Goal: Task Accomplishment & Management: Manage account settings

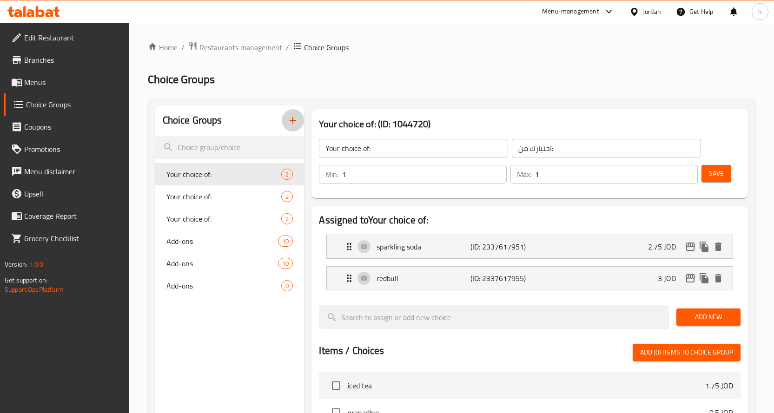
click at [289, 118] on icon "button" at bounding box center [292, 120] width 11 height 11
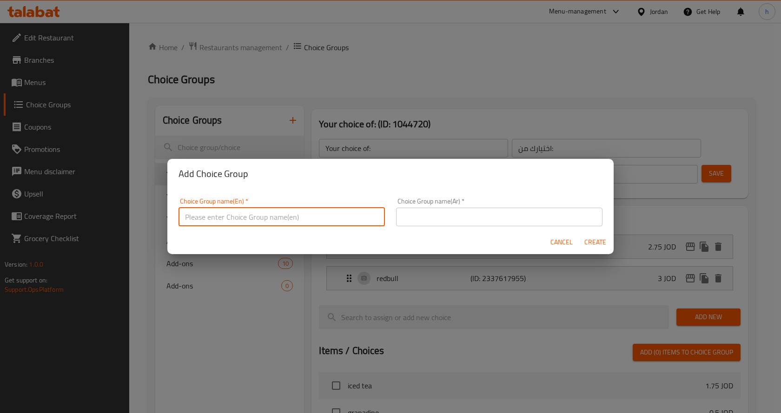
click at [271, 219] on input "text" at bounding box center [282, 217] width 206 height 19
type input "ش"
type input "Add-ons"
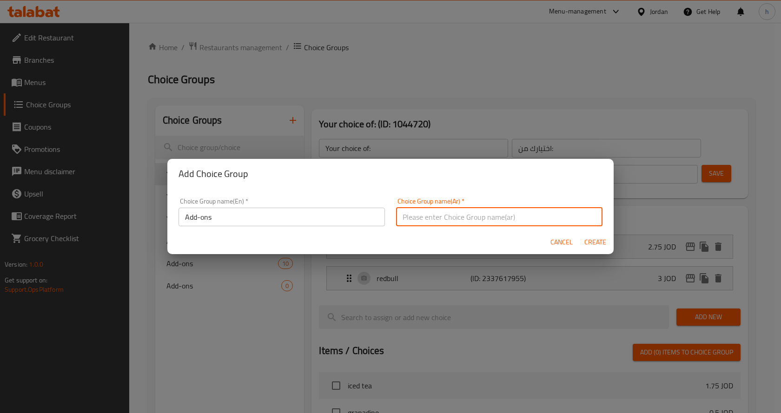
click at [421, 216] on input "text" at bounding box center [499, 217] width 206 height 19
type input "h"
type input "اضافات"
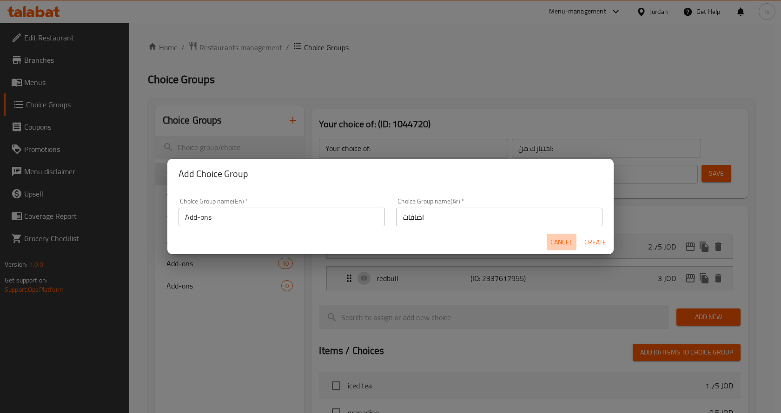
click at [559, 242] on span "Cancel" at bounding box center [562, 243] width 22 height 12
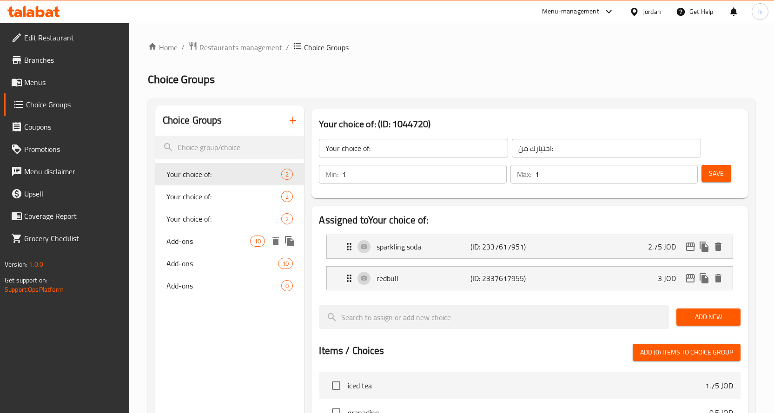
click at [209, 245] on span "Add-ons" at bounding box center [208, 241] width 84 height 11
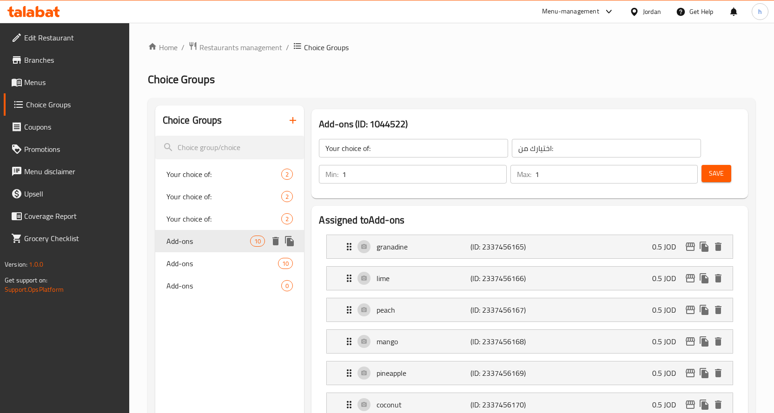
type input "Add-ons"
type input "الإضافات"
type input "0"
click at [295, 122] on icon "button" at bounding box center [292, 120] width 11 height 11
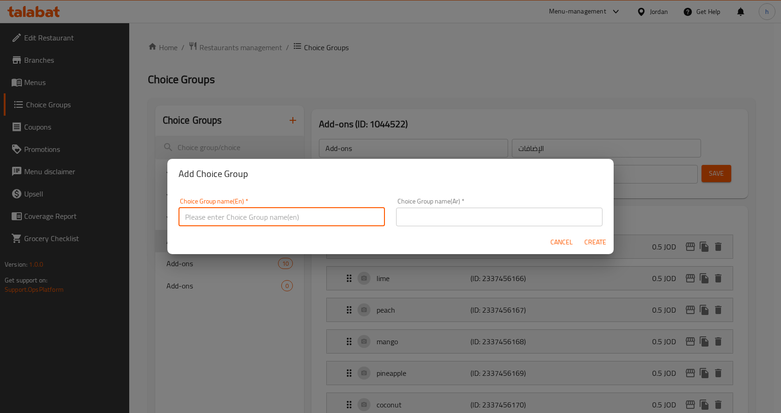
click at [261, 216] on input "text" at bounding box center [282, 217] width 206 height 19
type input "ش"
type input "Add-ons"
click at [435, 217] on input "text" at bounding box center [499, 217] width 206 height 19
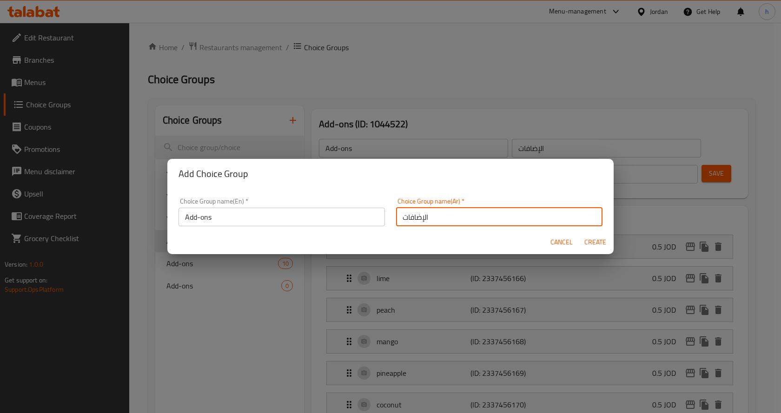
type input "الإضافات"
click at [591, 237] on span "Create" at bounding box center [595, 243] width 22 height 12
type input "Add-ons"
type input "الإضافات"
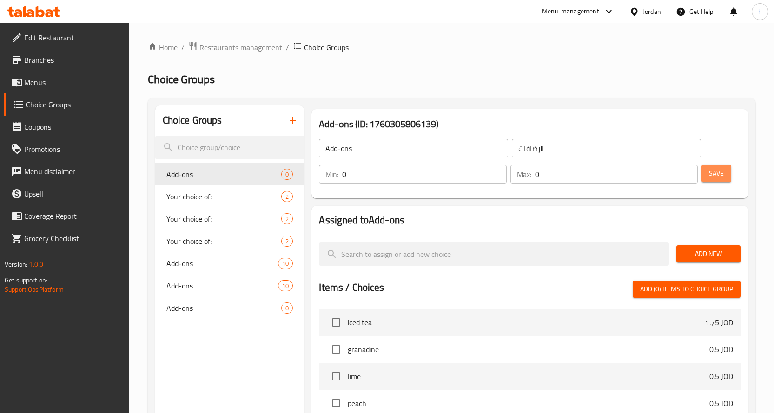
click at [719, 175] on span "Save" at bounding box center [716, 174] width 15 height 12
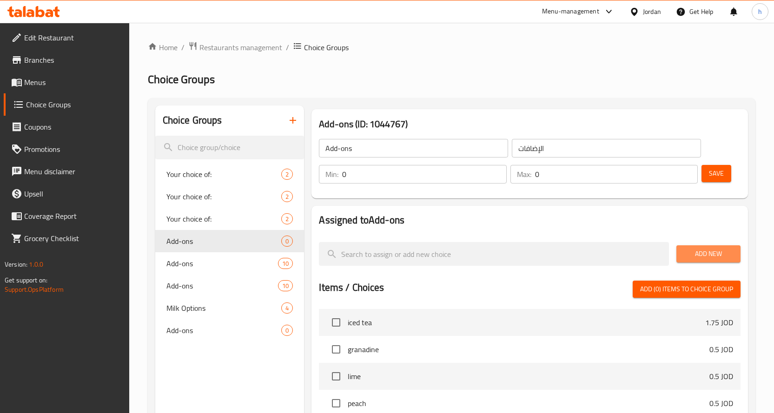
click at [691, 250] on span "Add New" at bounding box center [708, 254] width 49 height 12
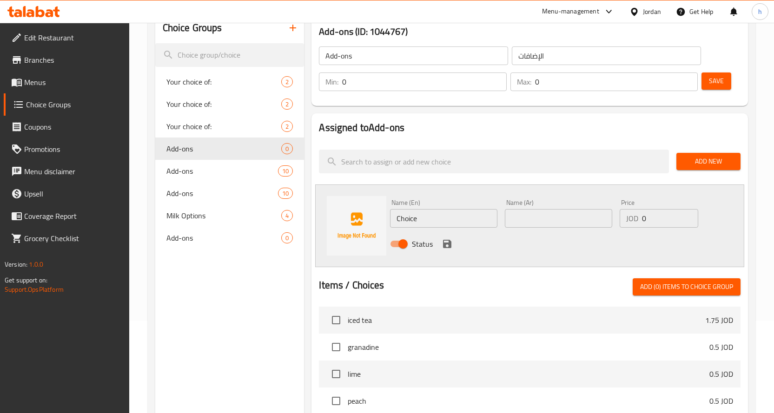
scroll to position [93, 0]
click at [411, 221] on input "Choice" at bounding box center [443, 218] width 107 height 19
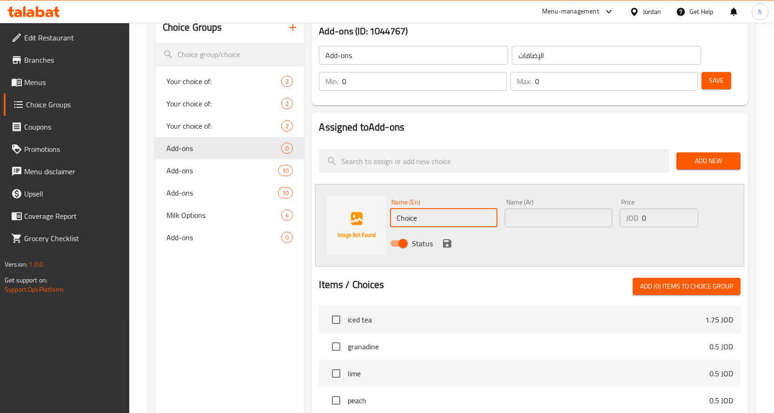
click at [411, 221] on input "Choice" at bounding box center [443, 218] width 107 height 19
click at [415, 215] on input "Choice" at bounding box center [443, 218] width 107 height 19
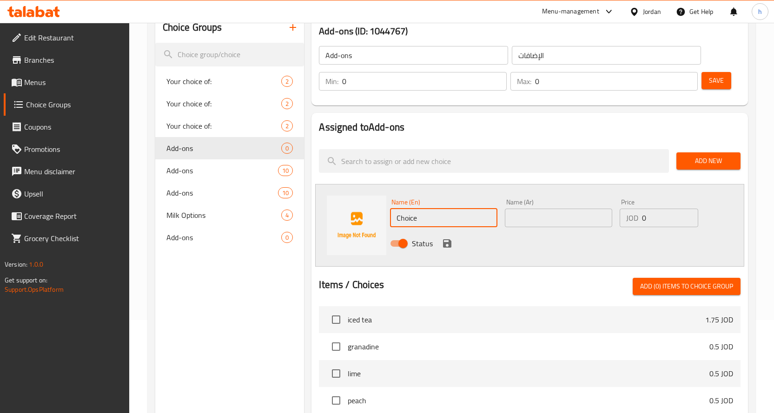
paste input "vanilla"
type input "vanilla"
click at [533, 215] on input "text" at bounding box center [558, 218] width 107 height 19
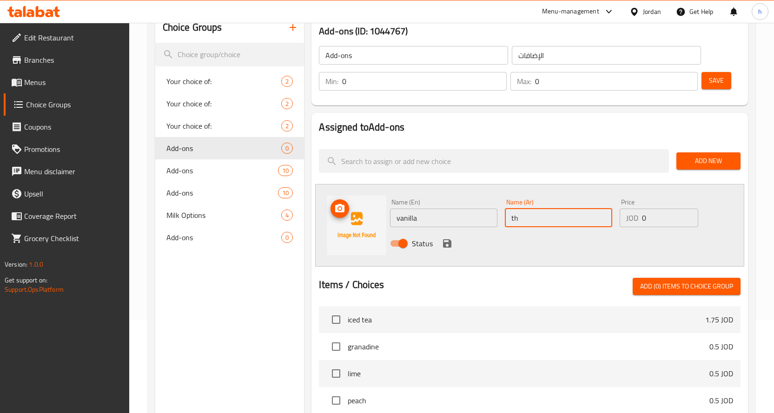
type input "t"
type input "فانيليا"
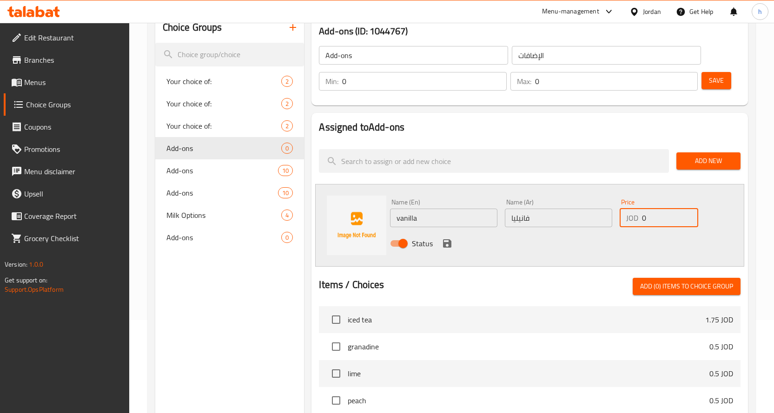
click at [652, 215] on input "0" at bounding box center [670, 218] width 56 height 19
paste input ".5"
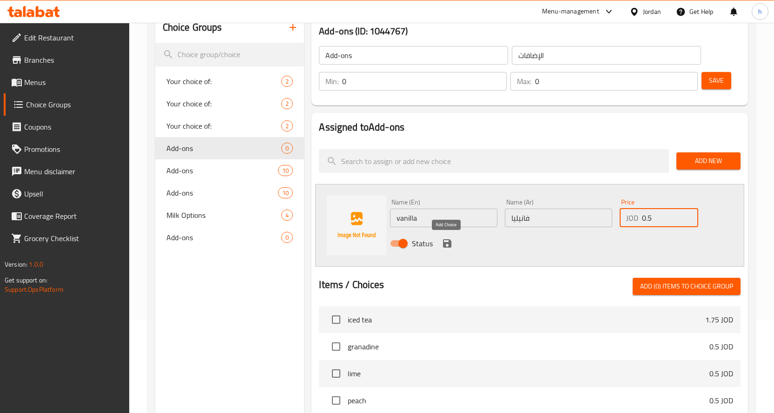
type input "0.5"
click at [449, 245] on icon "save" at bounding box center [447, 244] width 8 height 8
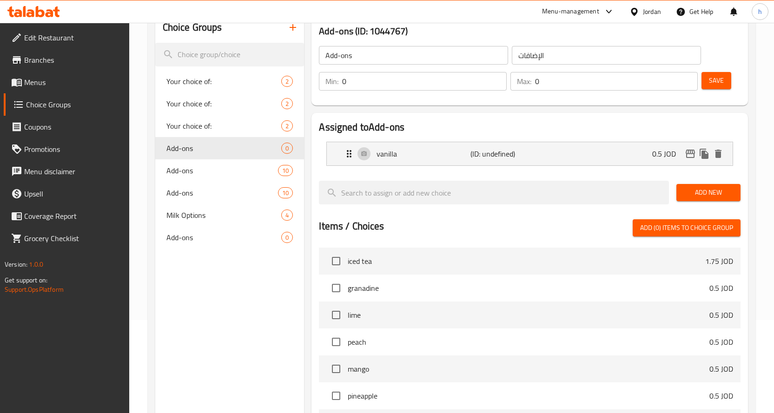
click at [716, 86] on span "Save" at bounding box center [716, 81] width 15 height 12
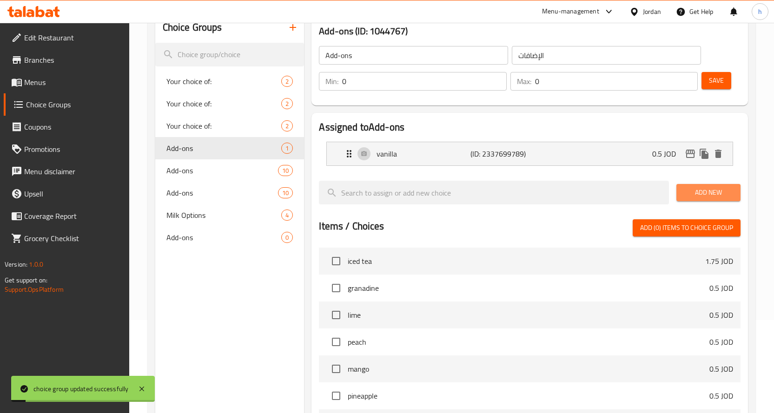
click at [713, 191] on span "Add New" at bounding box center [708, 193] width 49 height 12
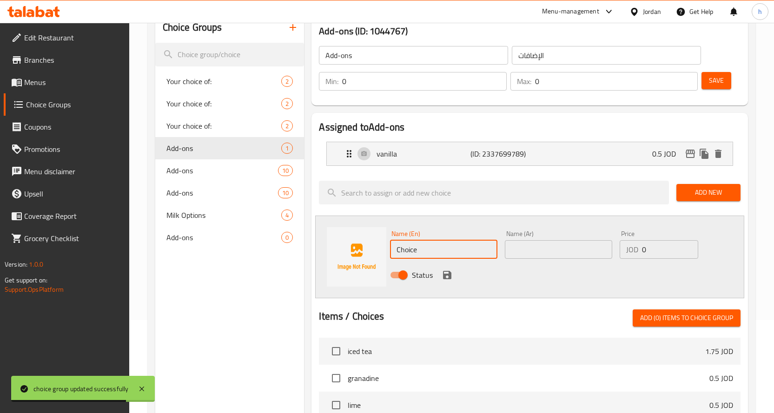
click at [408, 253] on input "Choice" at bounding box center [443, 249] width 107 height 19
paste input "caramel"
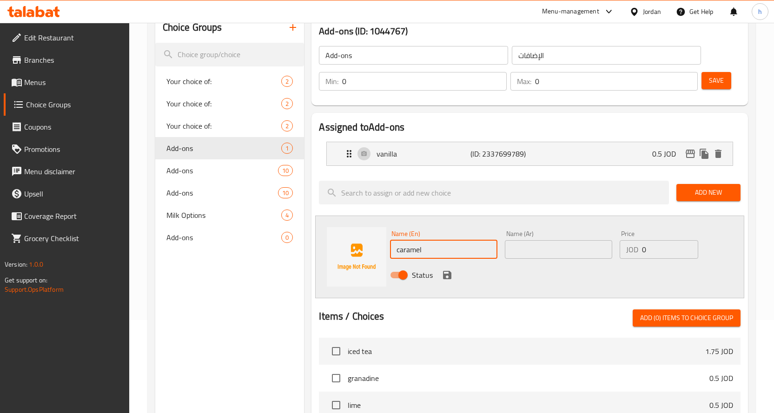
type input "caramel"
click at [534, 252] on input "text" at bounding box center [558, 249] width 107 height 19
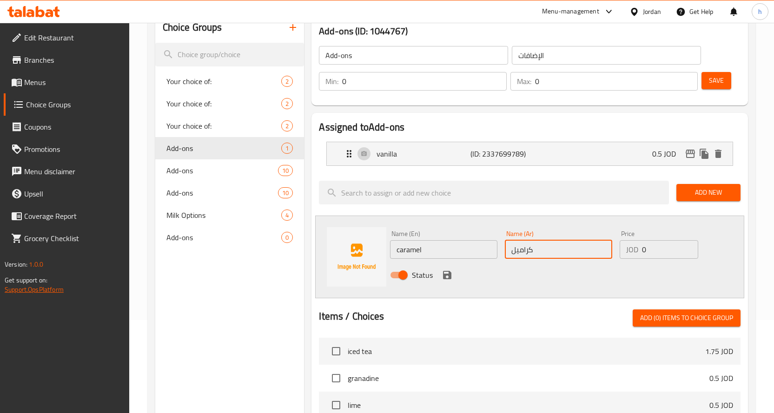
type input "كراميل"
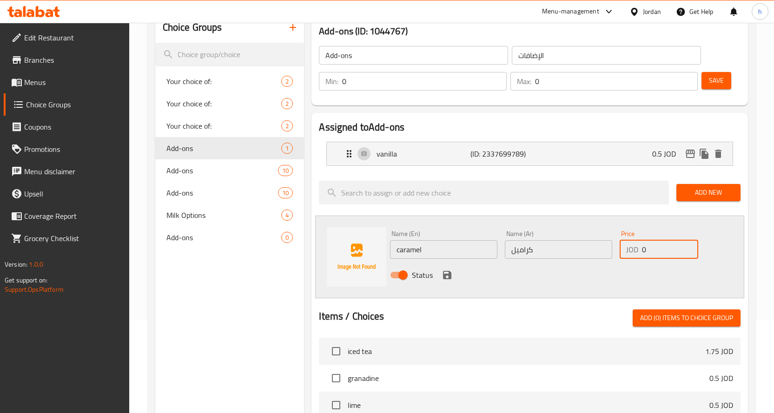
click at [654, 255] on input "0" at bounding box center [670, 249] width 56 height 19
paste input ".5"
type input "0.5"
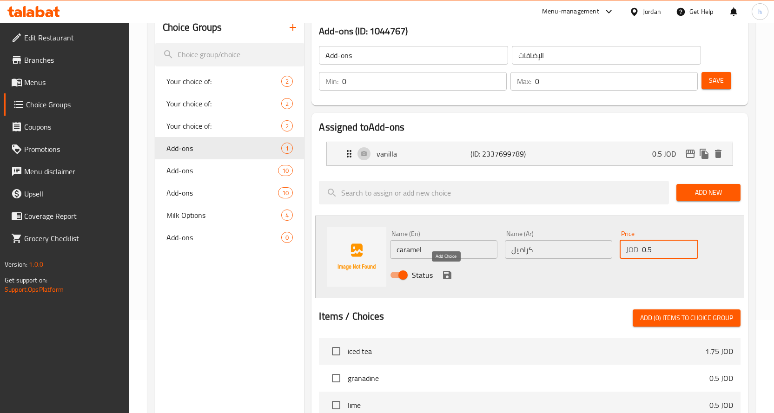
click at [443, 273] on icon "save" at bounding box center [447, 275] width 8 height 8
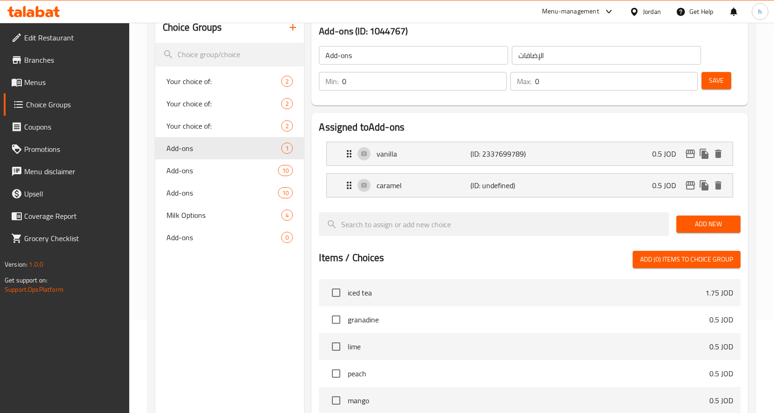
click at [715, 76] on span "Save" at bounding box center [716, 81] width 15 height 12
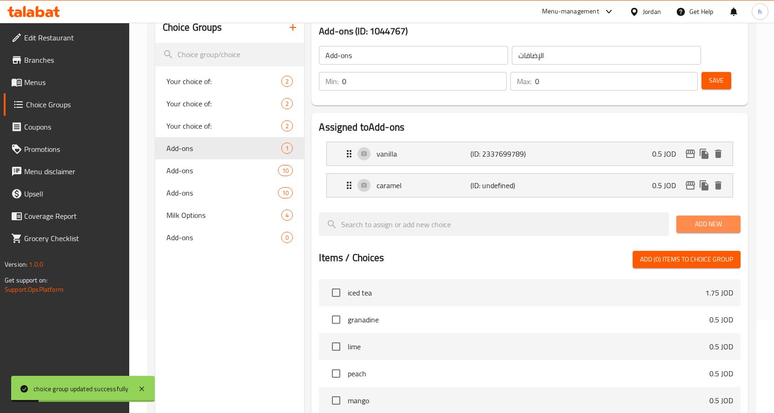
click at [700, 226] on span "Add New" at bounding box center [708, 225] width 49 height 12
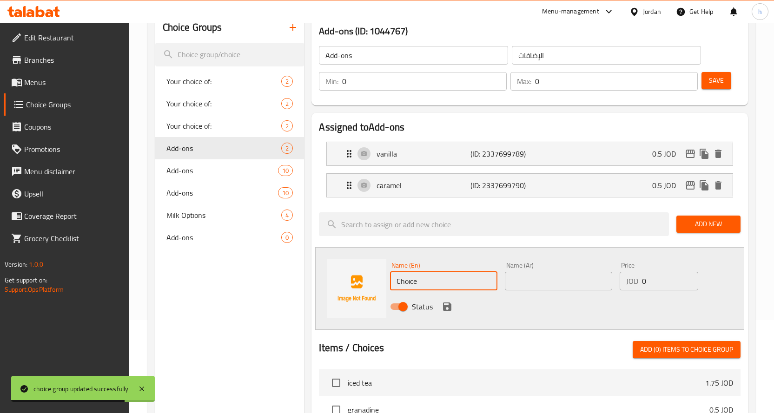
click at [417, 281] on input "Choice" at bounding box center [443, 281] width 107 height 19
paste input "innamon"
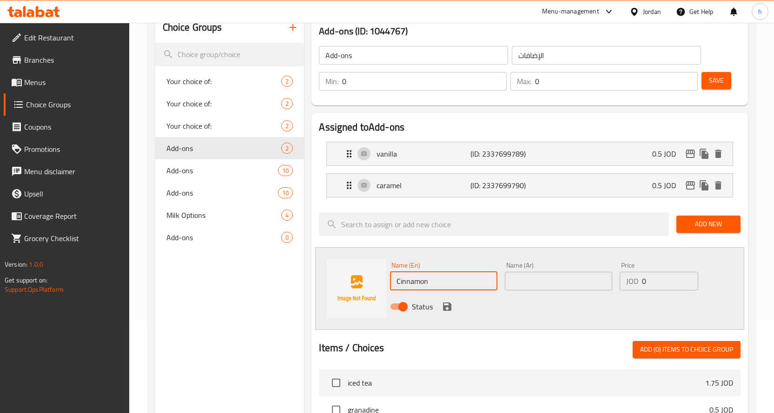
type input "Cinnamon"
click at [528, 285] on input "text" at bounding box center [558, 281] width 107 height 19
type input "قرفة"
click at [658, 284] on input "0" at bounding box center [670, 281] width 56 height 19
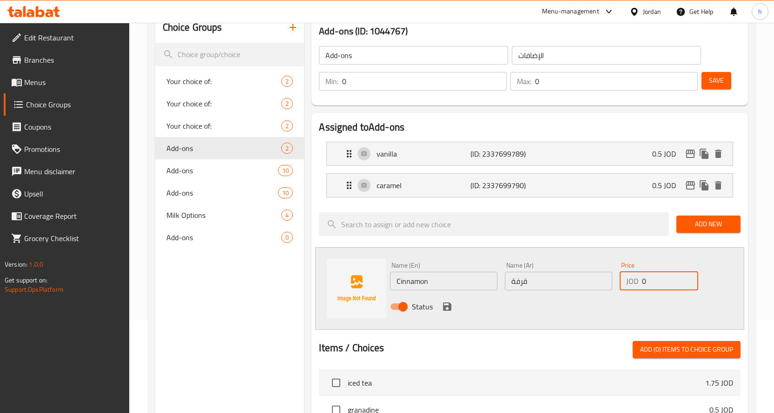
click at [658, 284] on input "0" at bounding box center [670, 281] width 56 height 19
paste input ".5"
type input "0.5"
click at [447, 305] on icon "save" at bounding box center [447, 306] width 11 height 11
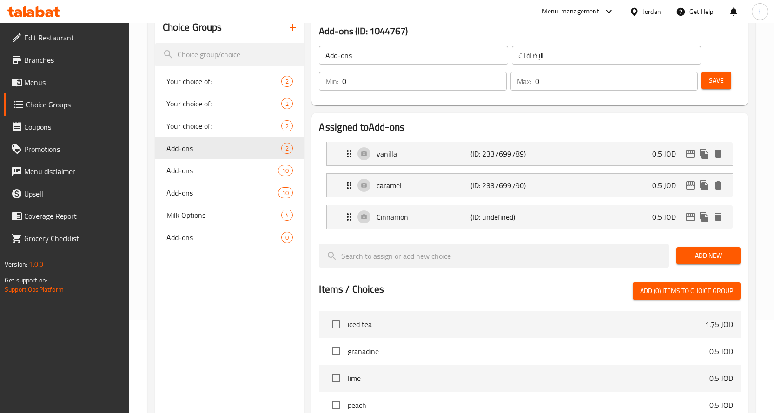
click at [718, 81] on span "Save" at bounding box center [716, 81] width 15 height 12
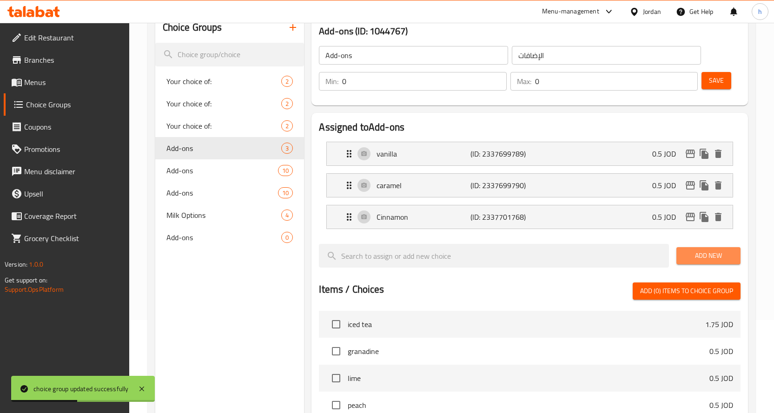
click at [700, 257] on span "Add New" at bounding box center [708, 256] width 49 height 12
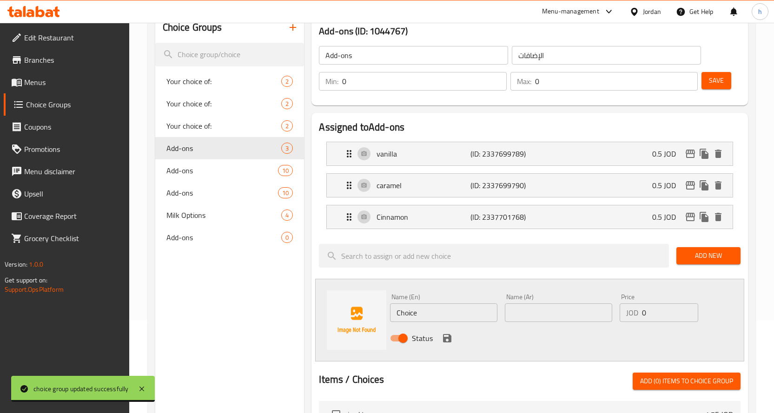
click at [405, 314] on input "Choice" at bounding box center [443, 313] width 107 height 19
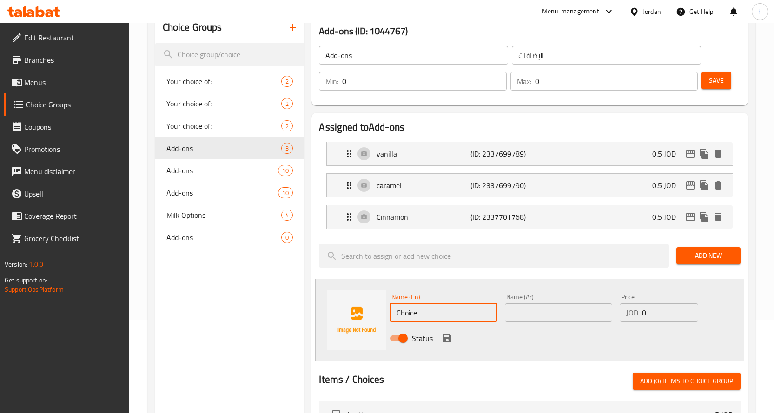
paste input "white choco"
type input "white choco"
click at [560, 313] on input "text" at bounding box center [558, 313] width 107 height 19
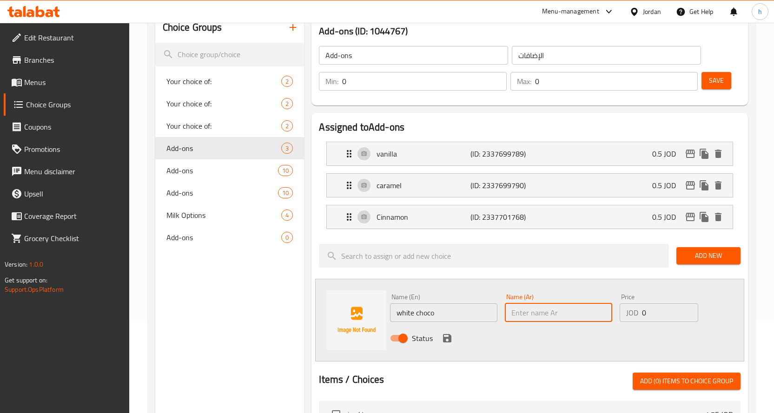
click at [709, 253] on span "Add New" at bounding box center [708, 256] width 49 height 12
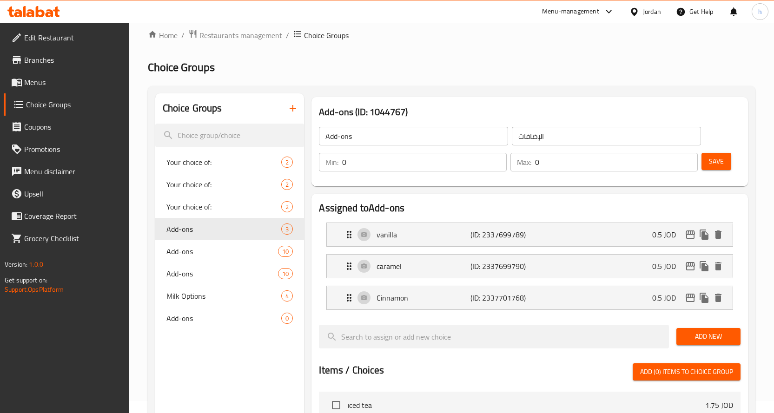
scroll to position [12, 0]
click at [701, 339] on span "Add New" at bounding box center [708, 338] width 49 height 12
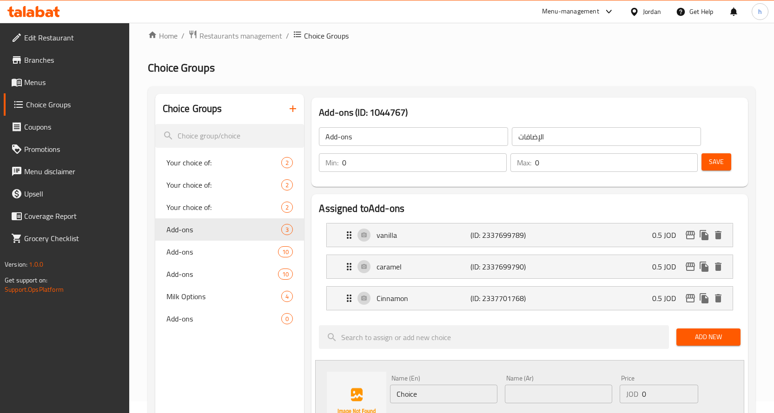
scroll to position [198, 0]
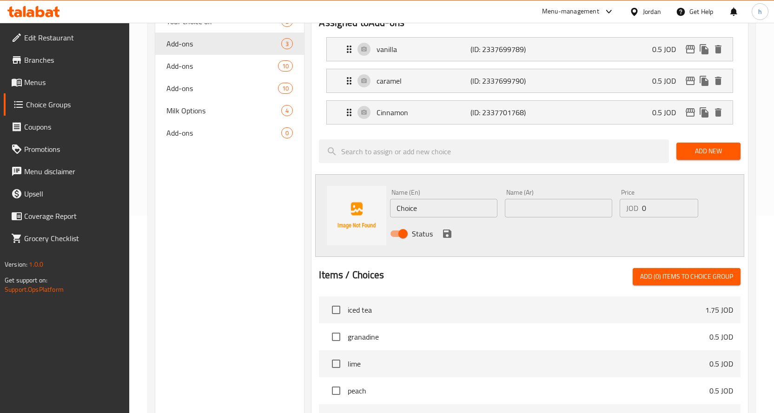
click at [413, 211] on input "Choice" at bounding box center [443, 208] width 107 height 19
click at [412, 206] on input "Choice" at bounding box center [443, 208] width 107 height 19
paste input "white choco"
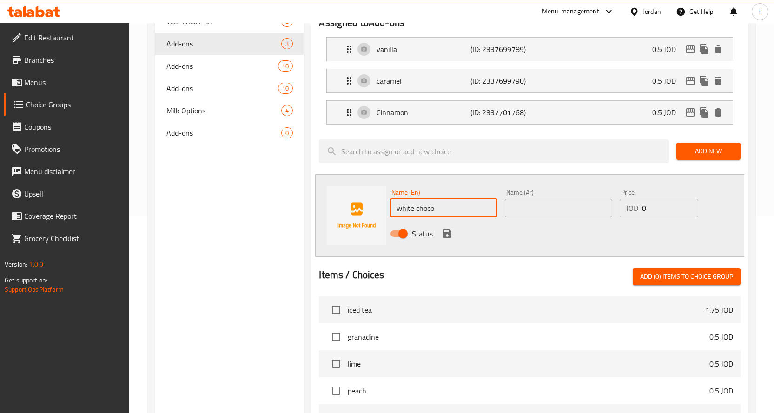
type input "white choco"
click at [546, 205] on input "text" at bounding box center [558, 208] width 107 height 19
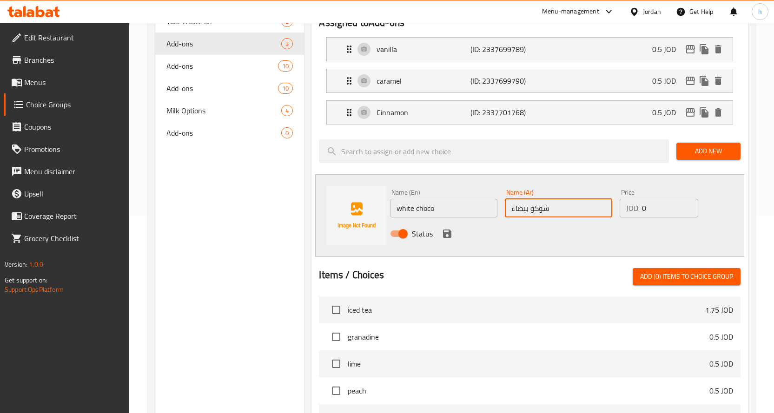
type input "شوكو بيضاء"
click at [670, 207] on input "0" at bounding box center [670, 208] width 56 height 19
paste input ".75"
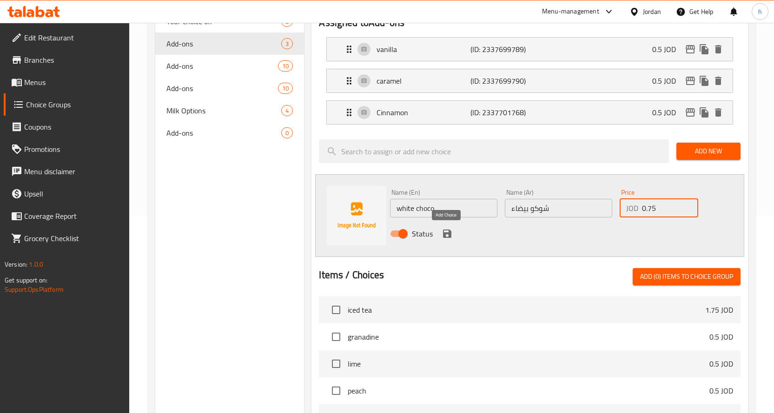
type input "0.75"
click at [450, 233] on icon "save" at bounding box center [447, 234] width 8 height 8
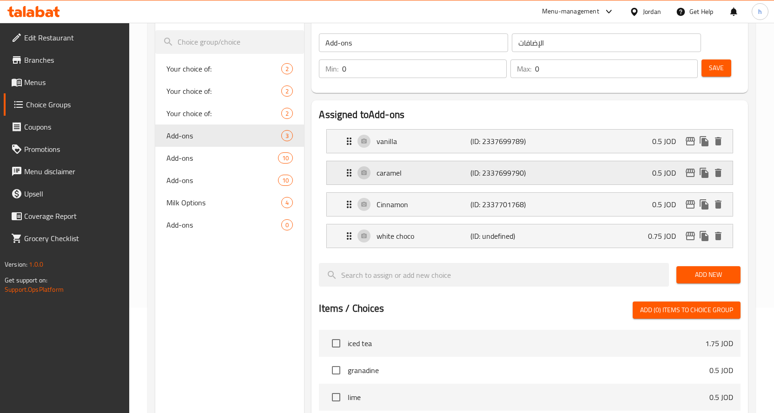
scroll to position [105, 0]
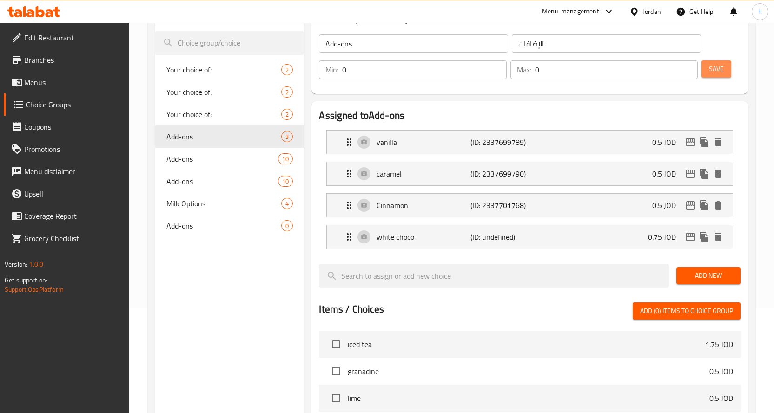
click at [712, 74] on span "Save" at bounding box center [716, 69] width 15 height 12
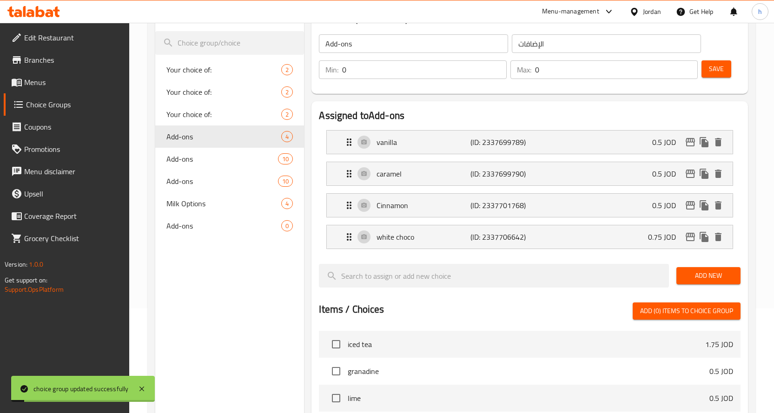
click at [689, 285] on div "Add New" at bounding box center [709, 275] width 72 height 31
click at [692, 277] on span "Add New" at bounding box center [708, 276] width 49 height 12
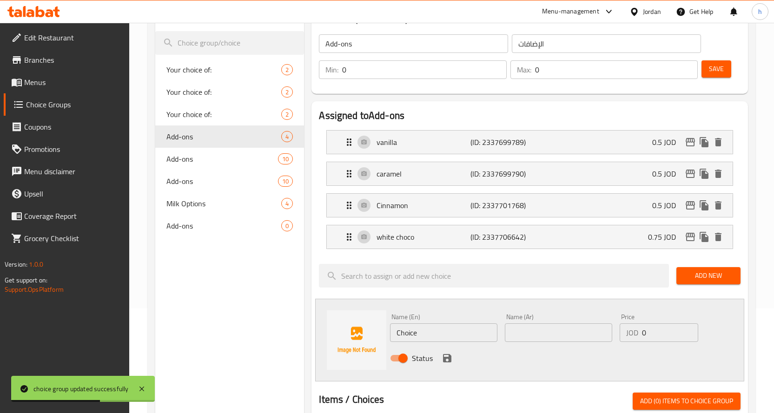
click at [407, 337] on input "Choice" at bounding box center [443, 333] width 107 height 19
paste input "dark choco"
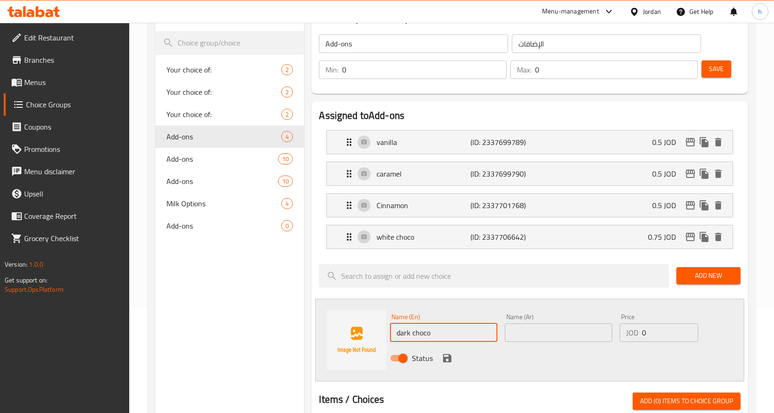
type input "dark choco"
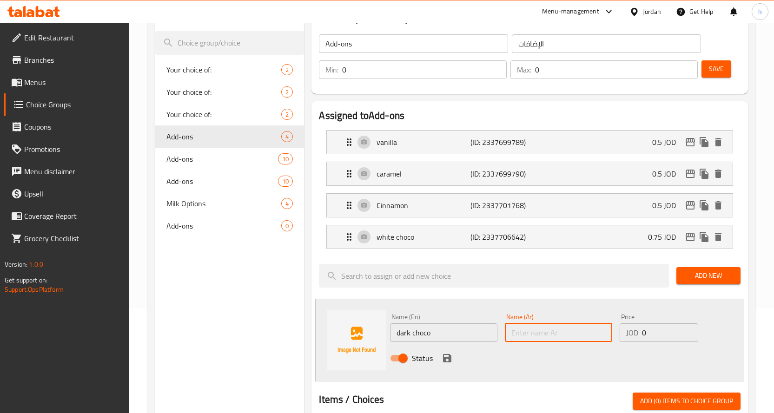
click at [575, 332] on input "text" at bounding box center [558, 333] width 107 height 19
type input "شوكو داكن"
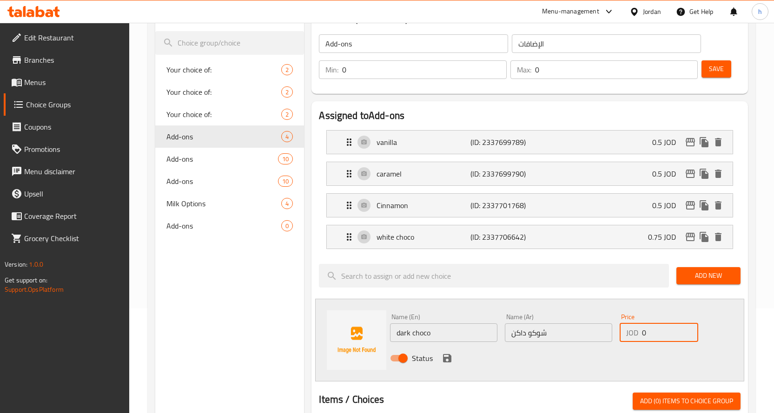
click at [658, 335] on input "0" at bounding box center [670, 333] width 56 height 19
paste input ".75"
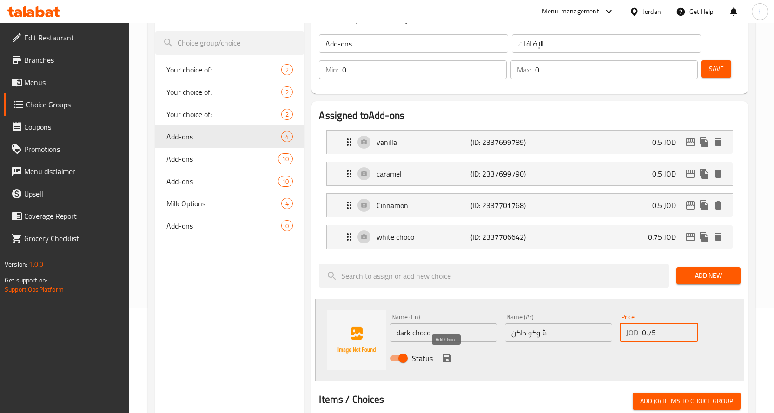
type input "0.75"
click at [451, 358] on icon "save" at bounding box center [447, 358] width 8 height 8
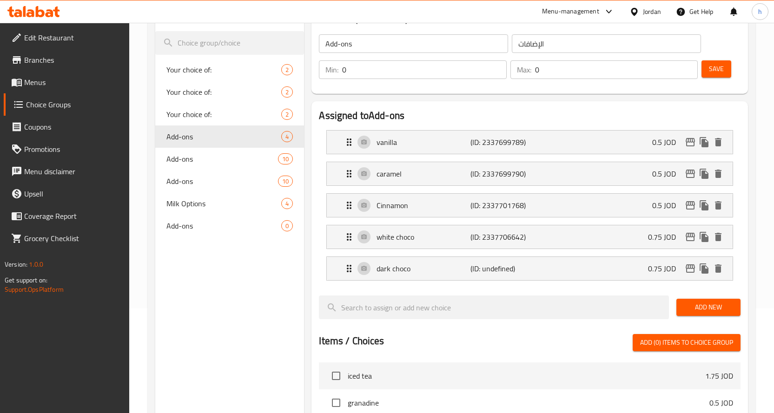
click at [717, 70] on span "Save" at bounding box center [716, 69] width 15 height 12
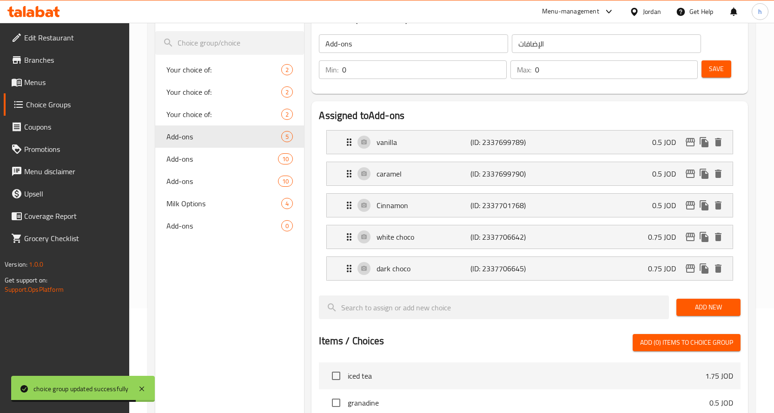
click at [707, 304] on span "Add New" at bounding box center [708, 308] width 49 height 12
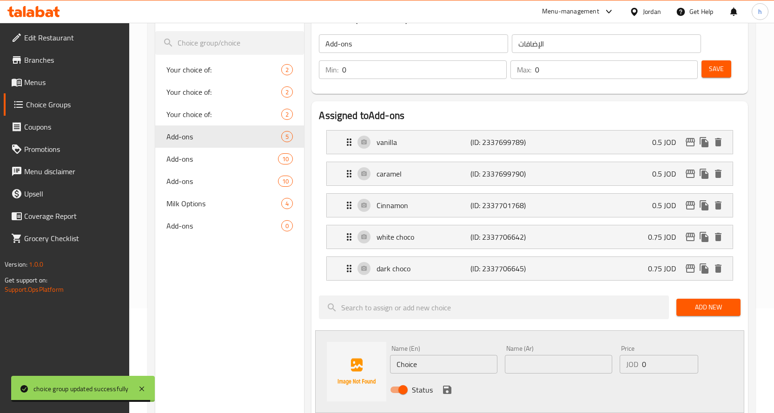
click at [402, 363] on input "Choice" at bounding box center [443, 364] width 107 height 19
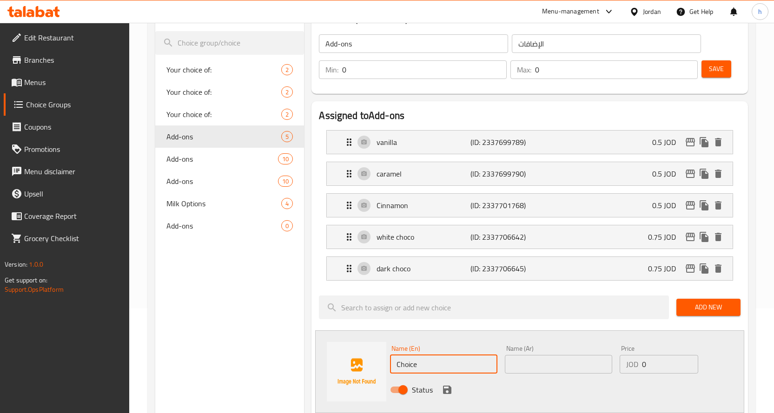
paste input "sugar free vanilla"
type input "sugar free vanilla"
click at [546, 364] on input "text" at bounding box center [558, 364] width 107 height 19
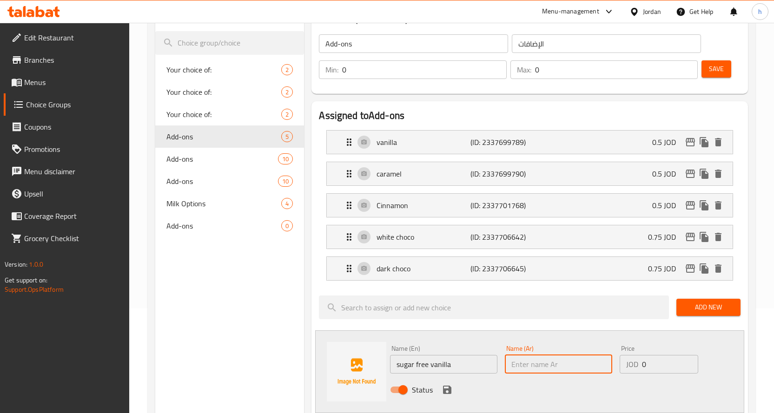
click at [432, 365] on input "sugar free vanilla" at bounding box center [443, 364] width 107 height 19
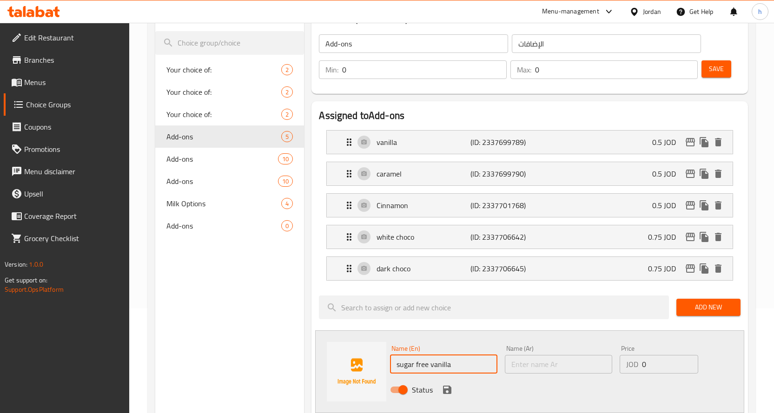
click at [432, 365] on input "sugar free vanilla" at bounding box center [443, 364] width 107 height 19
click at [409, 365] on input "sugar free vanilla" at bounding box center [443, 364] width 107 height 19
drag, startPoint x: 397, startPoint y: 366, endPoint x: 427, endPoint y: 366, distance: 30.2
click at [427, 366] on input "sugar free vanilla" at bounding box center [443, 364] width 107 height 19
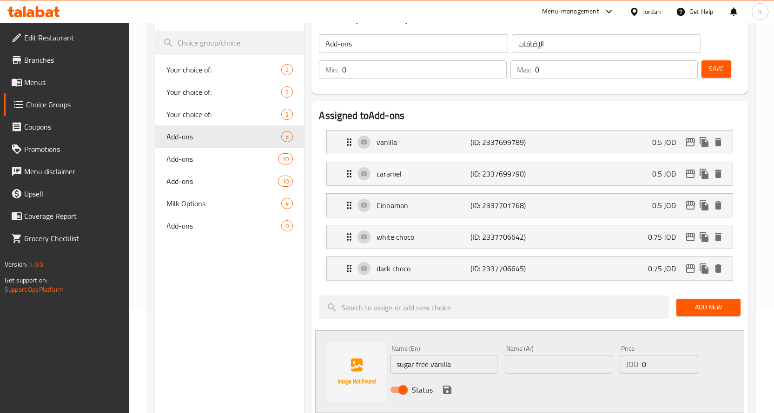
click at [544, 364] on input "text" at bounding box center [558, 364] width 107 height 19
paste input "بدون سكر"
type input "فانيليا بدون سكر"
click at [655, 362] on input "0" at bounding box center [670, 364] width 56 height 19
click at [655, 363] on input "0" at bounding box center [670, 364] width 56 height 19
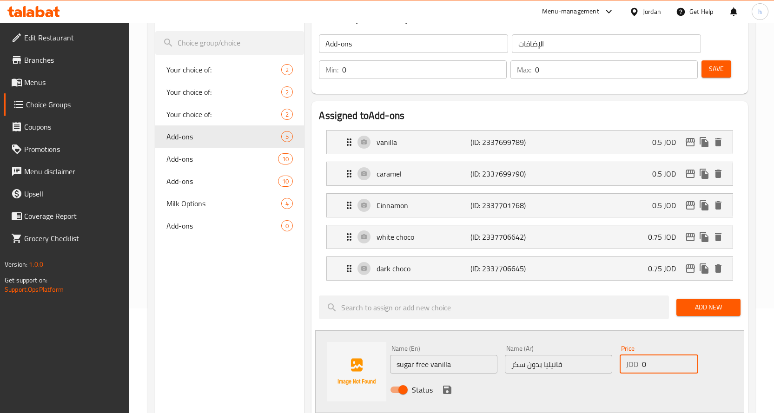
click at [655, 363] on input "0" at bounding box center [670, 364] width 56 height 19
click at [646, 363] on input "0" at bounding box center [670, 364] width 56 height 19
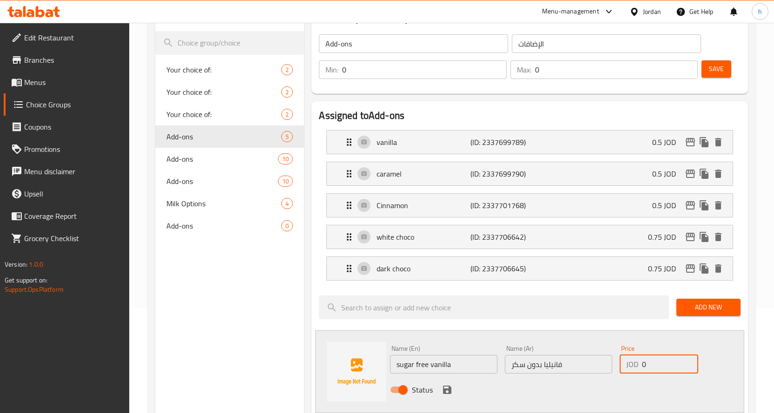
paste input ".5"
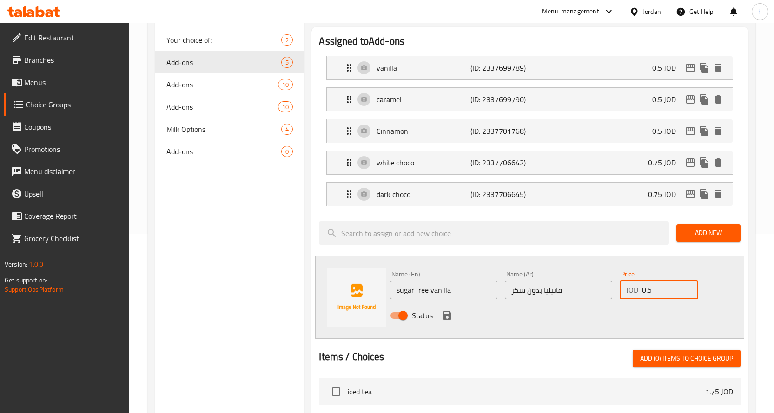
scroll to position [198, 0]
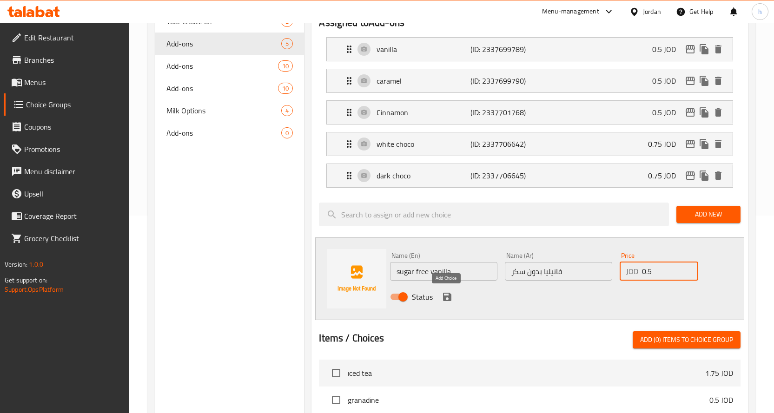
type input "0.5"
click at [448, 296] on icon "save" at bounding box center [447, 297] width 8 height 8
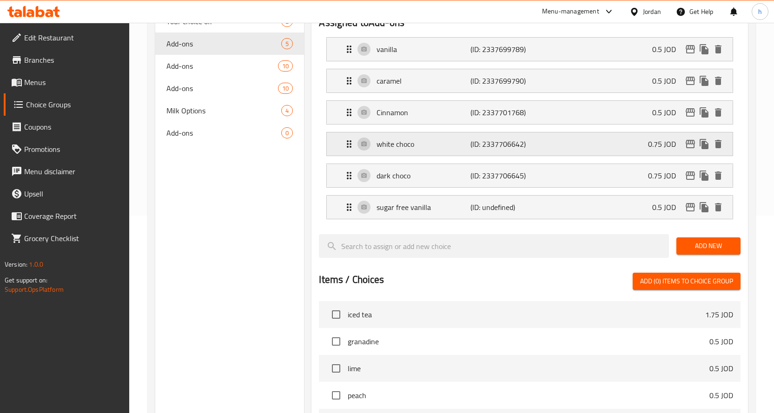
scroll to position [105, 0]
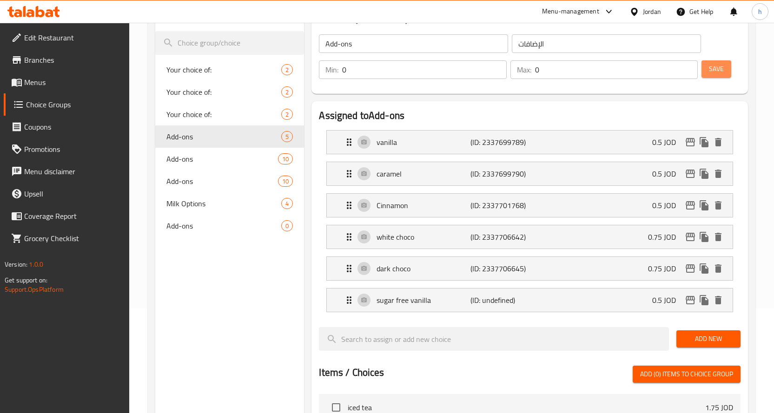
click at [718, 69] on span "Save" at bounding box center [716, 69] width 15 height 12
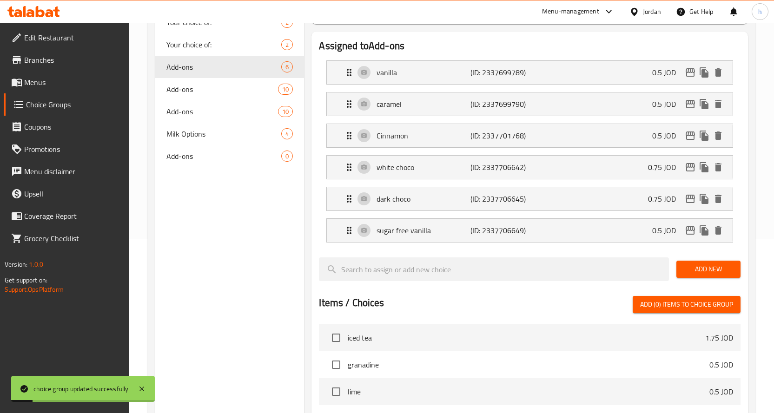
scroll to position [198, 0]
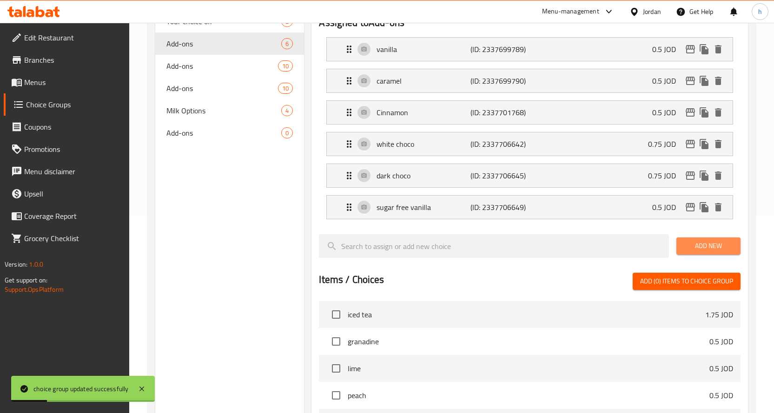
click at [718, 251] on span "Add New" at bounding box center [708, 246] width 49 height 12
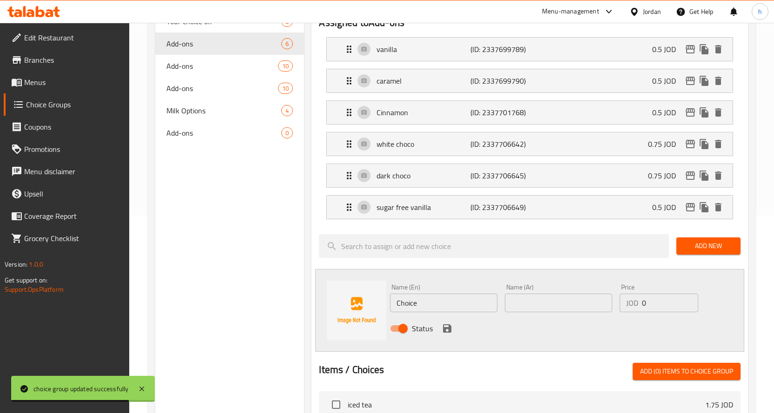
click at [408, 302] on input "Choice" at bounding box center [443, 303] width 107 height 19
paste input "sugar free caramel"
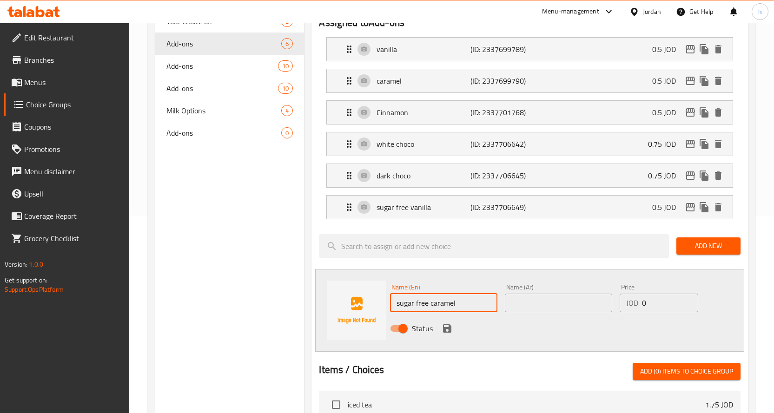
type input "sugar free caramel"
click at [536, 300] on input "text" at bounding box center [558, 303] width 107 height 19
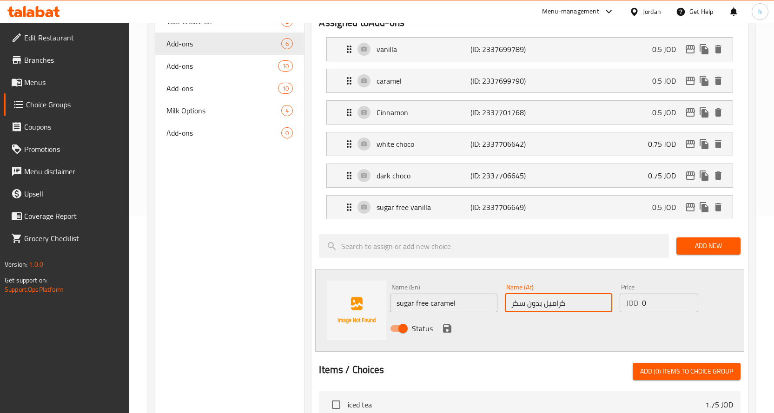
type input "كراميل بدون سكر"
click at [662, 306] on input "0" at bounding box center [670, 303] width 56 height 19
paste input ".5"
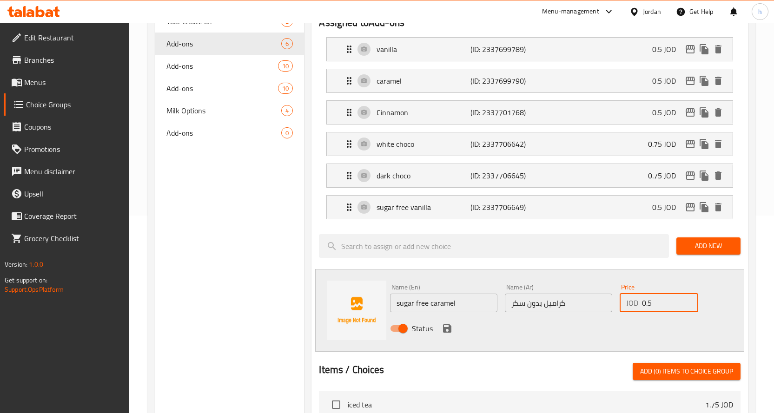
type input "0.5"
click at [447, 329] on icon "save" at bounding box center [447, 328] width 11 height 11
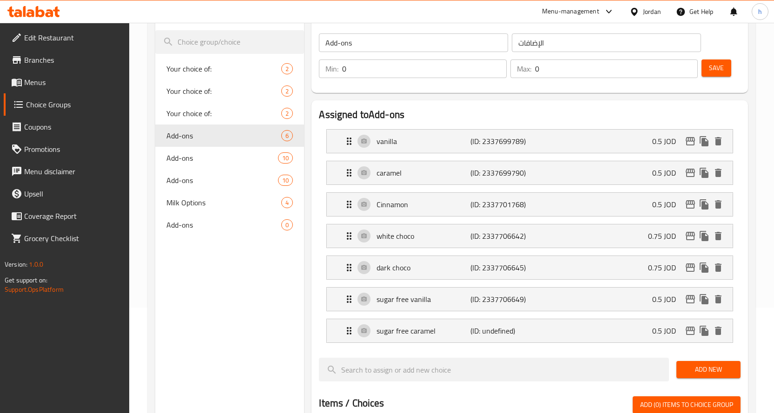
scroll to position [105, 0]
click at [721, 67] on span "Save" at bounding box center [716, 69] width 15 height 12
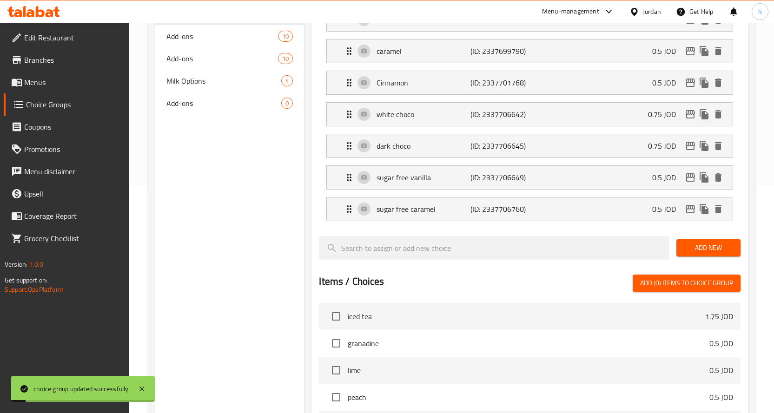
scroll to position [244, 0]
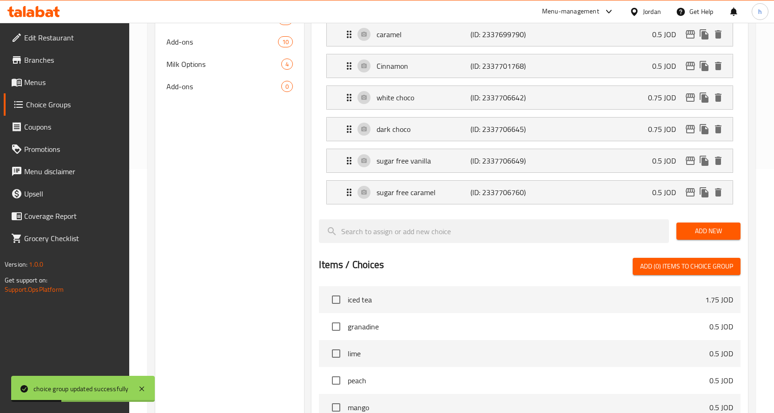
click at [687, 236] on span "Add New" at bounding box center [708, 232] width 49 height 12
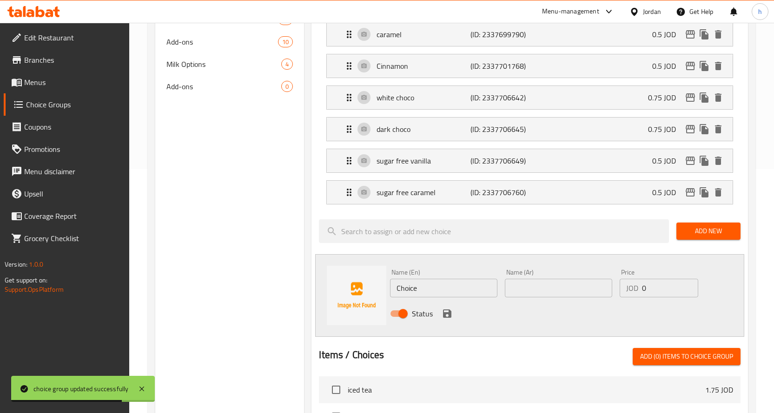
click at [430, 284] on input "Choice" at bounding box center [443, 288] width 107 height 19
paste input "sugar free hazelnut"
click at [442, 289] on input "sugar free hazelnut" at bounding box center [443, 288] width 107 height 19
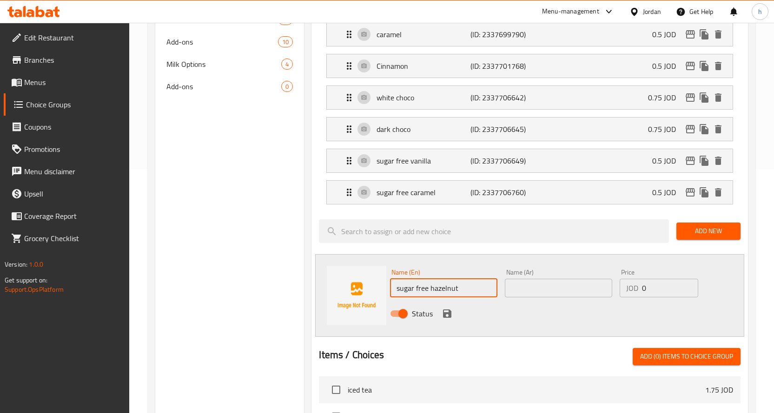
type input "sugar free hazelnut"
click at [570, 289] on input "text" at bounding box center [558, 288] width 107 height 19
paste input "بندق"
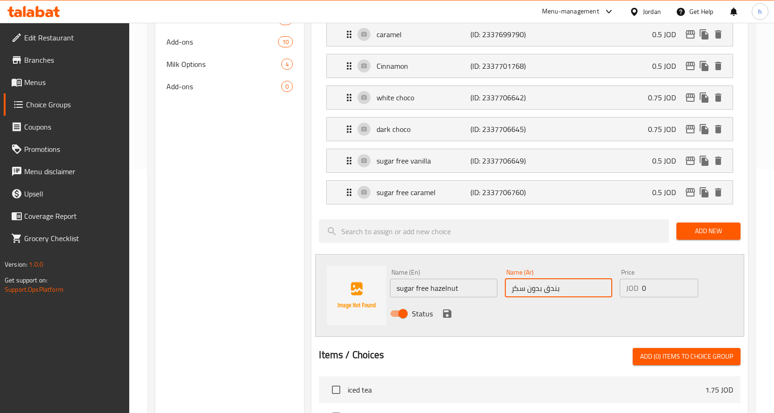
type input "بندق بدون سكر"
click at [646, 291] on input "0" at bounding box center [670, 288] width 56 height 19
paste input ".5"
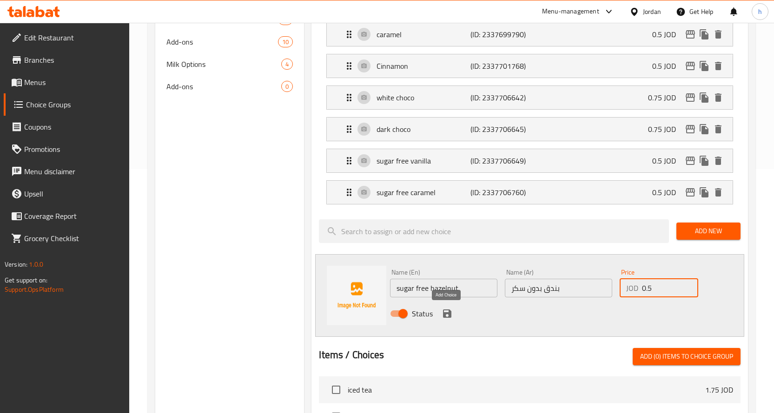
type input "0.5"
click at [446, 313] on icon "save" at bounding box center [447, 314] width 8 height 8
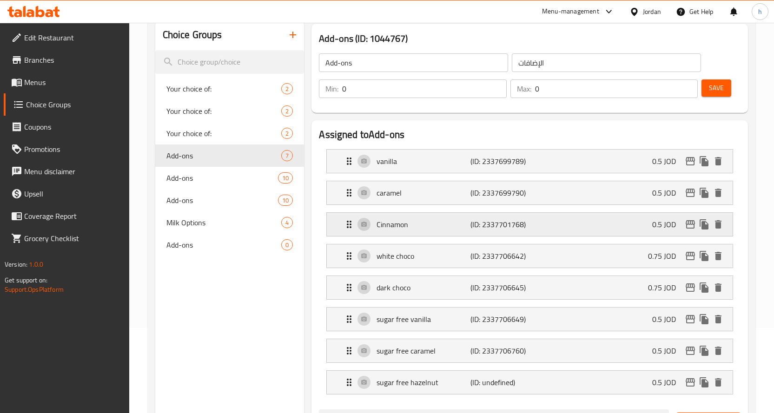
scroll to position [58, 0]
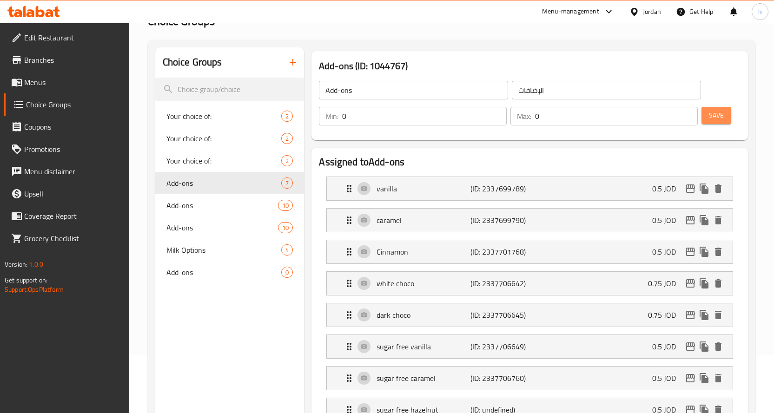
click at [723, 118] on span "Save" at bounding box center [716, 116] width 15 height 12
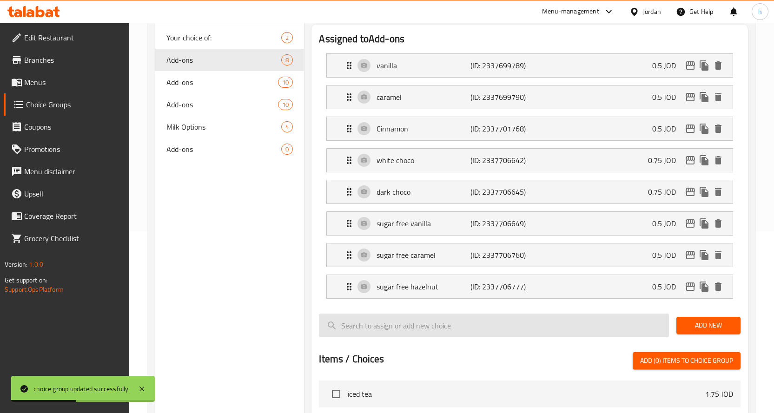
scroll to position [233, 0]
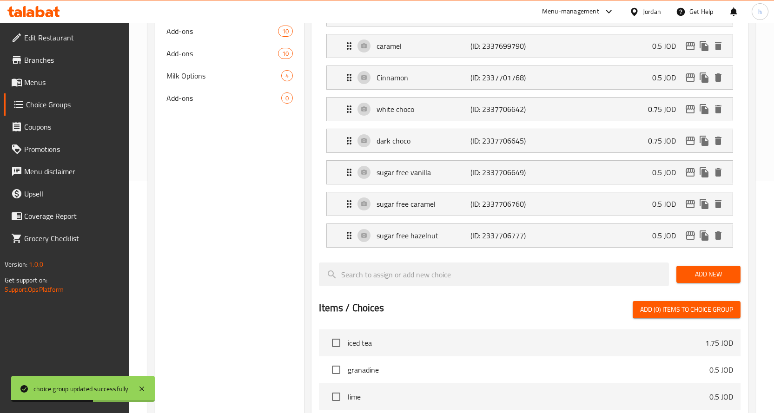
click at [688, 277] on span "Add New" at bounding box center [708, 275] width 49 height 12
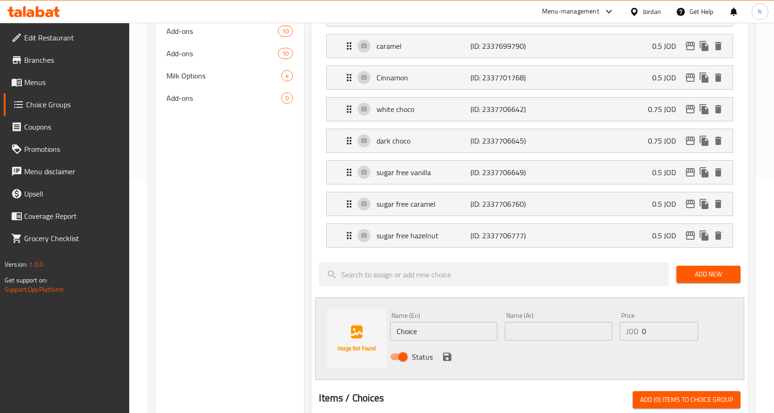
click at [402, 332] on input "Choice" at bounding box center [443, 331] width 107 height 19
paste input "hazelnut"
type input "hazelnut"
click at [521, 329] on input "text" at bounding box center [558, 331] width 107 height 19
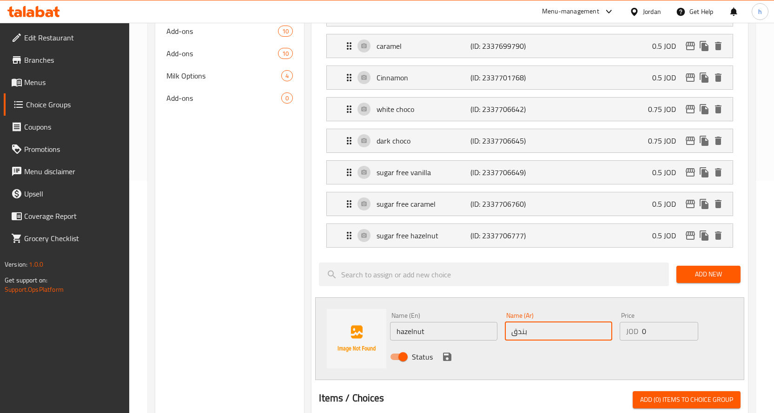
type input "بندق"
click at [644, 333] on input "0" at bounding box center [670, 331] width 56 height 19
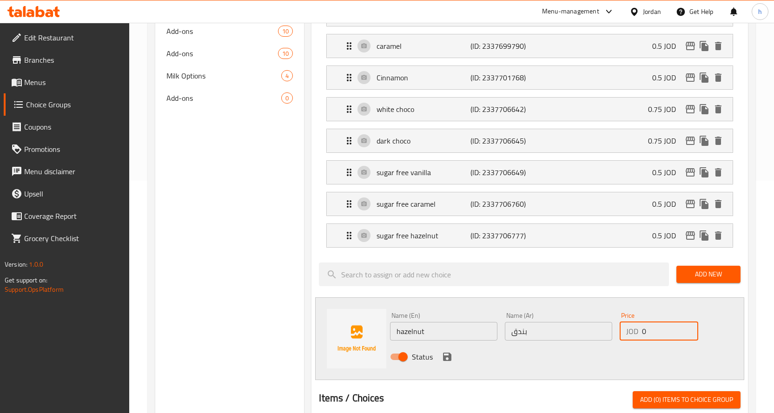
paste input ".5"
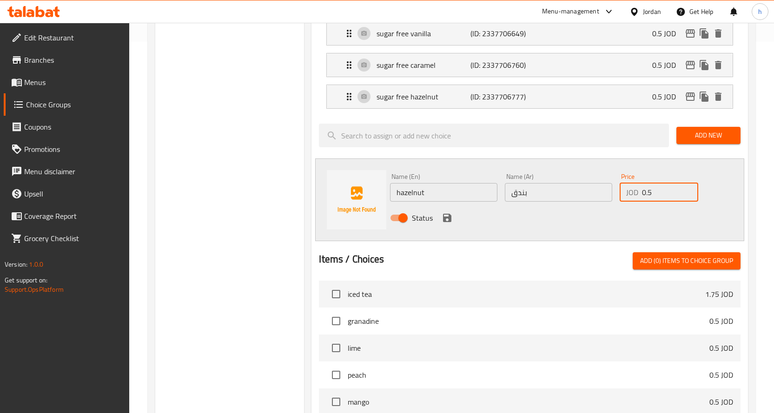
scroll to position [372, 0]
type input "0.5"
click at [446, 217] on icon "save" at bounding box center [447, 217] width 8 height 8
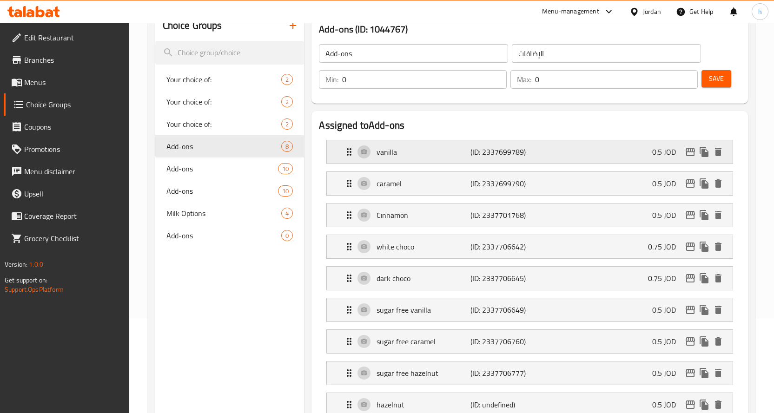
scroll to position [93, 0]
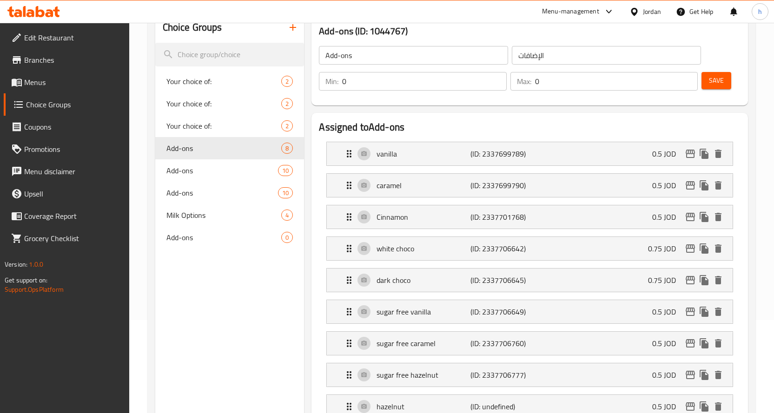
click at [714, 80] on span "Save" at bounding box center [716, 81] width 15 height 12
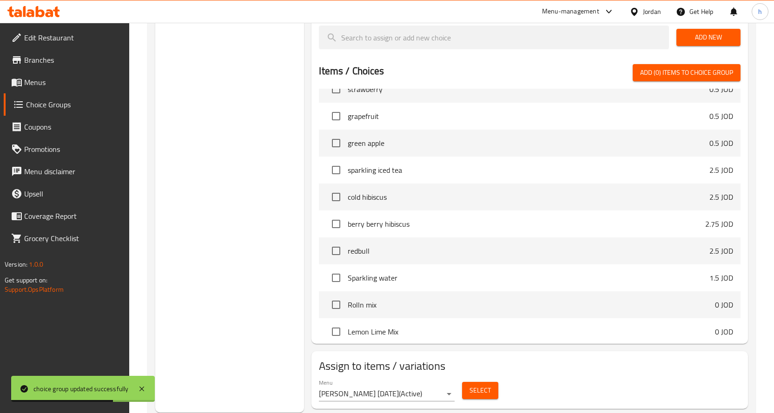
scroll to position [527, 0]
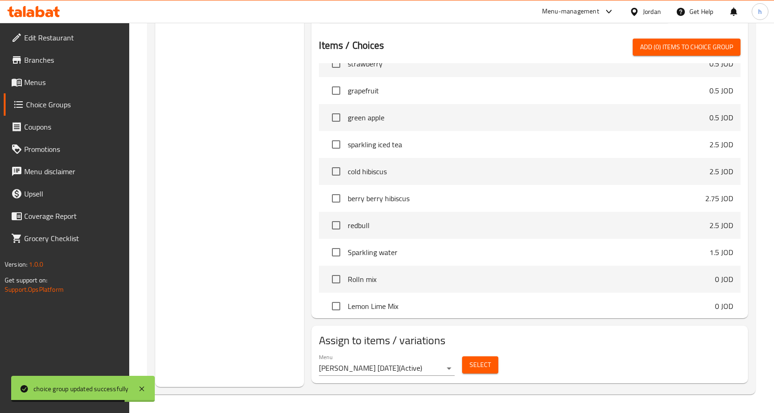
click at [486, 369] on span "Select" at bounding box center [480, 366] width 21 height 12
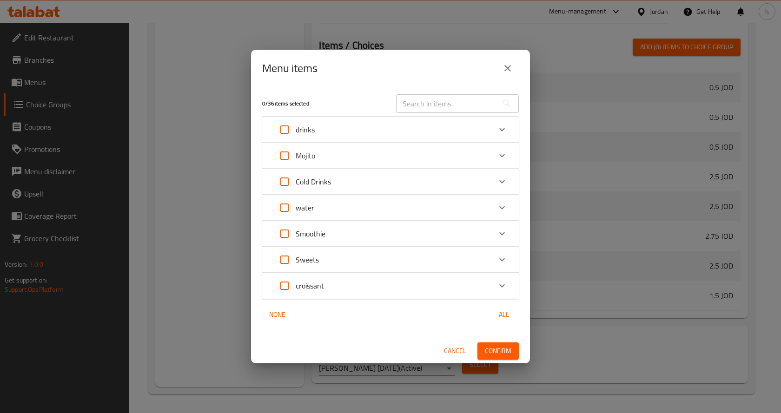
click at [287, 183] on input "Expand" at bounding box center [284, 182] width 22 height 22
checkbox input "true"
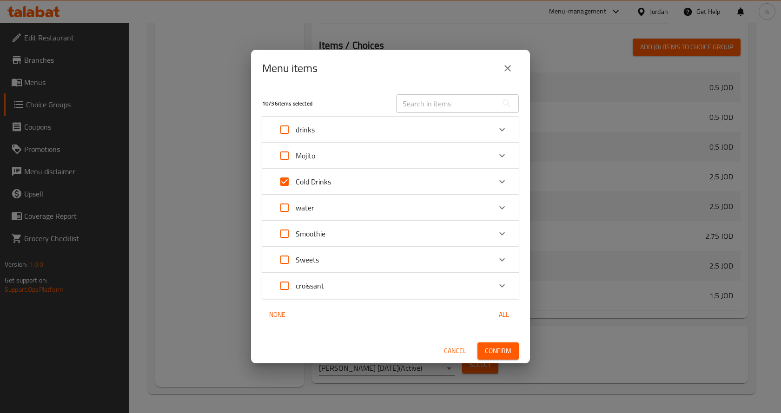
checkbox input "true"
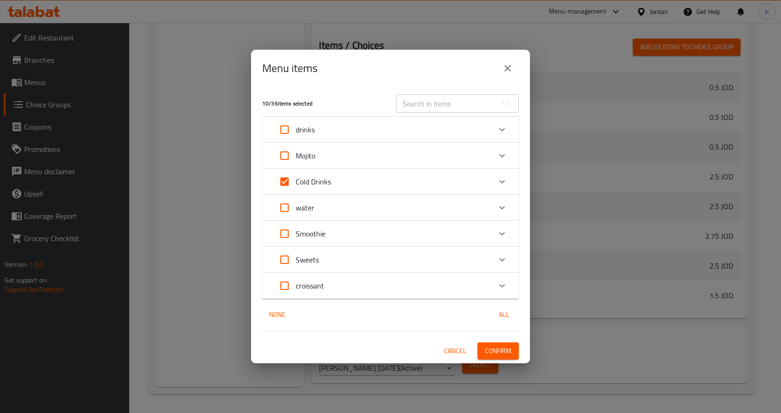
checkbox input "true"
click at [497, 347] on span "Confirm" at bounding box center [498, 352] width 27 height 12
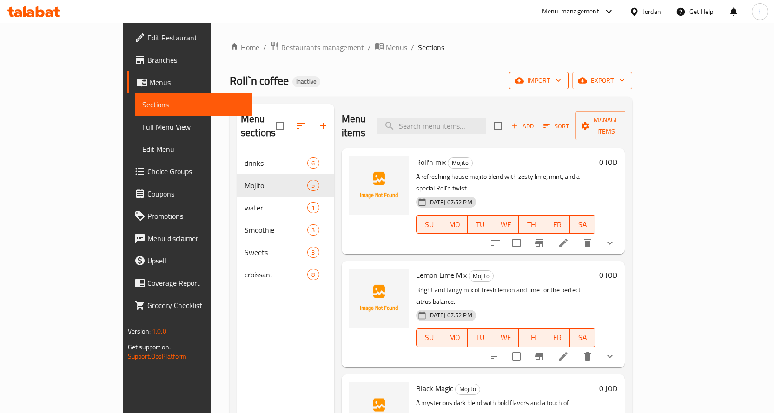
click at [524, 81] on icon "button" at bounding box center [519, 81] width 9 height 6
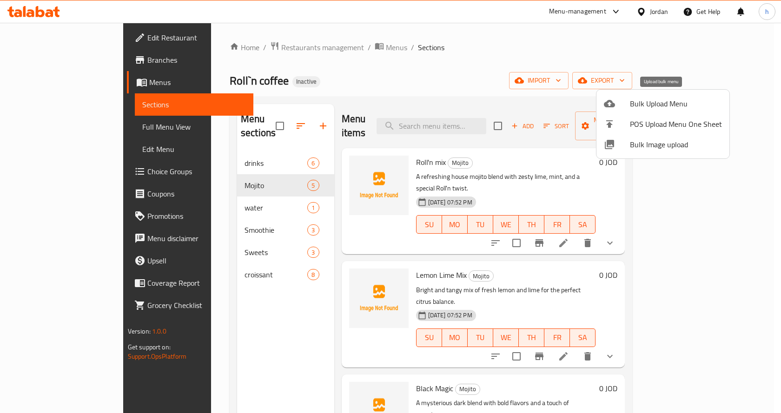
click at [646, 105] on span "Bulk Upload Menu" at bounding box center [676, 103] width 92 height 11
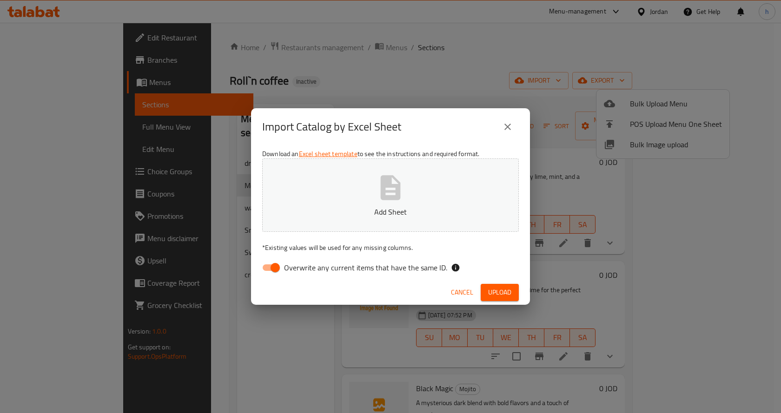
click at [274, 273] on input "Overwrite any current items that have the same ID." at bounding box center [275, 268] width 53 height 18
checkbox input "false"
click at [490, 292] on span "Upload" at bounding box center [499, 293] width 23 height 12
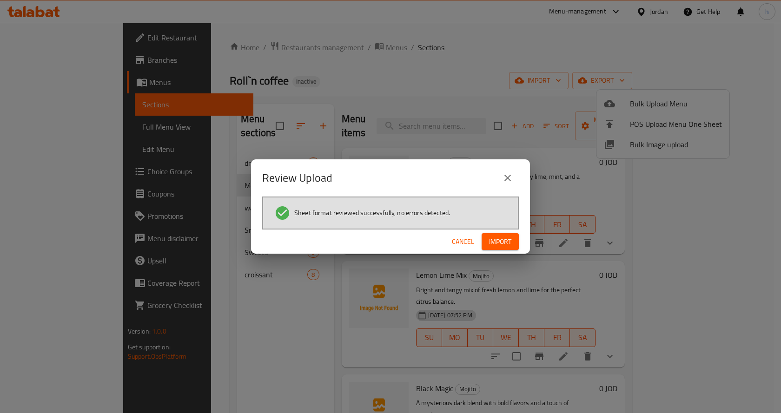
click at [496, 241] on span "Import" at bounding box center [500, 242] width 22 height 12
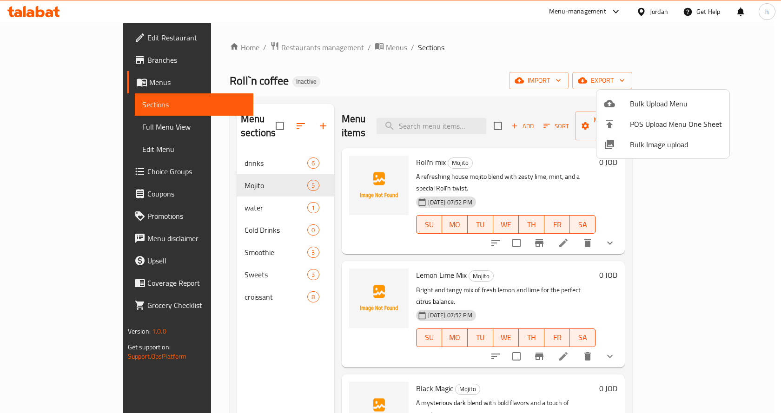
click at [183, 218] on div at bounding box center [390, 206] width 781 height 413
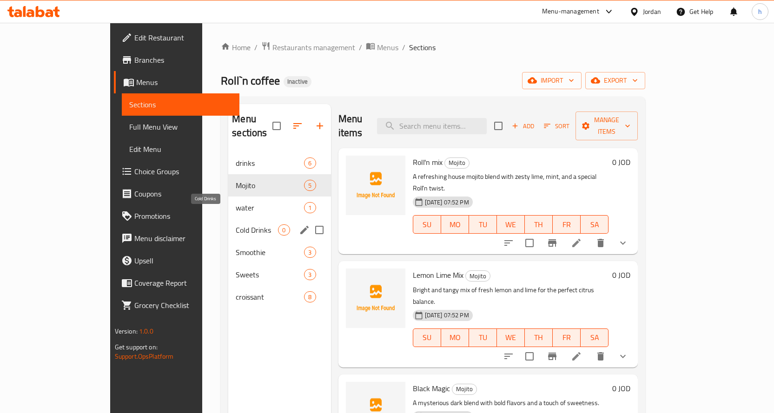
click at [236, 225] on span "Cold Drinks" at bounding box center [257, 230] width 42 height 11
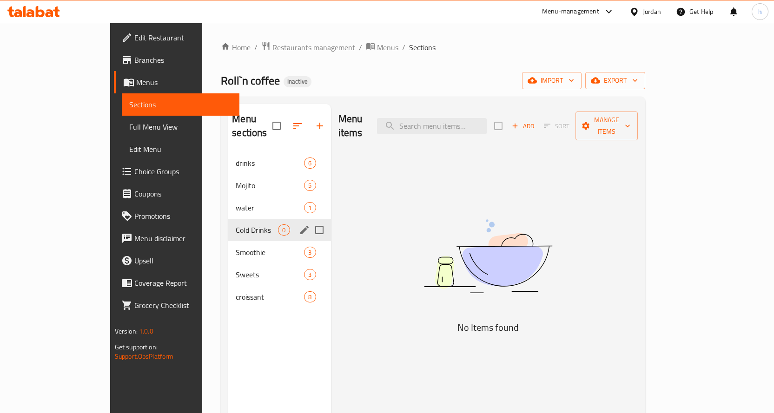
click at [310, 220] on input "Menu sections" at bounding box center [320, 230] width 20 height 20
checkbox input "true"
click at [281, 116] on button "button" at bounding box center [292, 126] width 22 height 22
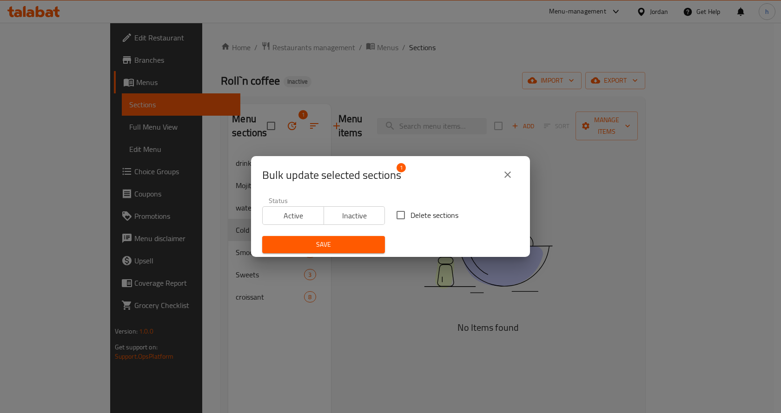
click at [399, 215] on input "Delete sections" at bounding box center [401, 216] width 20 height 20
checkbox input "true"
click at [351, 249] on span "Save" at bounding box center [324, 245] width 108 height 12
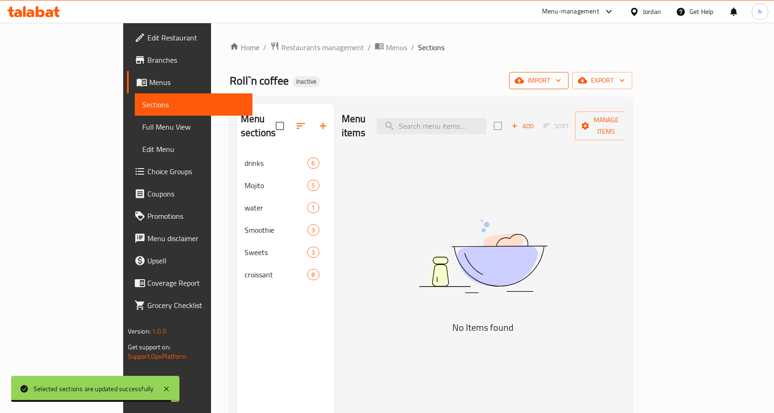
click at [561, 82] on span "import" at bounding box center [539, 81] width 45 height 12
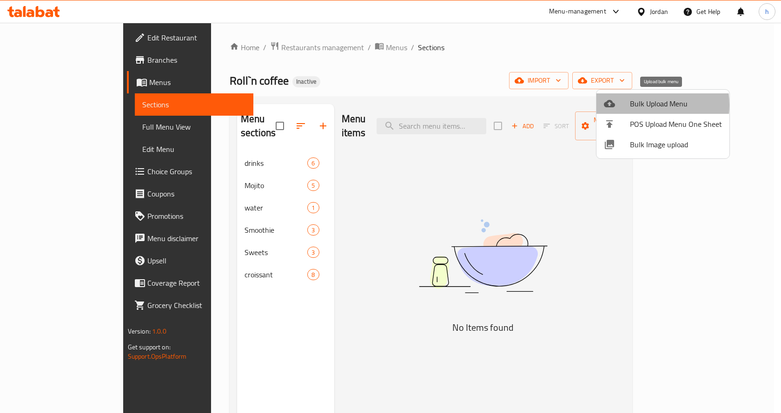
click at [636, 105] on span "Bulk Upload Menu" at bounding box center [676, 103] width 92 height 11
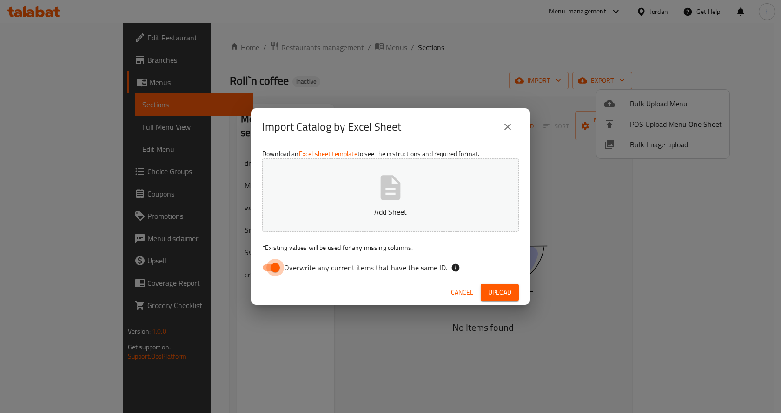
click at [269, 263] on input "Overwrite any current items that have the same ID." at bounding box center [275, 268] width 53 height 18
checkbox input "false"
click at [491, 293] on span "Upload" at bounding box center [499, 293] width 23 height 12
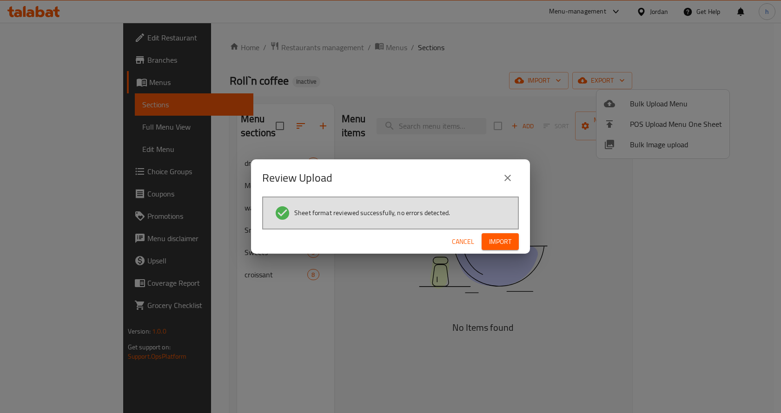
click at [492, 239] on span "Import" at bounding box center [500, 242] width 22 height 12
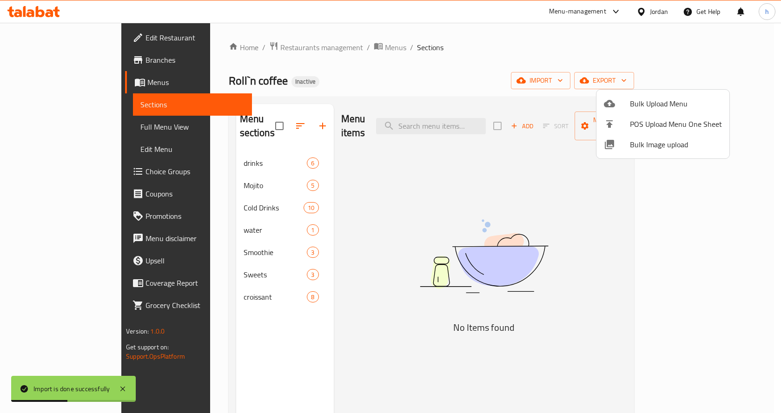
click at [195, 193] on div at bounding box center [390, 206] width 781 height 413
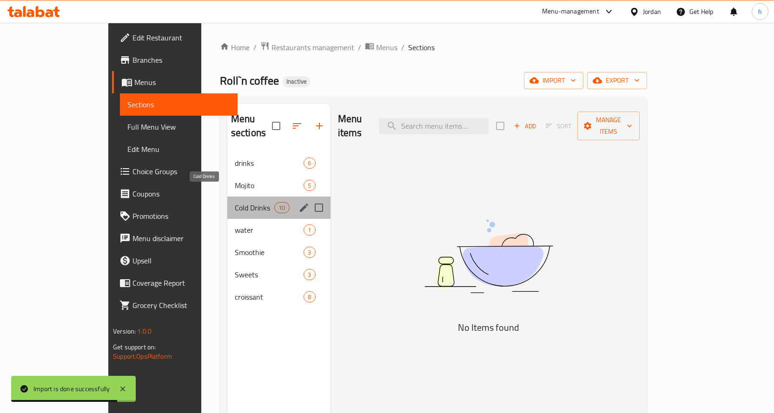
click at [235, 202] on span "Cold Drinks" at bounding box center [255, 207] width 40 height 11
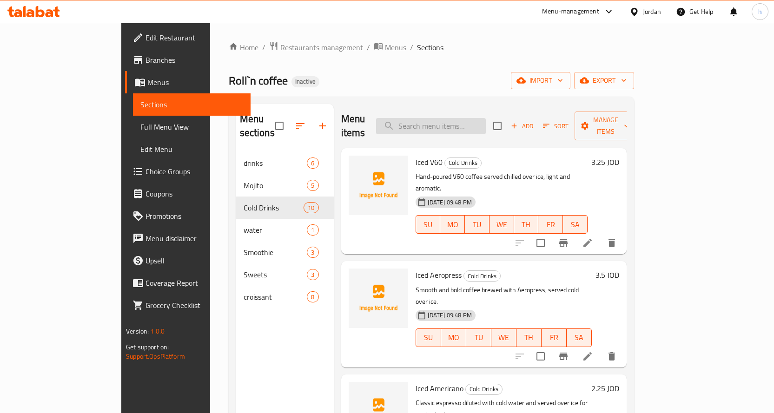
click at [471, 123] on input "search" at bounding box center [431, 126] width 110 height 16
paste input "Iced Americano"
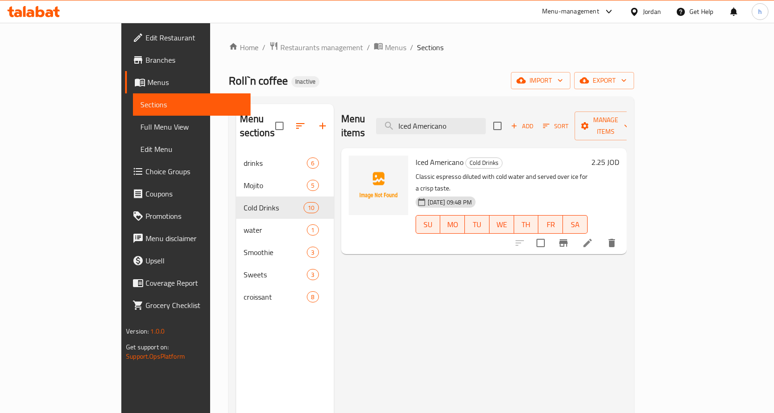
type input "Iced Americano"
click at [593, 238] on icon at bounding box center [587, 243] width 11 height 11
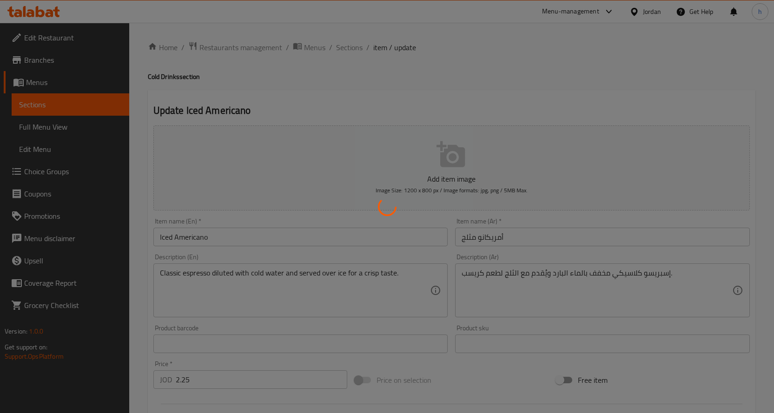
type input "الإضافات"
type input "0"
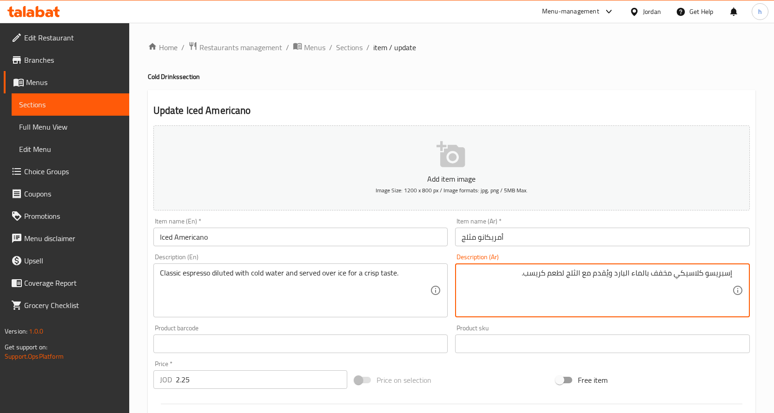
click at [590, 274] on textarea "إسبريسو كلاسيكي مخفف بالماء البارد ويُقدم مع الثلج لطعم كريسب." at bounding box center [597, 291] width 271 height 44
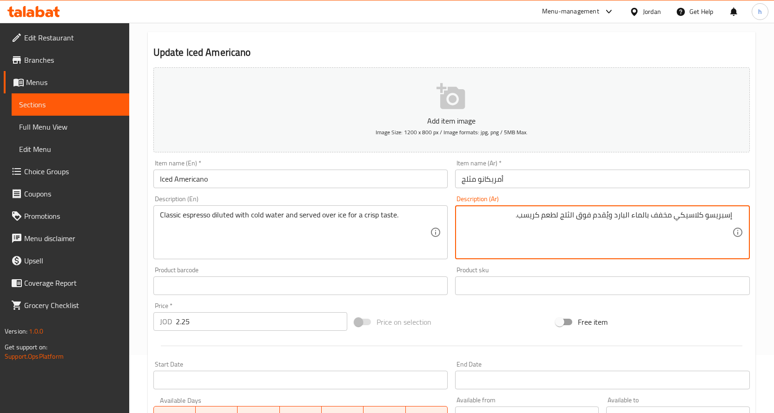
scroll to position [259, 0]
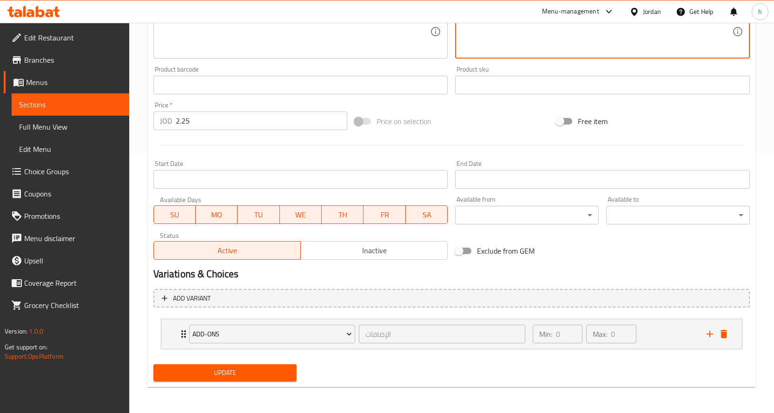
type textarea "إسبريسو كلاسيكي مخفف بالماء البارد ويُقدم فوق الثلج لطعم كريسب."
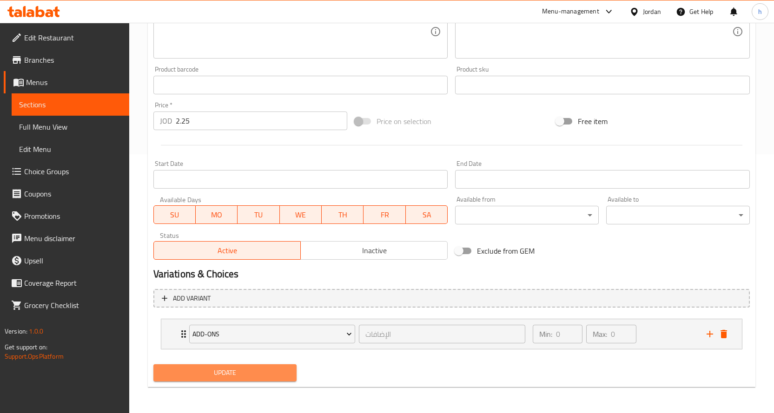
click at [243, 376] on span "Update" at bounding box center [225, 373] width 129 height 12
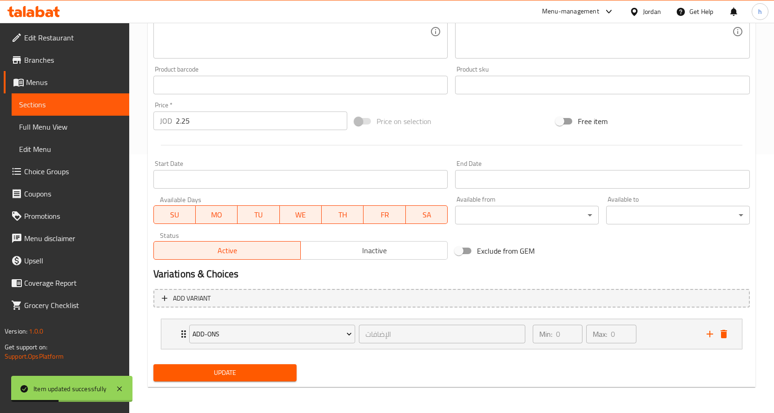
click at [68, 105] on span "Sections" at bounding box center [70, 104] width 103 height 11
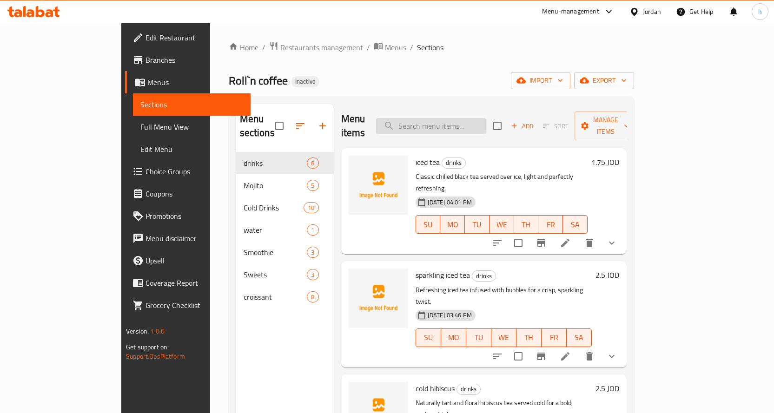
click at [453, 121] on input "search" at bounding box center [431, 126] width 110 height 16
paste input "Iced Mocha"
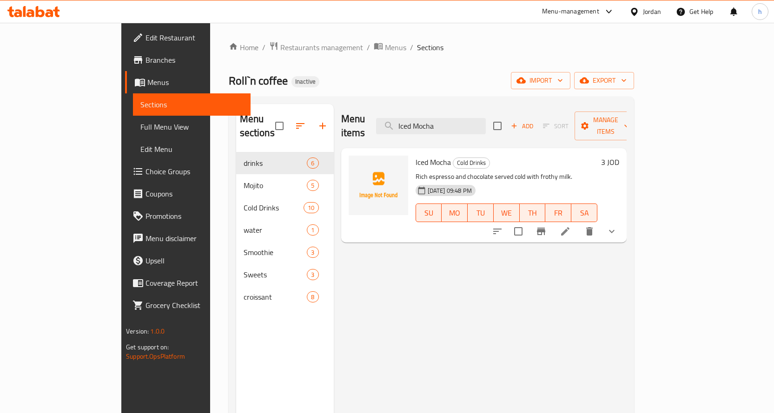
type input "Iced Mocha"
click at [571, 226] on icon at bounding box center [565, 231] width 11 height 11
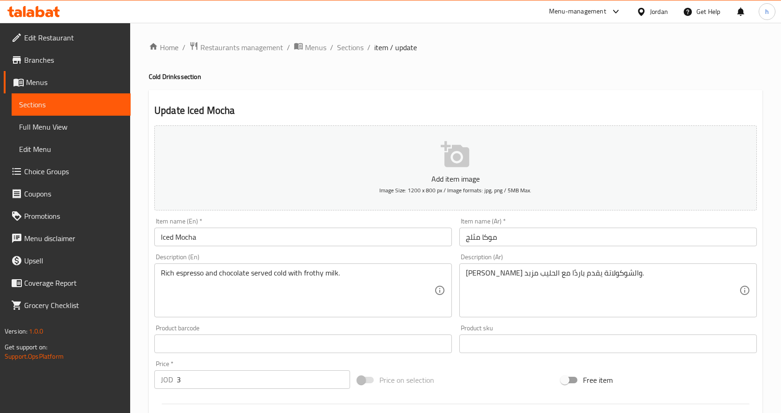
type input "الإضافات"
type input "0"
type input "خيارات الحليب"
type input "0"
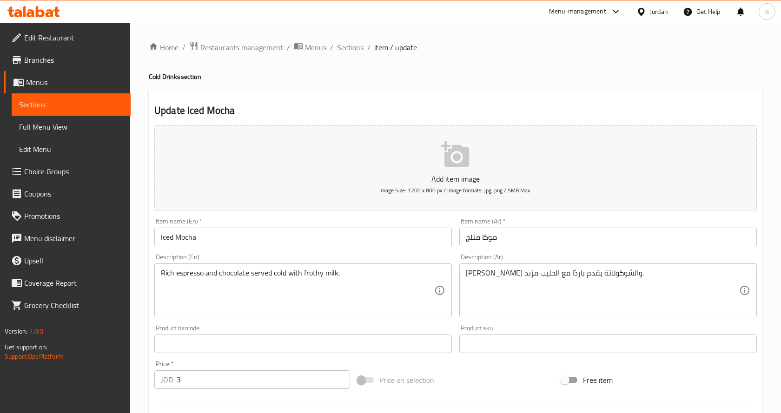
type input "1"
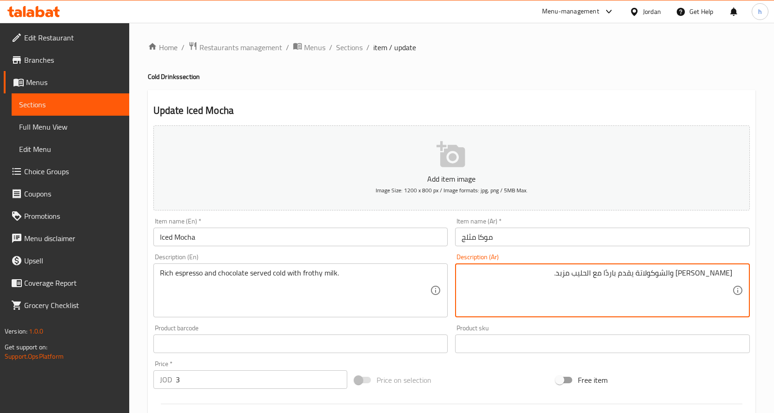
click at [585, 273] on textarea "إسبريسو غني والشوكولاتة يقدم باردًا مع الحليب مزبد." at bounding box center [597, 291] width 271 height 44
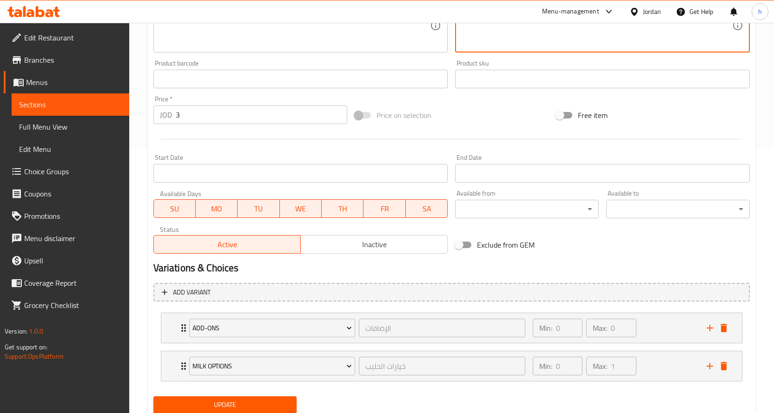
scroll to position [297, 0]
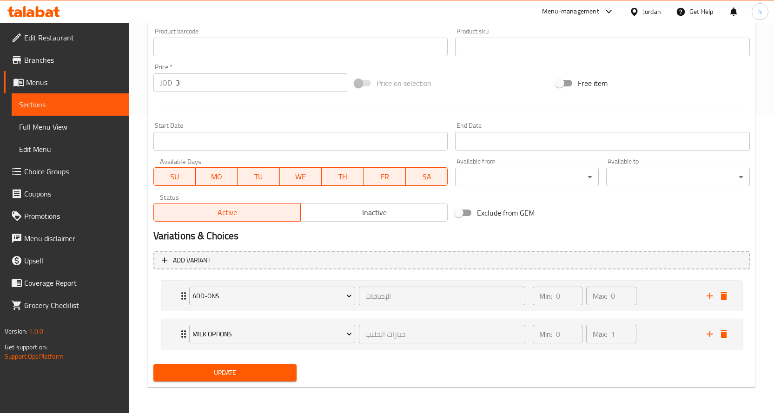
type textarea "[PERSON_NAME] والشوكولاتة يقدم باردًا مع الحليب المزبد."
click at [233, 371] on span "Update" at bounding box center [225, 373] width 129 height 12
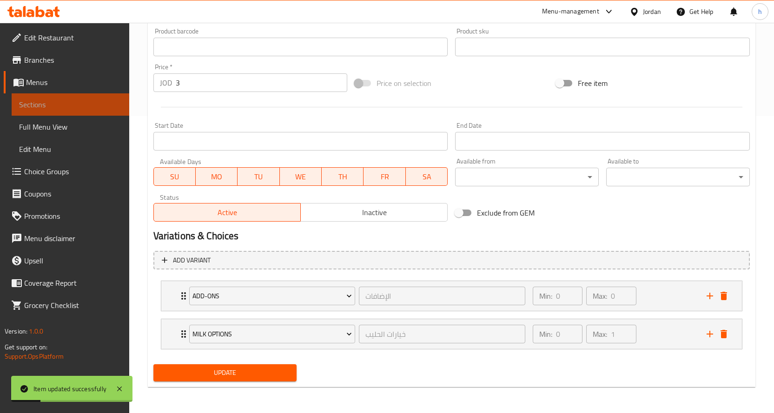
click at [99, 108] on span "Sections" at bounding box center [70, 104] width 103 height 11
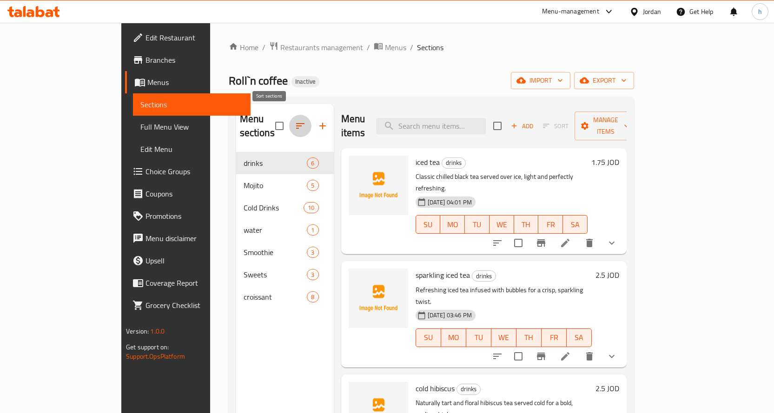
click at [295, 120] on icon "button" at bounding box center [300, 125] width 11 height 11
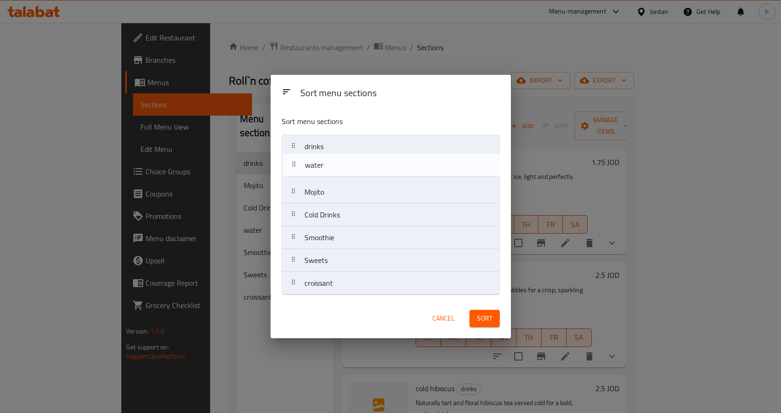
drag, startPoint x: 297, startPoint y: 218, endPoint x: 296, endPoint y: 164, distance: 54.4
click at [296, 164] on nav "drinks Mojito Cold Drinks water Smoothie Sweets croissant" at bounding box center [391, 215] width 218 height 160
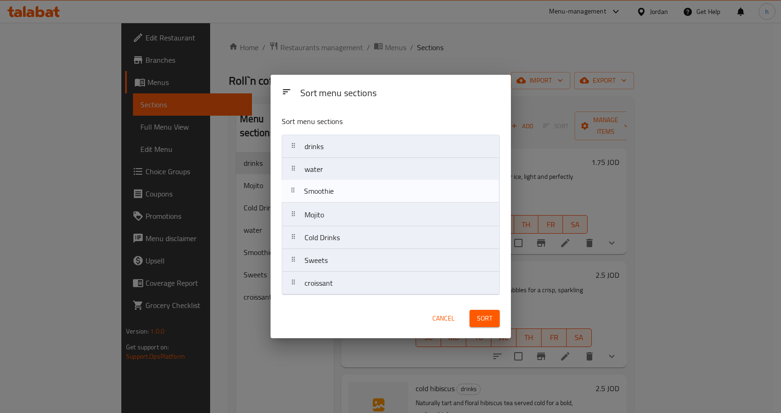
drag, startPoint x: 294, startPoint y: 242, endPoint x: 292, endPoint y: 191, distance: 51.7
click at [292, 191] on nav "drinks water Mojito Cold Drinks Smoothie Sweets croissant" at bounding box center [391, 215] width 218 height 160
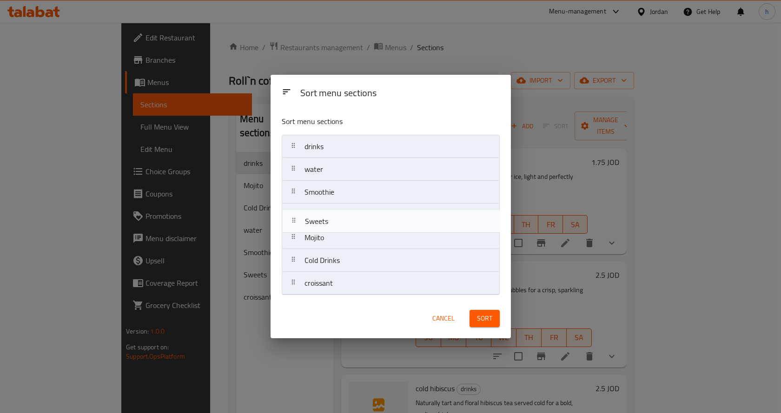
drag, startPoint x: 291, startPoint y: 263, endPoint x: 292, endPoint y: 221, distance: 42.3
click at [292, 221] on nav "drinks water Smoothie Mojito Cold Drinks Sweets croissant" at bounding box center [391, 215] width 218 height 160
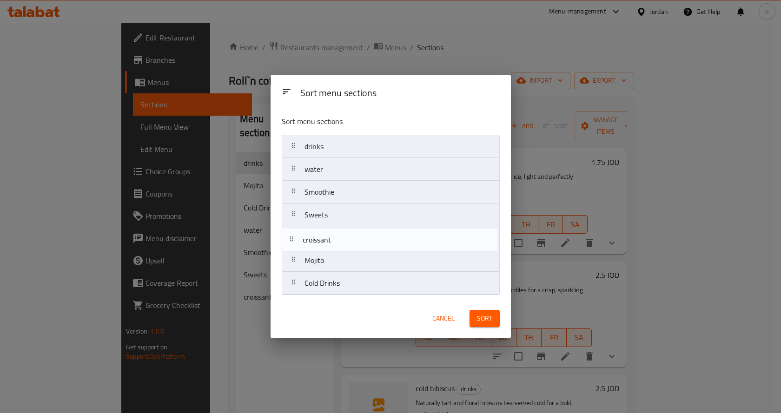
drag, startPoint x: 292, startPoint y: 287, endPoint x: 290, endPoint y: 242, distance: 45.6
click at [290, 242] on nav "drinks water Smoothie Sweets Mojito Cold Drinks croissant" at bounding box center [391, 215] width 218 height 160
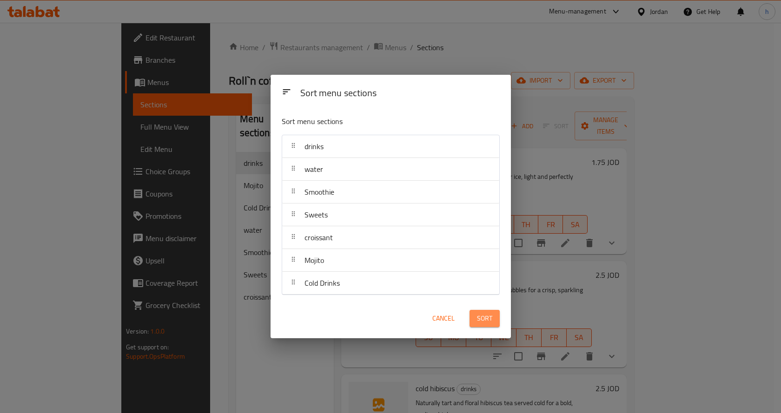
click at [477, 322] on span "Sort" at bounding box center [484, 319] width 15 height 12
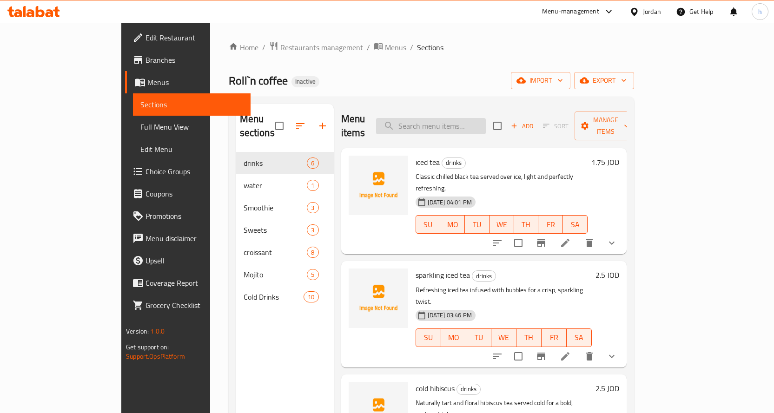
click at [440, 122] on input "search" at bounding box center [431, 126] width 110 height 16
paste input "Lemon Lime Mix"
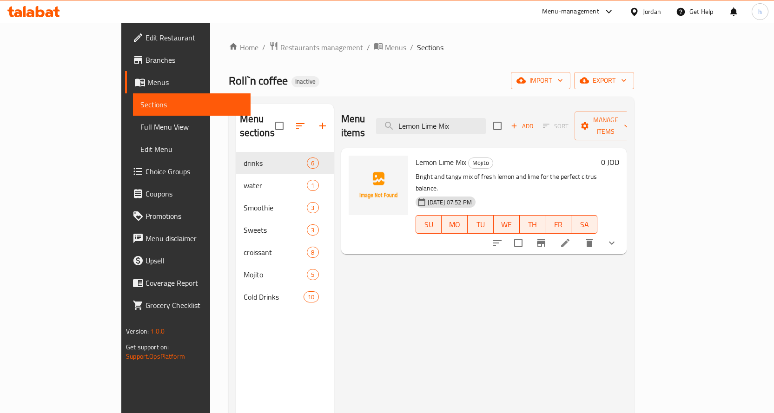
type input "Lemon Lime Mix"
click at [571, 238] on icon at bounding box center [565, 243] width 11 height 11
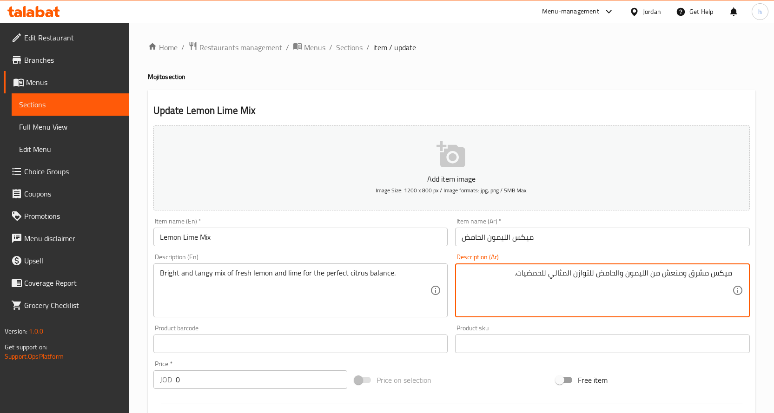
click at [625, 274] on textarea "ميكس مشرق ومنعش من الليمون والحامض للتوازن المثالي للحمضيات." at bounding box center [597, 291] width 271 height 44
paste textarea "Lemon Lime Mix"
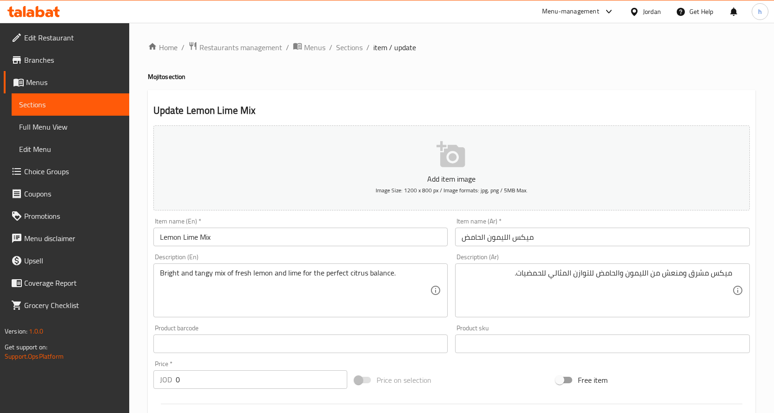
click at [625, 276] on textarea "ميكس مشرق ومنعش من الليمون والحامض للتوازن المثالي للحمضيات." at bounding box center [597, 291] width 271 height 44
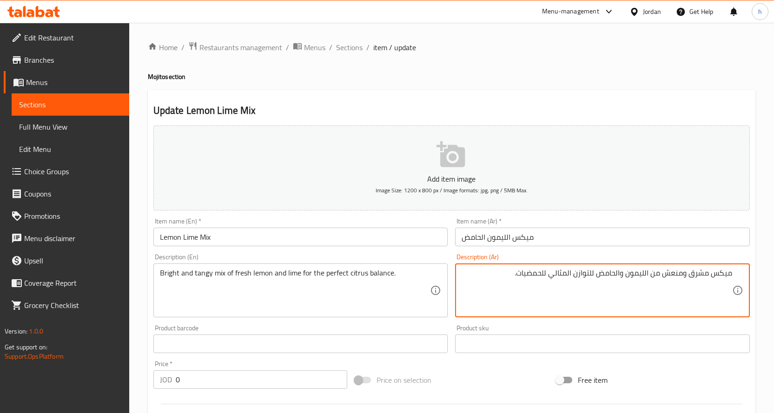
paste textarea "طازج"
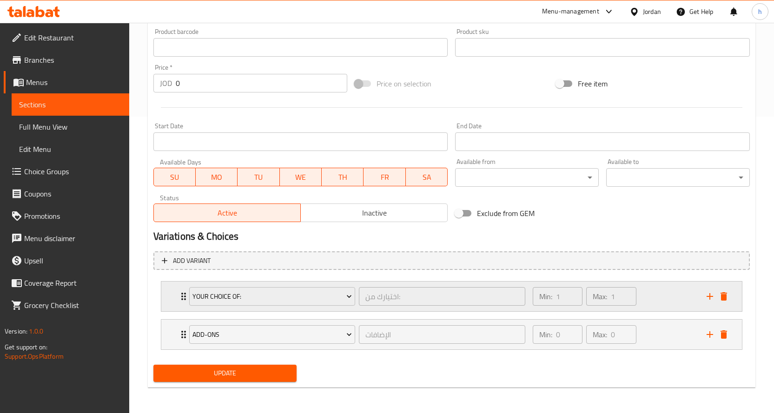
scroll to position [297, 0]
type textarea "ميكس مشرق ومنعش من الليمون طازج والحامض للتوازن المثالي للحمضيات."
click at [281, 375] on span "Update" at bounding box center [225, 373] width 129 height 12
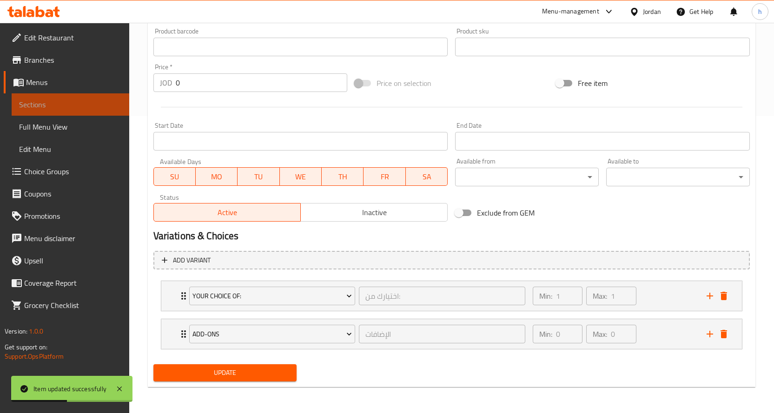
click at [57, 100] on span "Sections" at bounding box center [70, 104] width 103 height 11
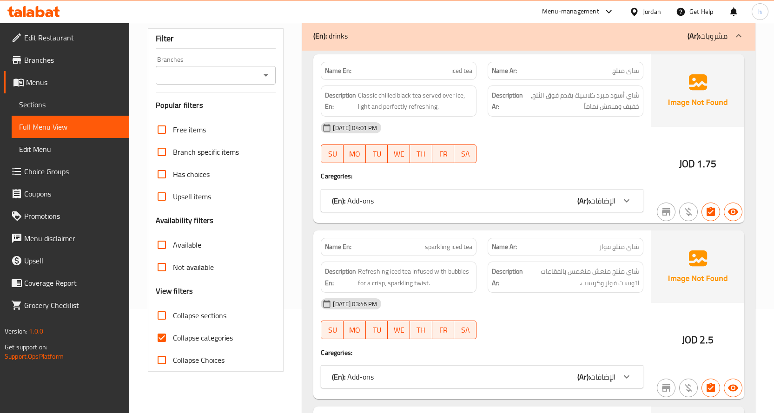
scroll to position [140, 0]
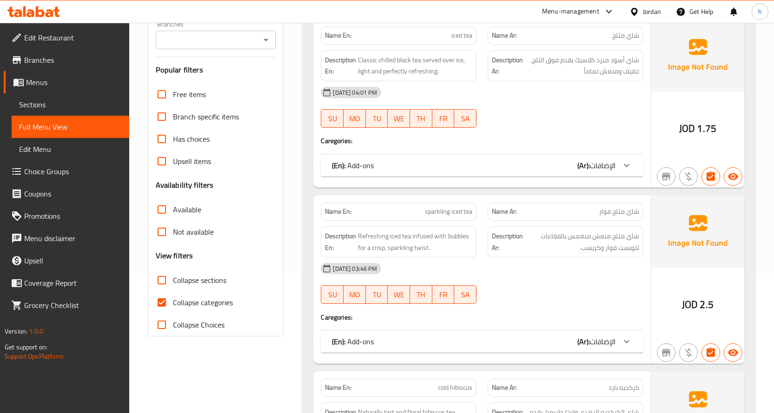
click at [163, 314] on input "Collapse categories" at bounding box center [162, 303] width 22 height 22
checkbox input "false"
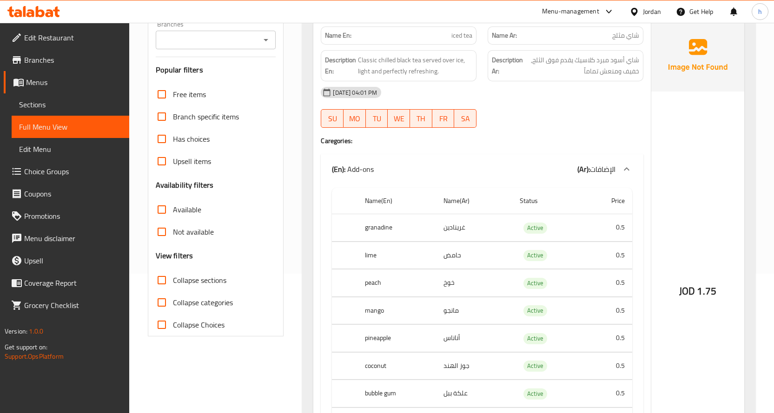
click at [160, 292] on input "Collapse sections" at bounding box center [162, 280] width 22 height 22
checkbox input "true"
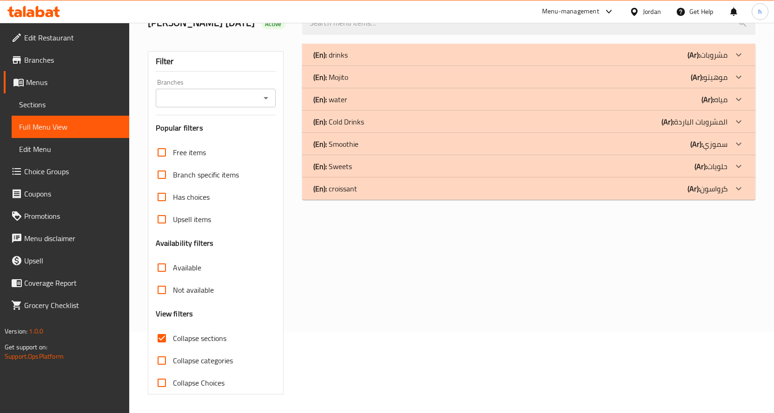
scroll to position [95, 0]
click at [367, 124] on div "(En): Cold Drinks (Ar): المشروبات الباردة" at bounding box center [520, 121] width 414 height 11
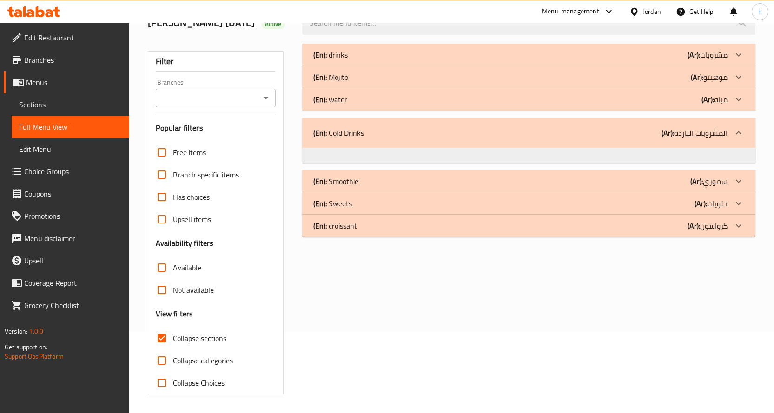
click at [549, 129] on div "(En): Cold Drinks (Ar): المشروبات الباردة" at bounding box center [520, 132] width 414 height 11
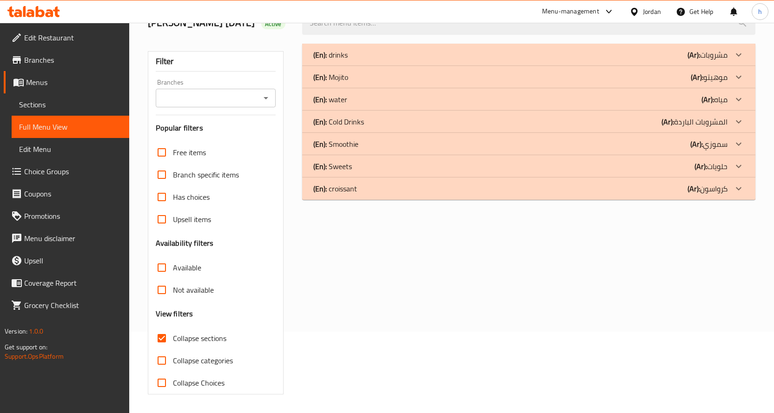
click at [549, 129] on div "(En): Cold Drinks (Ar): المشروبات الباردة" at bounding box center [528, 122] width 453 height 22
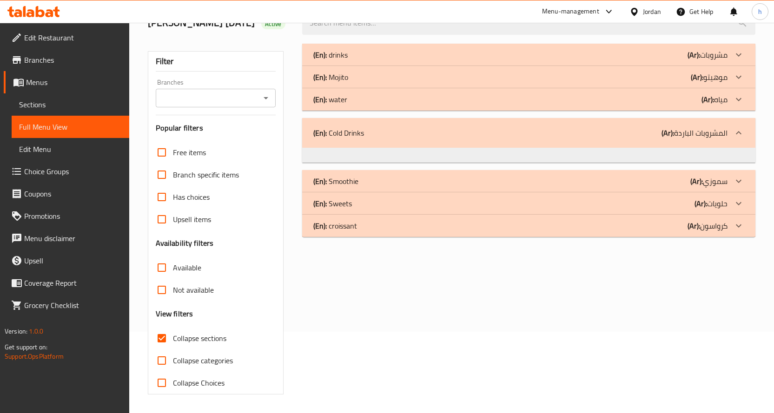
click at [590, 133] on div "(En): Cold Drinks (Ar): المشروبات الباردة" at bounding box center [520, 132] width 414 height 11
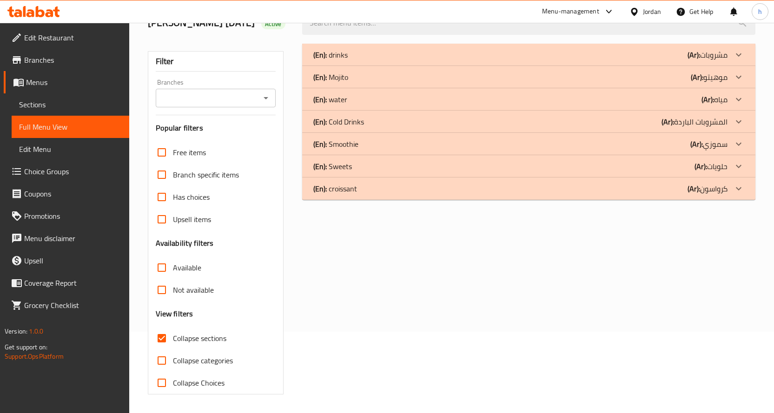
click at [588, 128] on div "(En): Cold Drinks (Ar): المشروبات الباردة" at bounding box center [528, 122] width 453 height 22
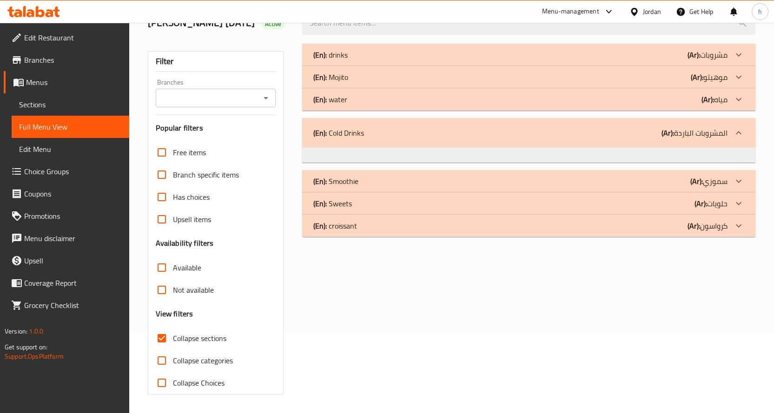
click at [588, 128] on div "(En): Cold Drinks (Ar): المشروبات الباردة" at bounding box center [520, 132] width 414 height 11
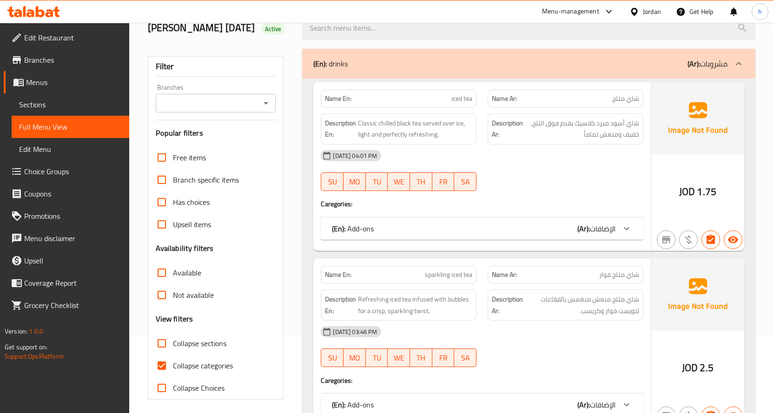
scroll to position [140, 0]
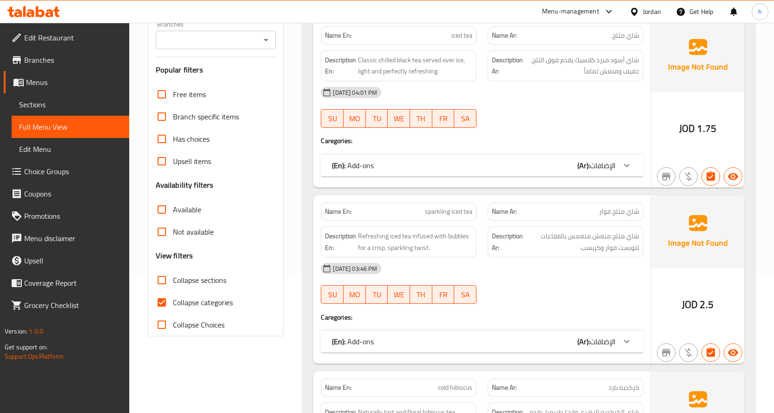
drag, startPoint x: 162, startPoint y: 312, endPoint x: 164, endPoint y: 306, distance: 6.3
click at [161, 312] on input "Collapse categories" at bounding box center [162, 303] width 22 height 22
checkbox input "false"
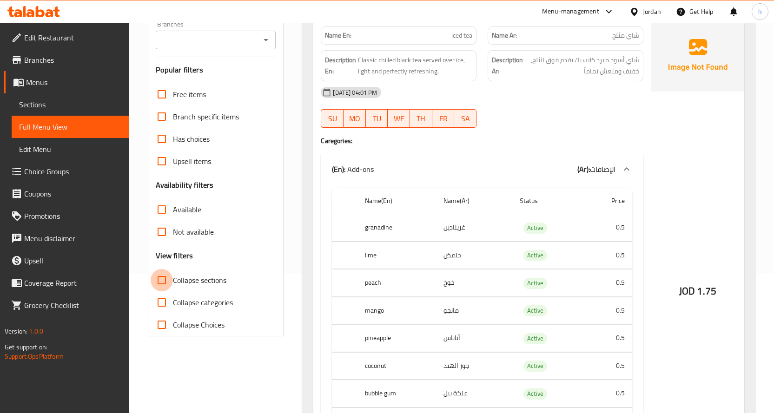
click at [161, 292] on input "Collapse sections" at bounding box center [162, 280] width 22 height 22
checkbox input "true"
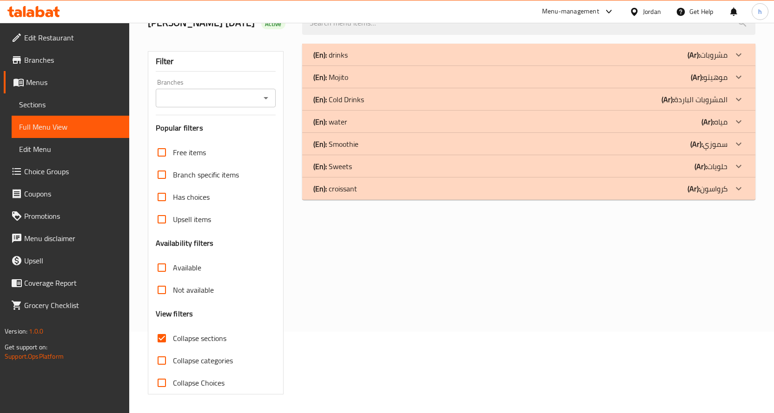
scroll to position [95, 0]
click at [393, 105] on div "(En): Cold Drinks (Ar): المشروبات الباردة" at bounding box center [528, 99] width 453 height 22
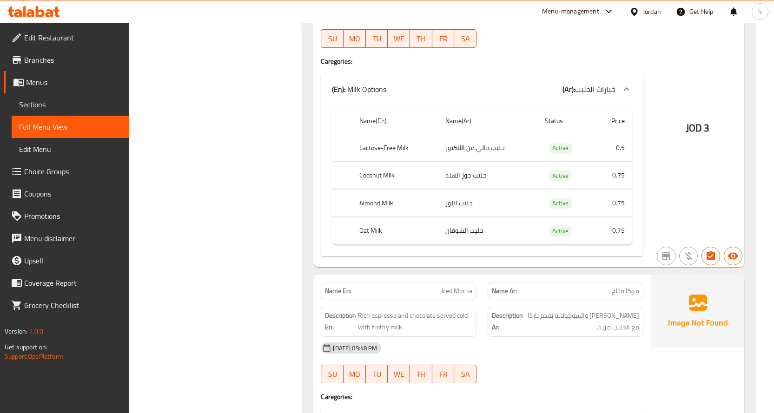
scroll to position [1473, 0]
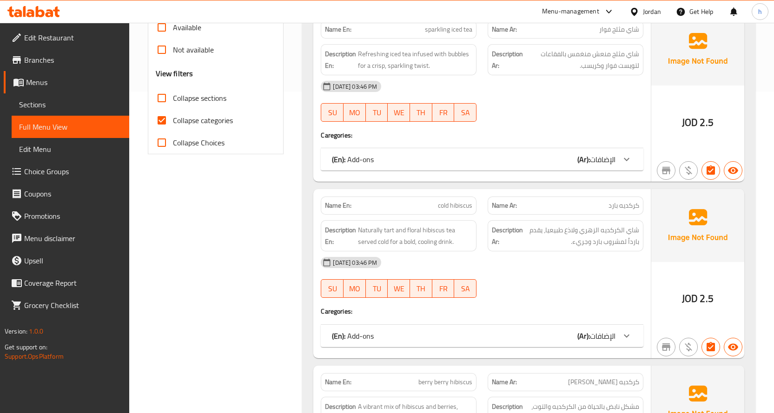
scroll to position [326, 0]
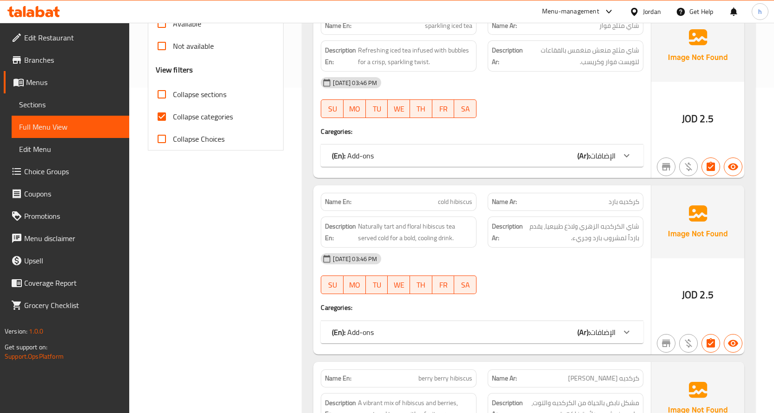
click at [170, 128] on input "Collapse categories" at bounding box center [162, 117] width 22 height 22
checkbox input "false"
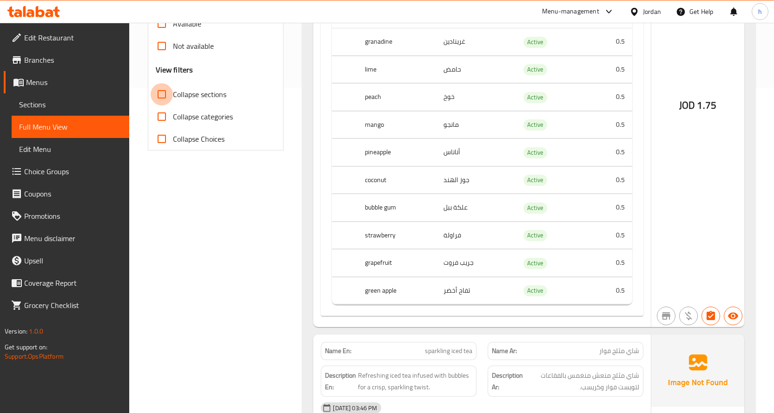
click at [162, 106] on input "Collapse sections" at bounding box center [162, 94] width 22 height 22
checkbox input "true"
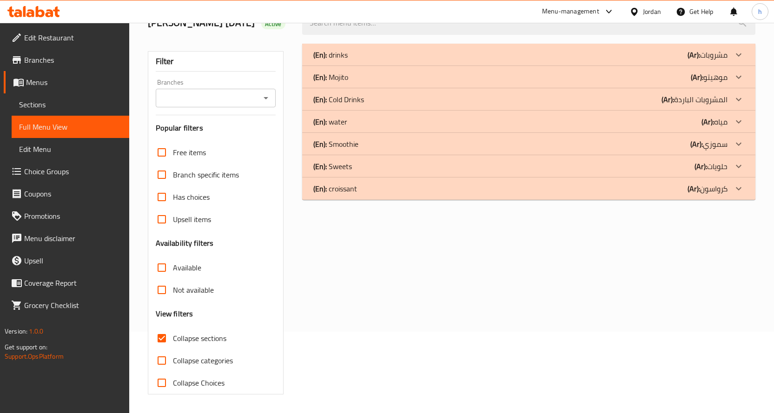
scroll to position [95, 0]
click at [360, 103] on p "(En): Cold Drinks" at bounding box center [338, 99] width 51 height 11
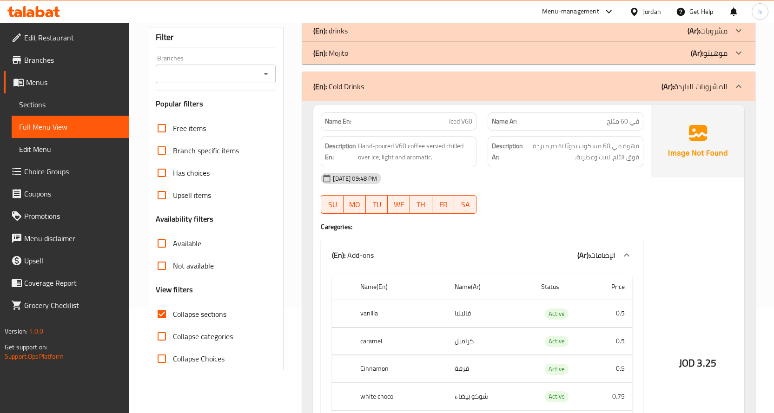
scroll to position [140, 0]
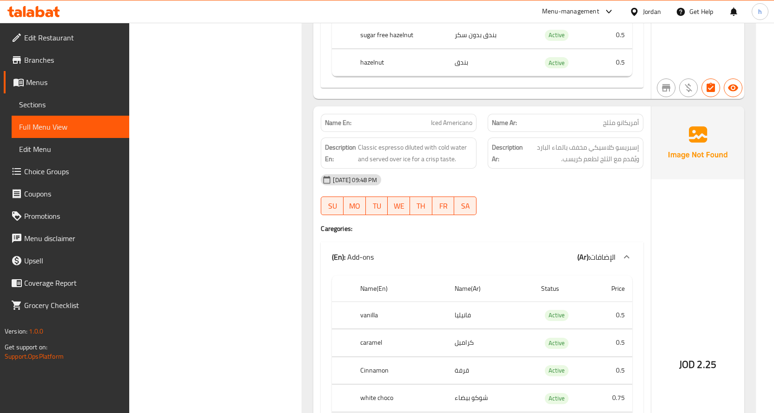
scroll to position [1070, 0]
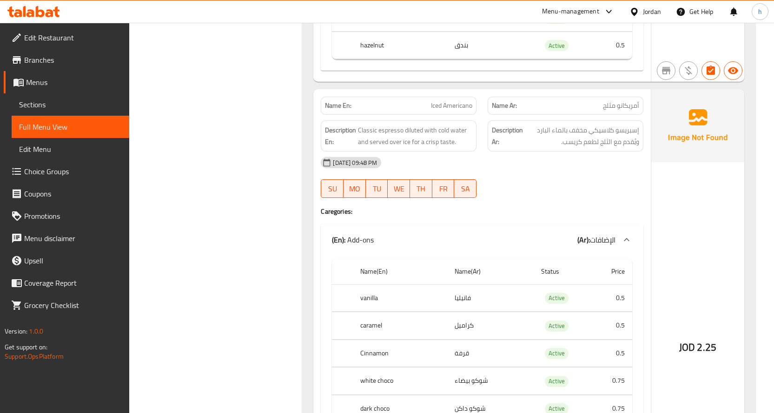
click at [436, 111] on span "Iced Americano" at bounding box center [451, 106] width 41 height 10
copy span "Iced Americano"
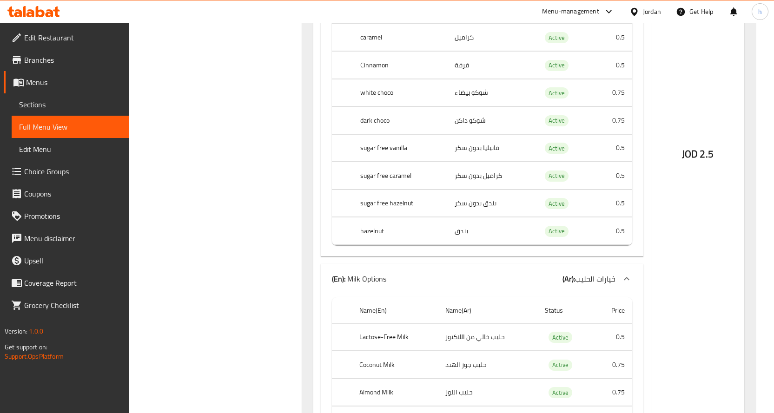
scroll to position [5226, 0]
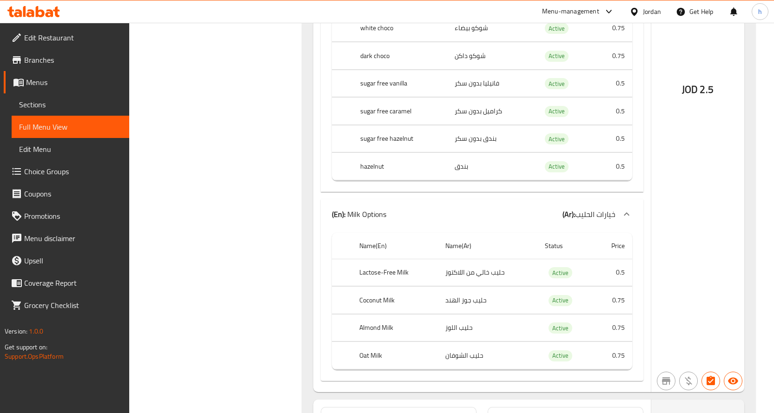
click at [380, 286] on th "Lactose-Free Milk" at bounding box center [395, 272] width 86 height 27
copy th "Lactose-Free Milk"
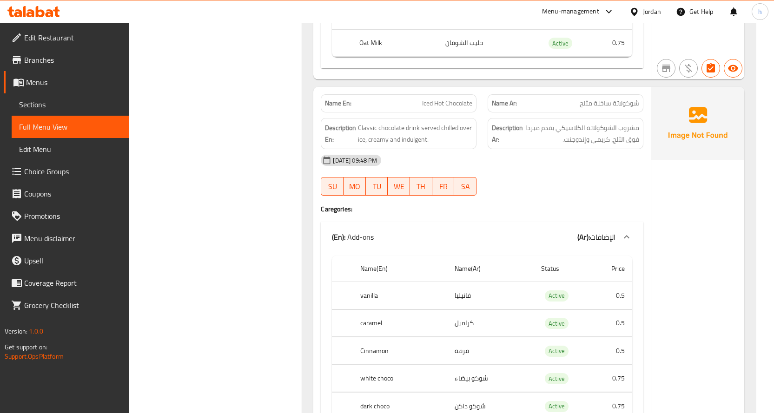
scroll to position [4807, 0]
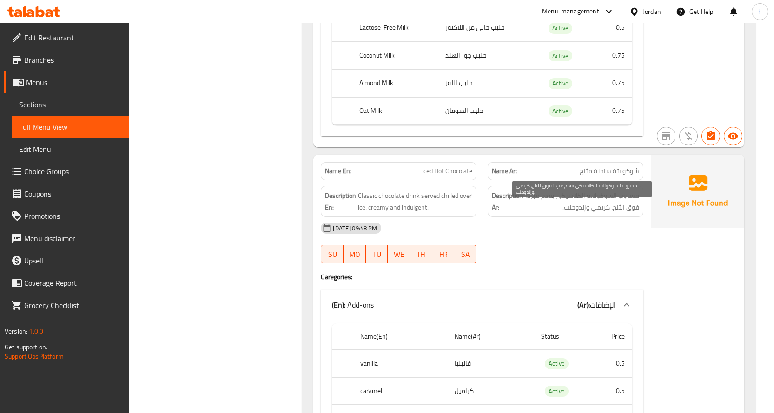
click at [607, 212] on span "مشروب الشوكولاتة الكلاسيكي يقدم مبردا فوق الثلج، كريمي وإندوجنت." at bounding box center [582, 201] width 114 height 23
click at [539, 235] on div "[DATE] 09:48 PM" at bounding box center [482, 228] width 334 height 22
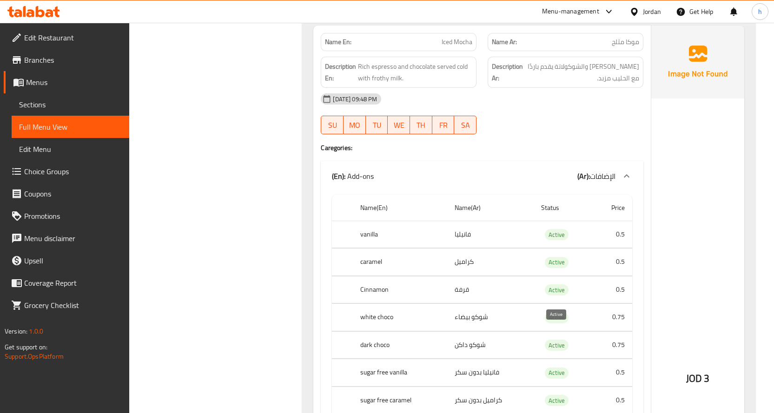
scroll to position [4249, 0]
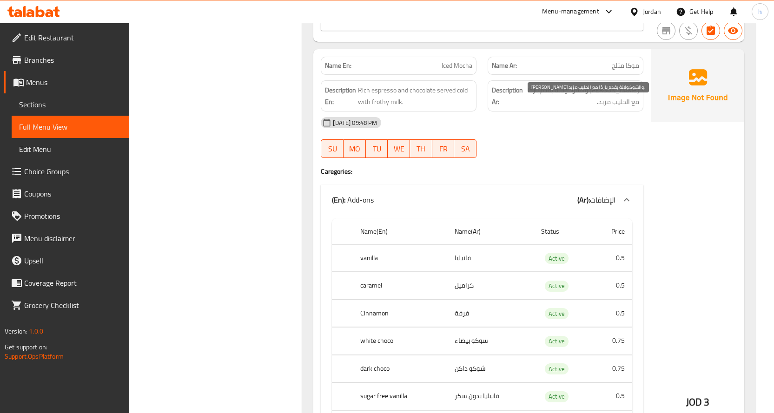
click at [564, 107] on span "[PERSON_NAME] والشوكولاتة يقدم باردًا مع الحليب مزبد." at bounding box center [582, 96] width 114 height 23
click at [452, 71] on span "Iced Mocha" at bounding box center [457, 66] width 31 height 10
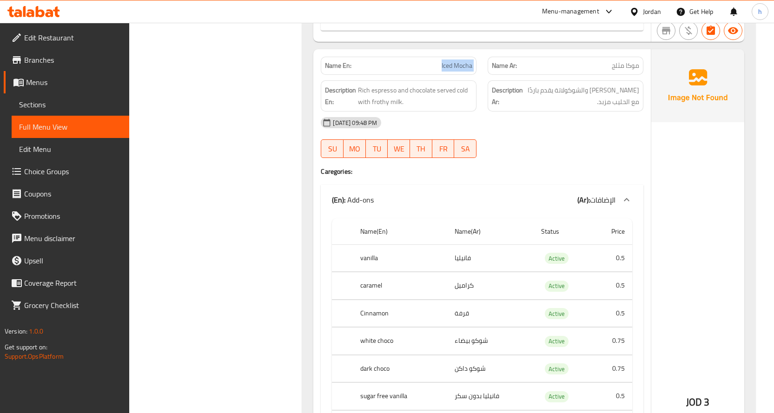
click at [452, 71] on span "Iced Mocha" at bounding box center [457, 66] width 31 height 10
copy span "Iced Mocha"
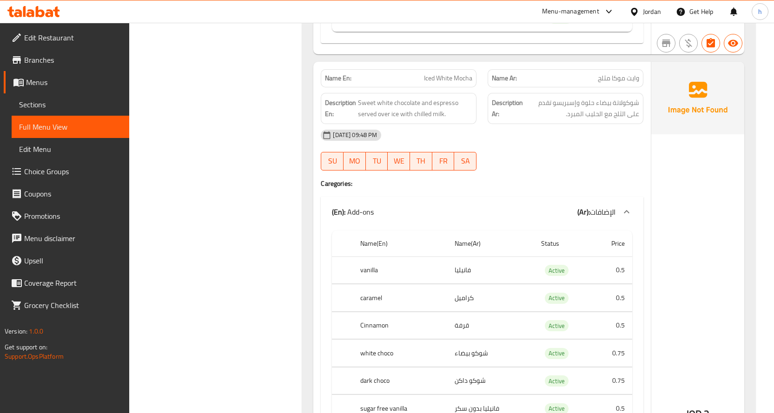
scroll to position [3552, 0]
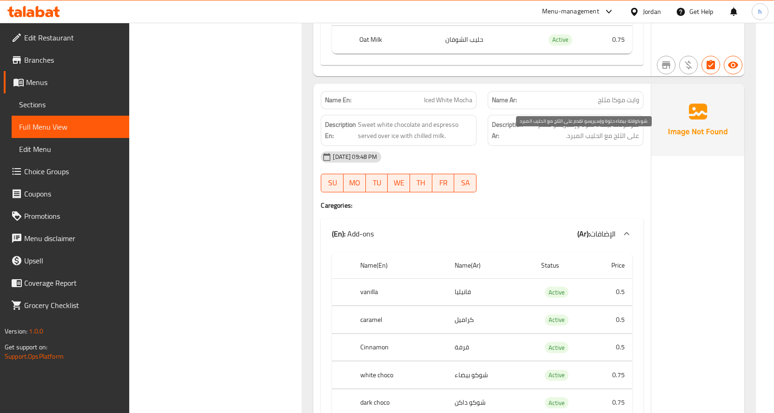
click at [625, 142] on span "شوكولاتة بيضاء حلوة وإسبريسو تقدم على الثلج مع الحليب المبرد." at bounding box center [582, 130] width 114 height 23
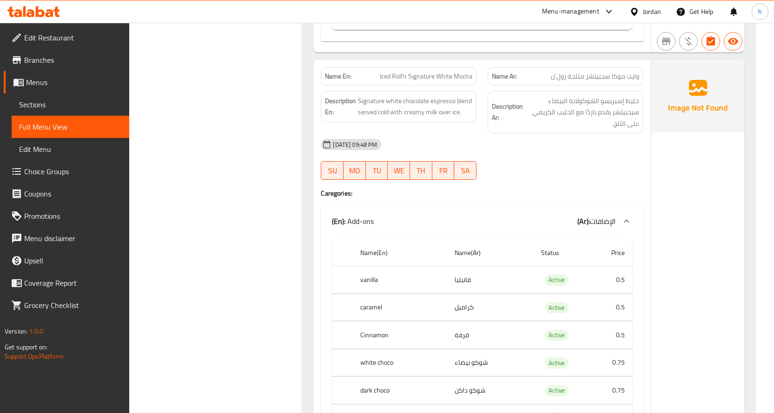
scroll to position [2854, 0]
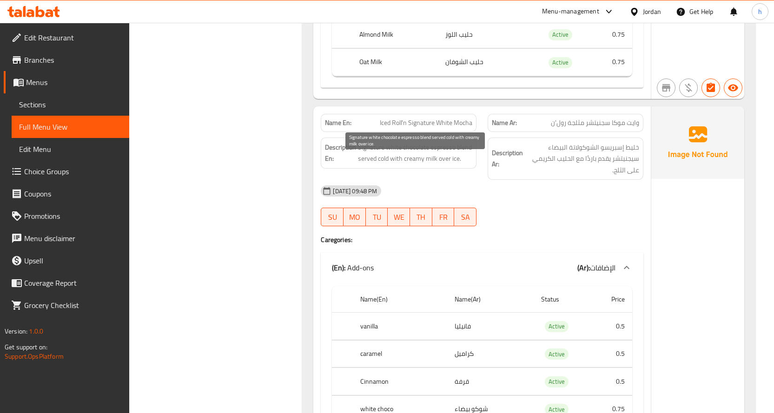
click at [430, 165] on span "Signature white chocolate espresso blend served cold with creamy milk over ice." at bounding box center [415, 153] width 114 height 23
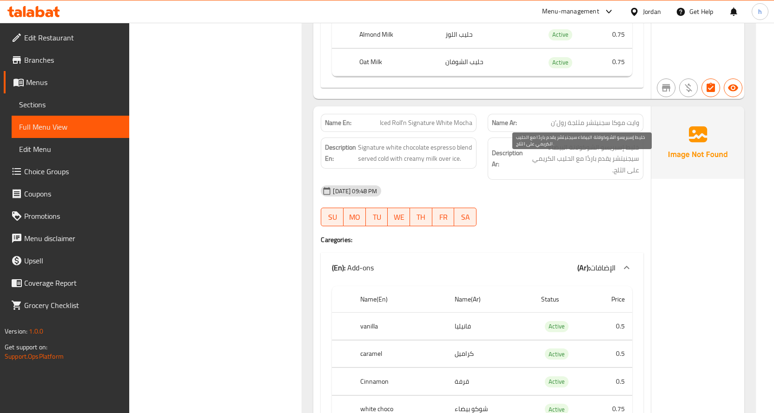
click at [566, 173] on span "خليط إسبريسو الشوكولاتة البيضاء سيجنيتشر يقدم باردًا مع الحليب الكريمي على الثل…" at bounding box center [582, 159] width 114 height 34
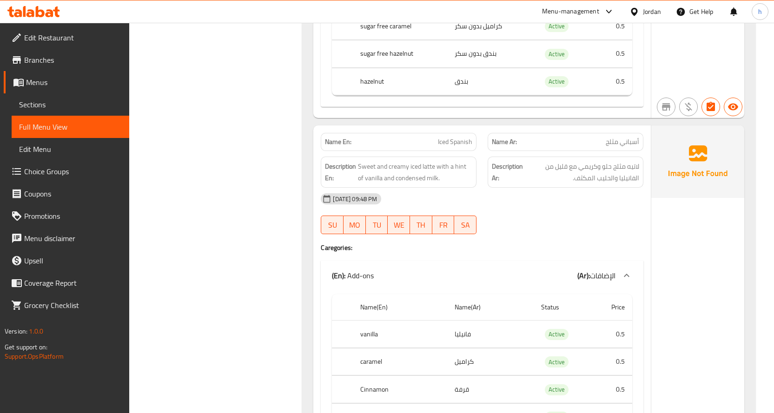
scroll to position [1505, 0]
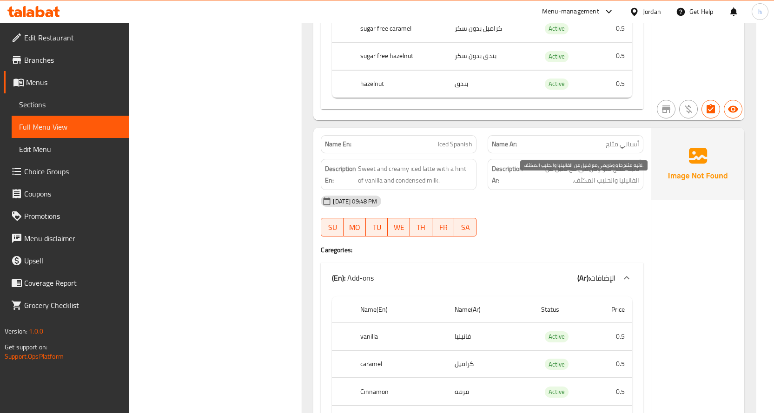
click at [610, 186] on span "لاتيه مثلج حلو وكريمي مع قليل من الفانيليا والحليب المكثف." at bounding box center [582, 174] width 114 height 23
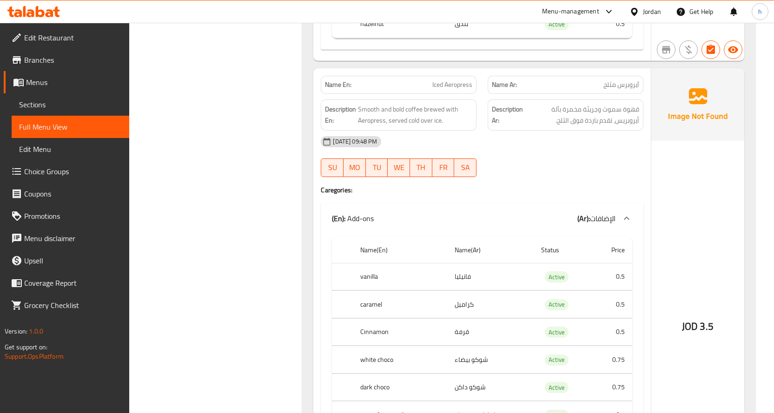
scroll to position [482, 0]
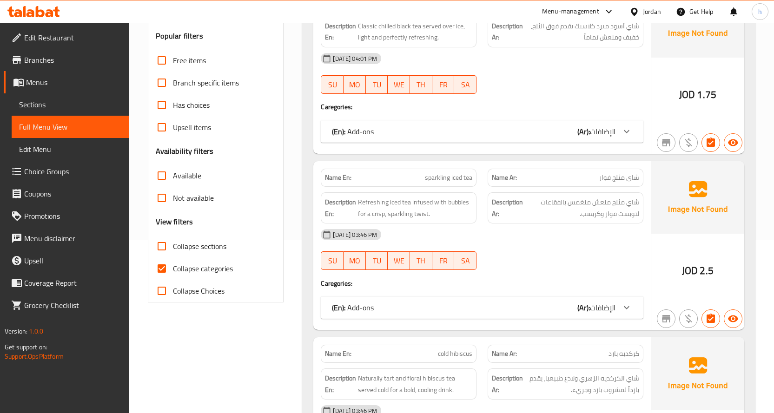
scroll to position [186, 0]
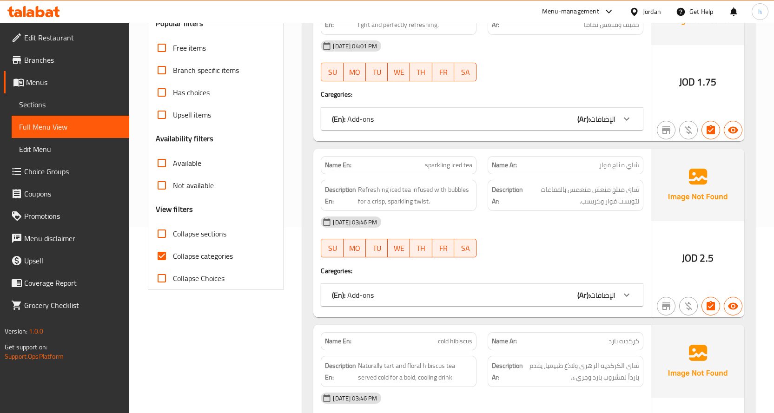
click at [158, 267] on input "Collapse categories" at bounding box center [162, 256] width 22 height 22
checkbox input "false"
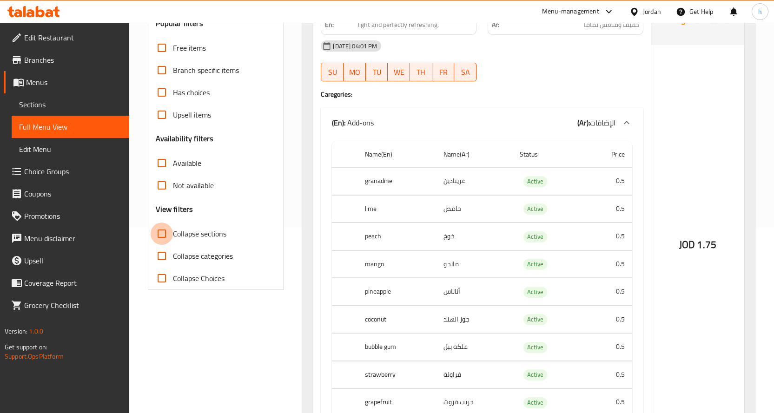
click at [161, 245] on input "Collapse sections" at bounding box center [162, 234] width 22 height 22
checkbox input "true"
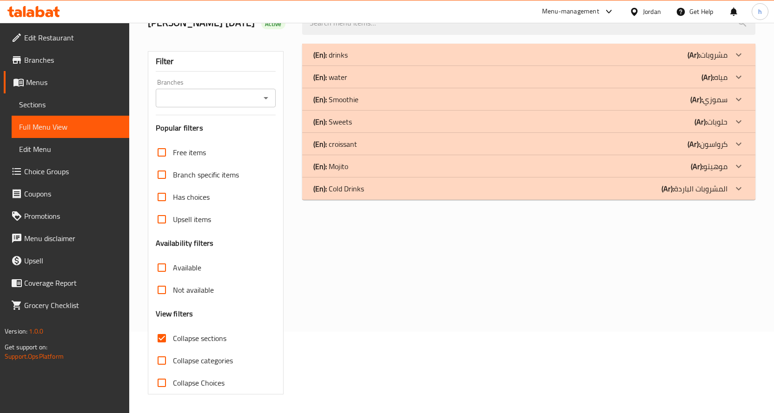
scroll to position [95, 0]
click at [351, 170] on div "(En): Mojito (Ar): موهيتو" at bounding box center [520, 166] width 414 height 11
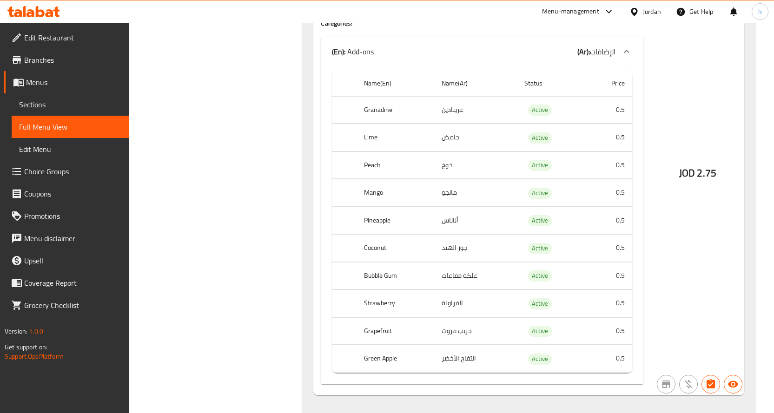
scroll to position [2995, 0]
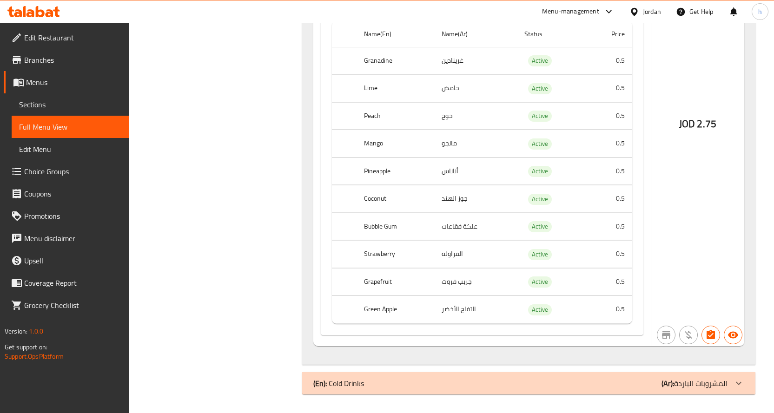
click at [357, 379] on p "(En): Cold Drinks" at bounding box center [338, 383] width 51 height 11
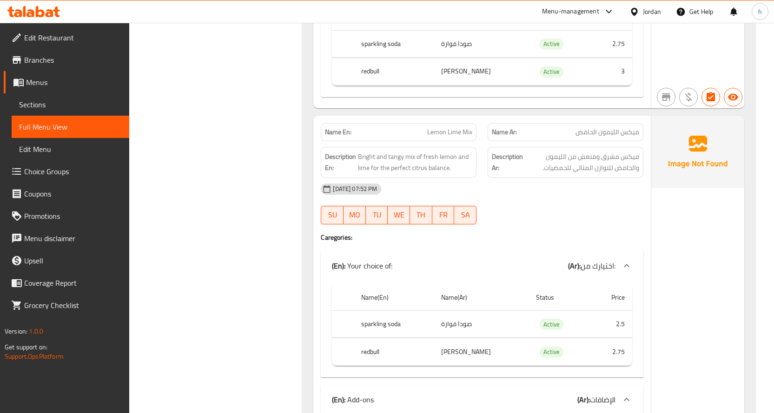
scroll to position [791, 0]
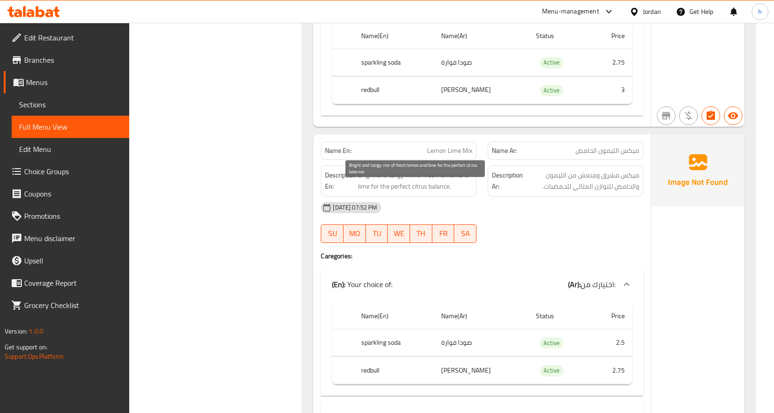
click at [429, 192] on span "Bright and tangy mix of fresh lemon and lime for the perfect citrus balance." at bounding box center [415, 181] width 114 height 23
copy span "fresh"
click at [445, 156] on span "Lemon Lime Mix" at bounding box center [449, 151] width 45 height 10
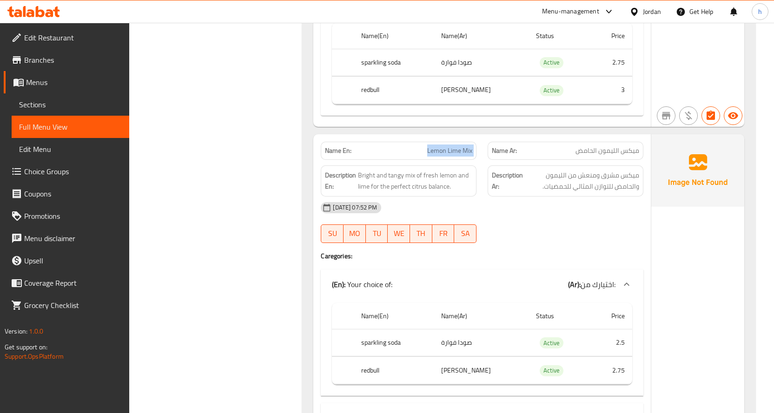
click at [445, 156] on span "Lemon Lime Mix" at bounding box center [449, 151] width 45 height 10
copy span "Lemon Lime Mix"
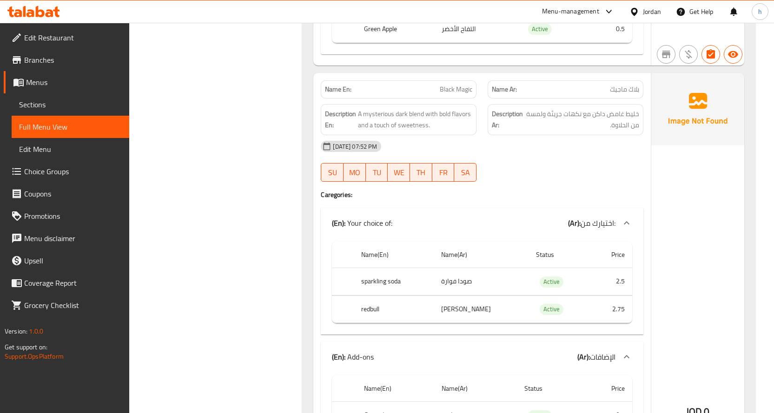
scroll to position [1488, 0]
click at [600, 128] on span "خليط غامض داكن مع نكهات جريئة ولمسة من الحلاوة." at bounding box center [583, 119] width 114 height 23
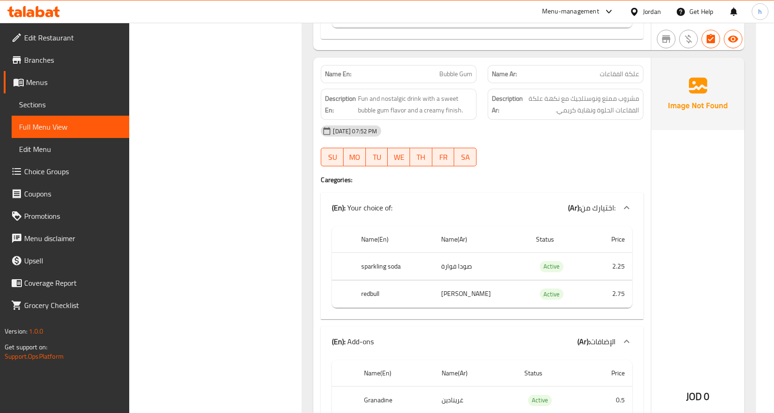
scroll to position [2139, 0]
click at [369, 114] on span "Fun and nostalgic drink with a sweet bubble gum flavor and a creamy finish." at bounding box center [415, 104] width 114 height 23
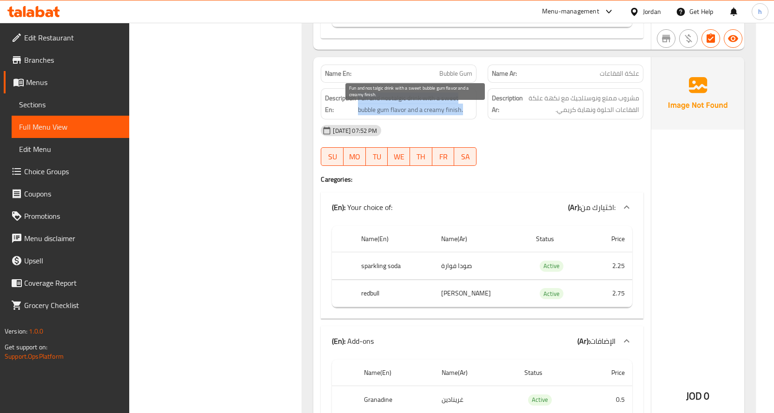
click at [369, 114] on span "Fun and nostalgic drink with a sweet bubble gum flavor and a creamy finish." at bounding box center [415, 104] width 114 height 23
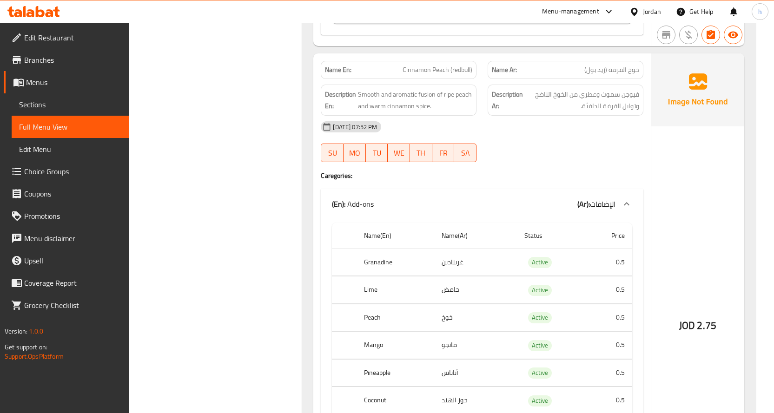
scroll to position [2790, 0]
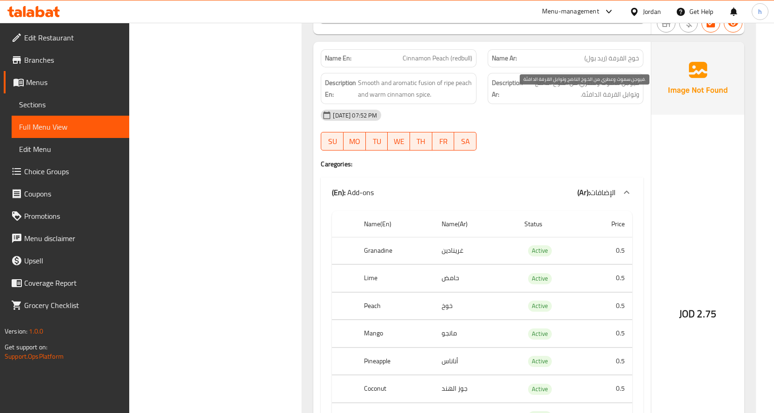
click at [549, 100] on span "فيوجن سموث وعطري من الخوخ الناضج وتوابل القرفة الدافئة." at bounding box center [582, 88] width 114 height 23
click at [549, 99] on span "فيوجن سموث وعطري من الخوخ الناضج وتوابل القرفة الدافئة." at bounding box center [582, 88] width 114 height 23
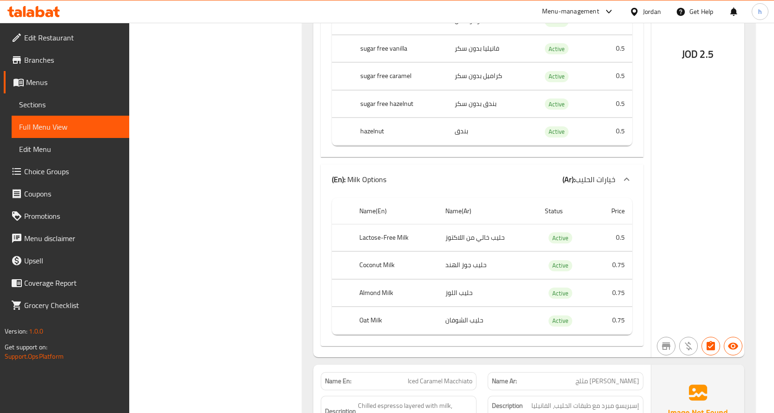
scroll to position [8464, 0]
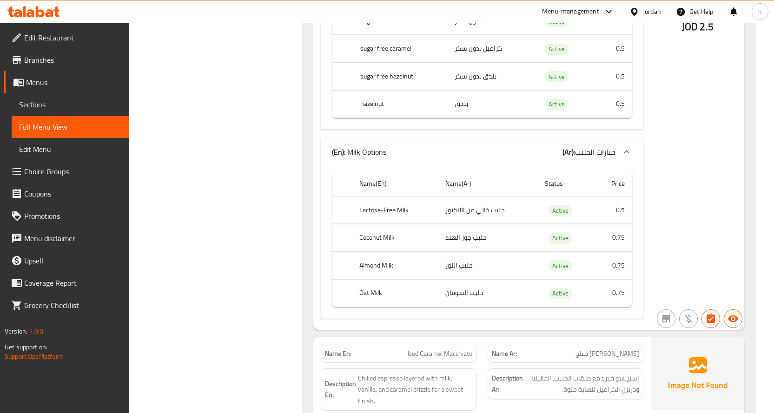
click at [375, 158] on p "(En): Milk Options" at bounding box center [359, 151] width 54 height 11
click at [377, 158] on p "(En): Milk Options" at bounding box center [359, 151] width 54 height 11
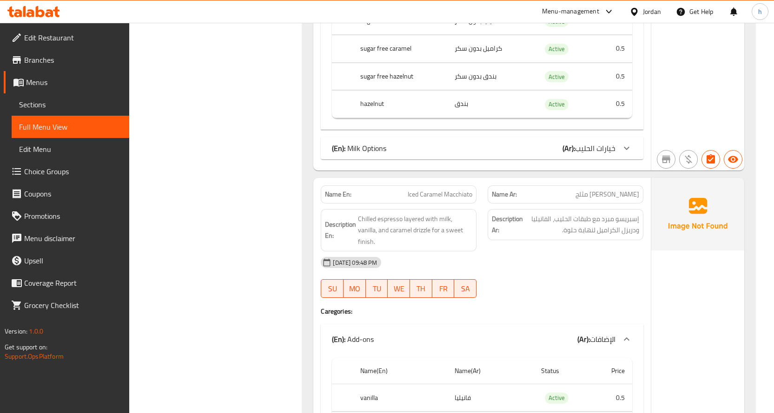
click at [376, 154] on p "(En): Milk Options" at bounding box center [359, 148] width 54 height 11
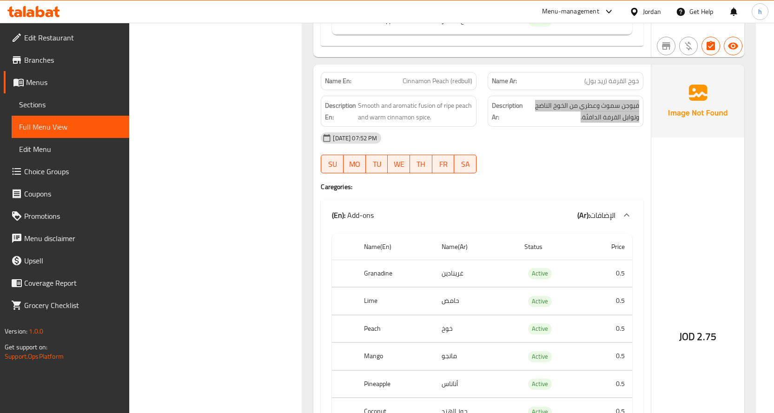
scroll to position [2790, 0]
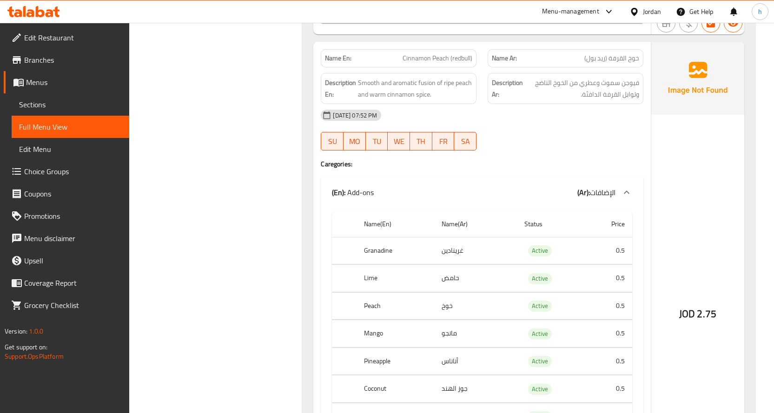
click at [598, 127] on div "12-10-2025 07:52 PM" at bounding box center [482, 115] width 334 height 22
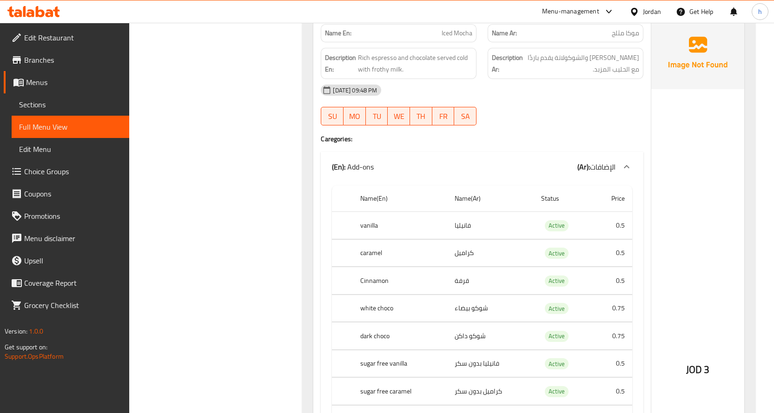
scroll to position [7441, 0]
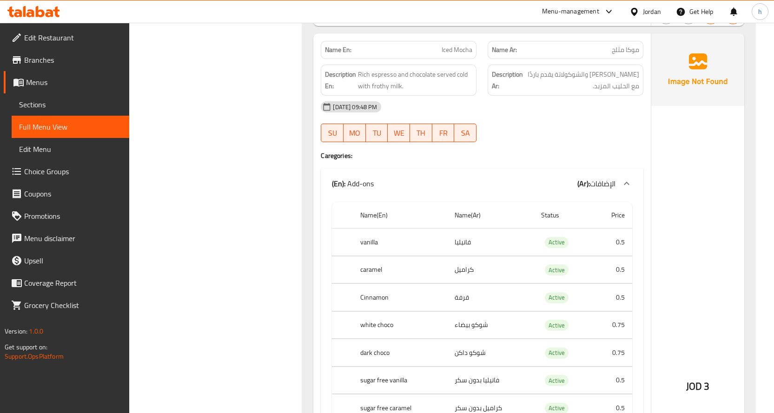
click at [455, 55] on span "Iced Mocha" at bounding box center [457, 50] width 31 height 10
copy span "Iced Mocha"
click at [61, 107] on span "Sections" at bounding box center [70, 104] width 103 height 11
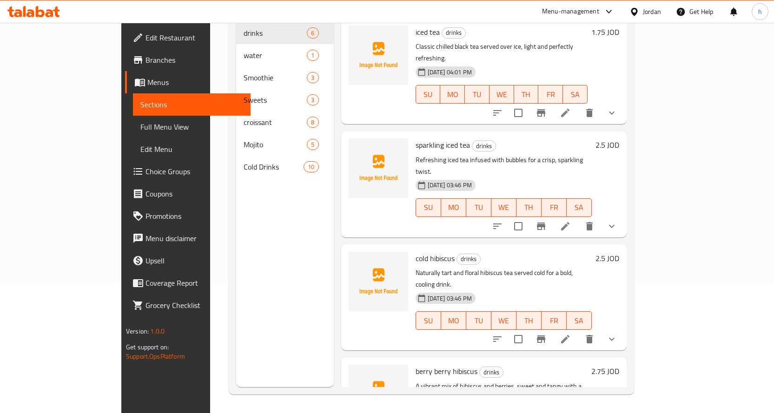
scroll to position [130, 0]
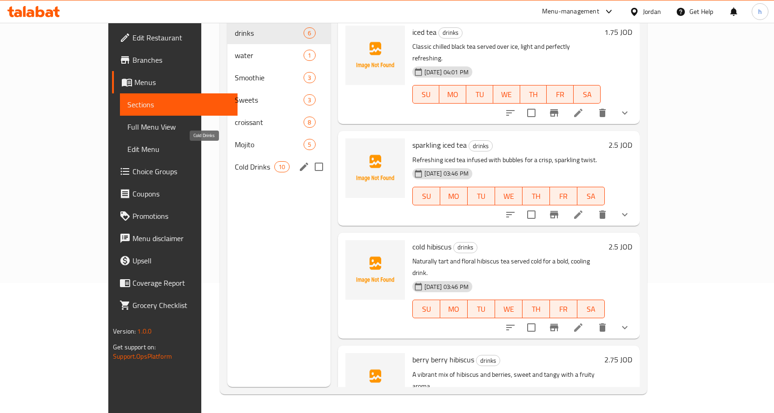
click at [235, 161] on span "Cold Drinks" at bounding box center [255, 166] width 40 height 11
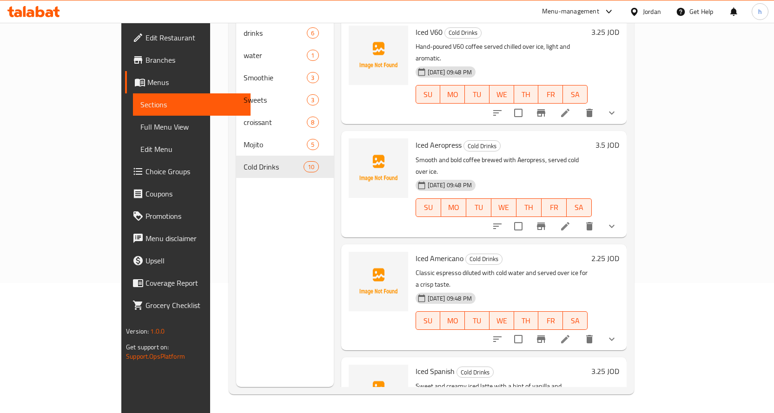
scroll to position [549, 0]
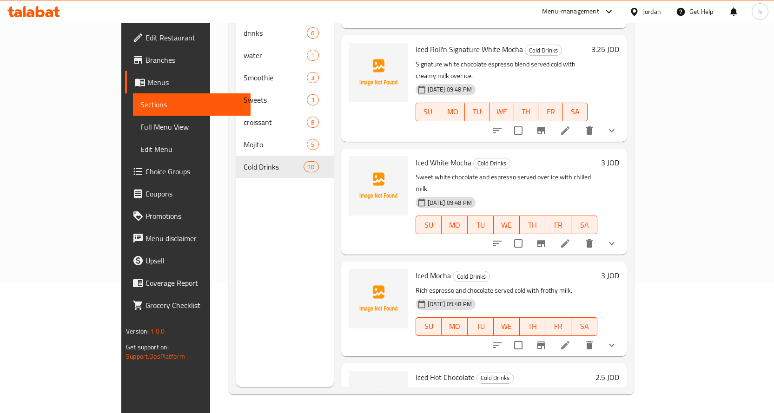
click at [570, 341] on icon at bounding box center [565, 345] width 8 height 8
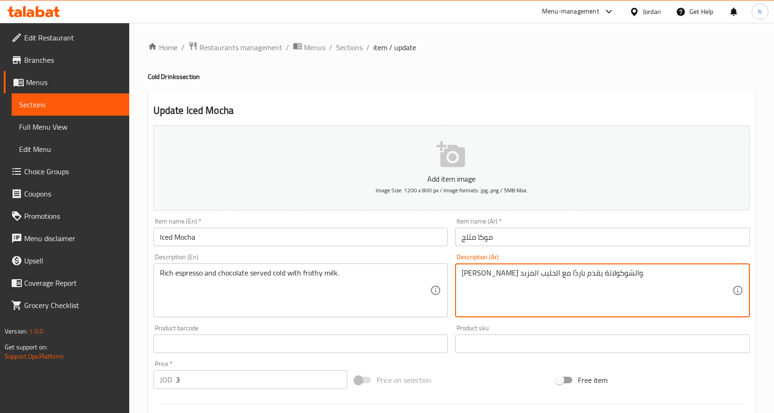
click at [466, 273] on textarea "إسبريسو غني والشوكولاتة يقدم باردًا مع الحليب المزبد." at bounding box center [597, 291] width 271 height 44
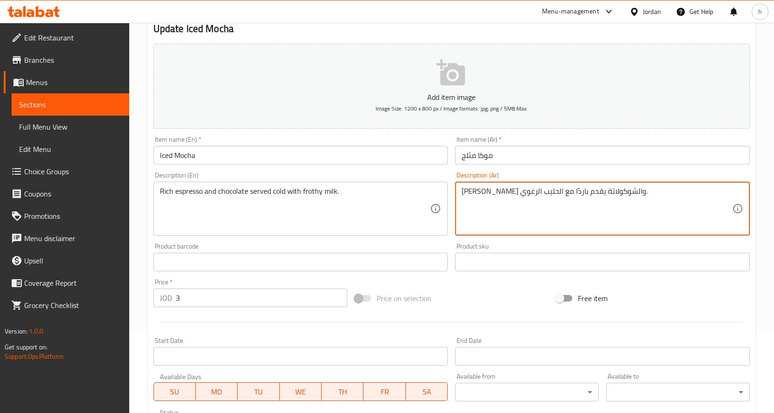
scroll to position [297, 0]
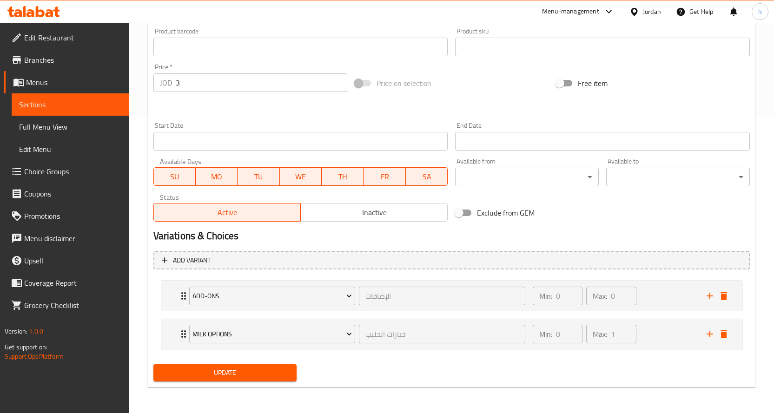
type textarea "إسبريسو غني والشوكولاتة يقدم باردًا مع الحليب الرغوي."
click at [256, 373] on span "Update" at bounding box center [225, 373] width 129 height 12
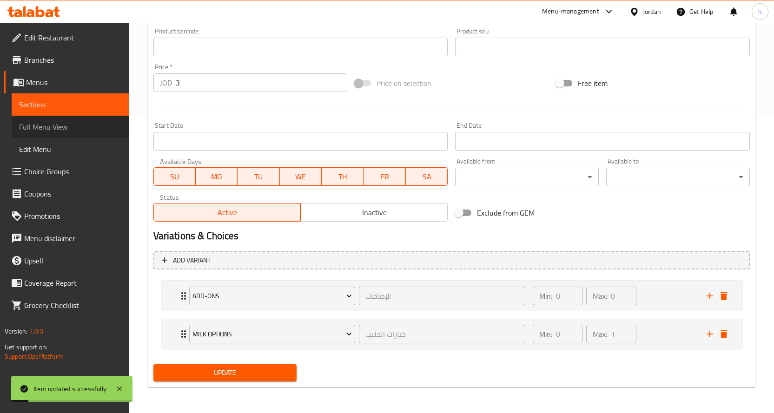
click at [77, 124] on span "Full Menu View" at bounding box center [70, 126] width 103 height 11
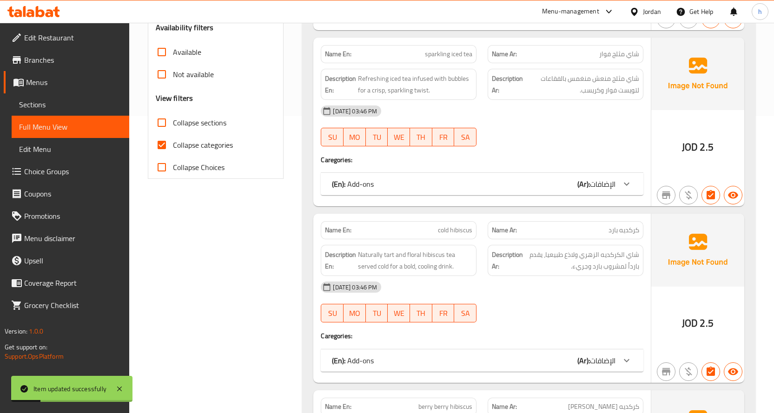
click at [186, 128] on span "Collapse sections" at bounding box center [199, 122] width 53 height 11
click at [173, 132] on input "Collapse sections" at bounding box center [162, 123] width 22 height 22
checkbox input "true"
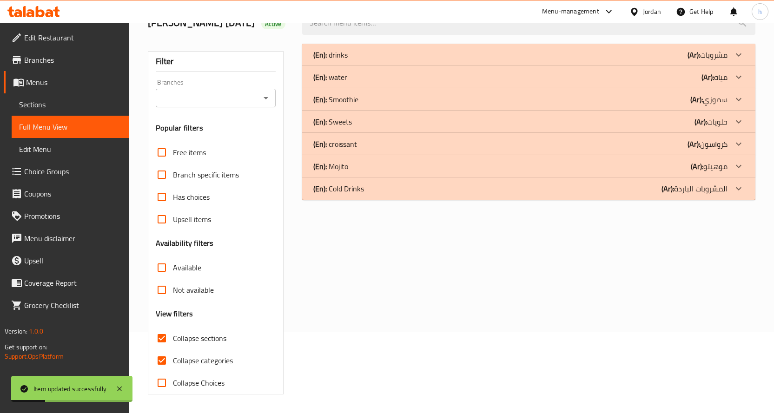
scroll to position [95, 0]
click at [172, 158] on input "Free items" at bounding box center [162, 152] width 22 height 22
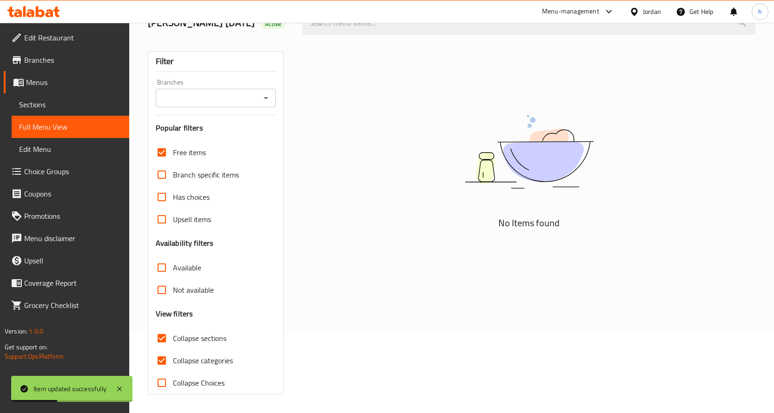
click at [174, 154] on span "Free items" at bounding box center [189, 152] width 33 height 11
click at [173, 154] on input "Free items" at bounding box center [162, 152] width 22 height 22
checkbox input "false"
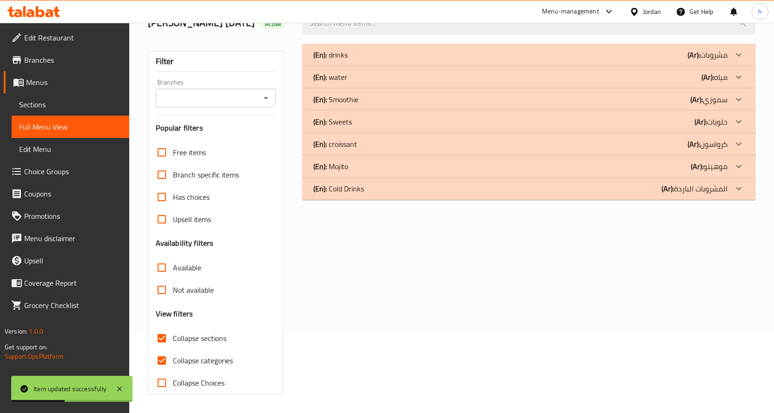
click at [186, 358] on span "Collapse categories" at bounding box center [203, 360] width 60 height 11
click at [173, 358] on input "Collapse categories" at bounding box center [162, 361] width 22 height 22
checkbox input "false"
click at [679, 184] on p "(Ar): المشروبات الباردة" at bounding box center [695, 188] width 66 height 11
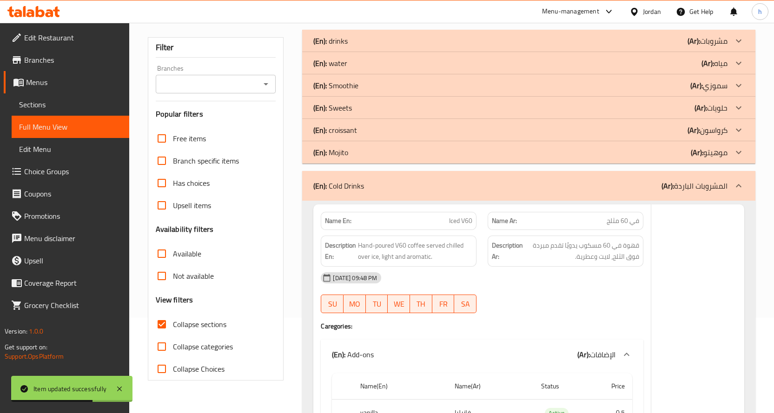
click at [690, 158] on div "(En): Mojito (Ar): موهيتو" at bounding box center [520, 152] width 414 height 11
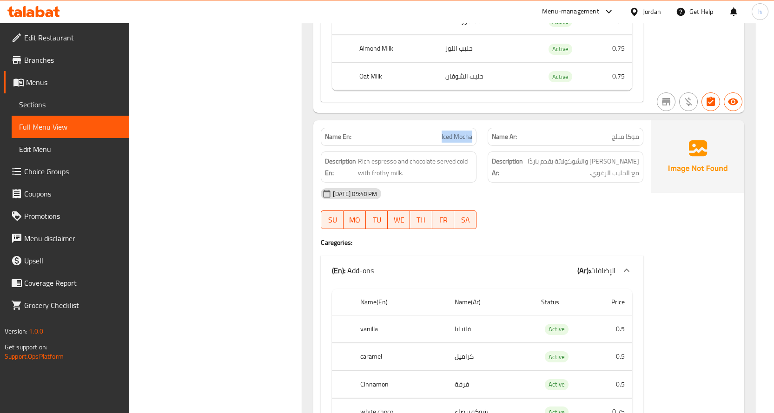
scroll to position [7391, 0]
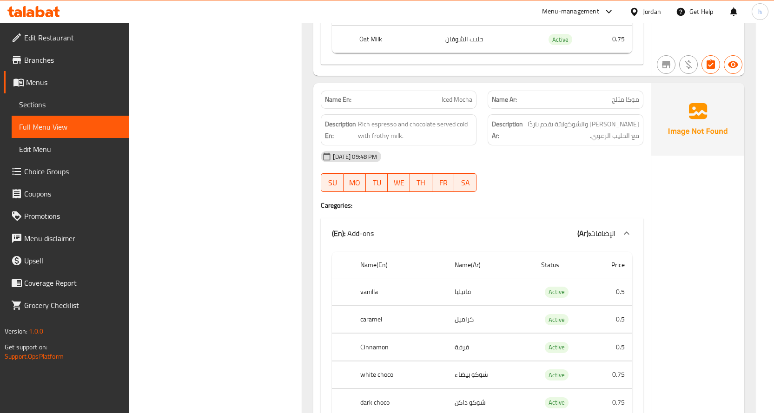
click at [536, 195] on div "12-10-2025 09:48 PM SU MO TU WE TH FR SA" at bounding box center [482, 172] width 334 height 52
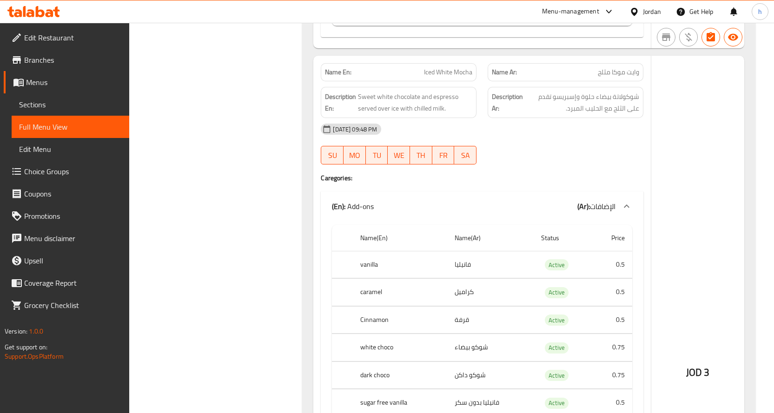
scroll to position [6584, 0]
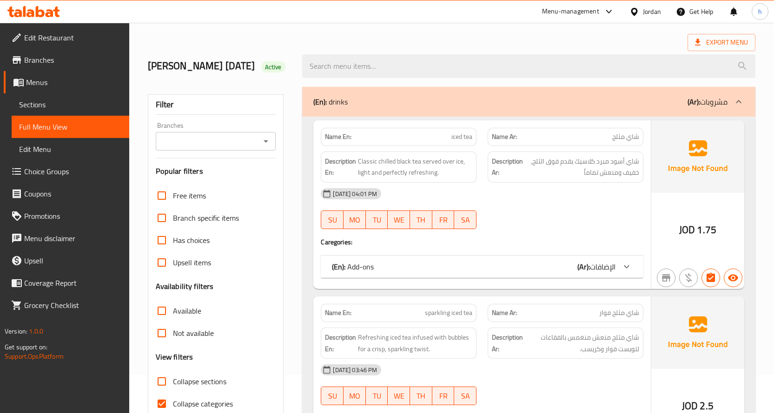
scroll to position [281, 0]
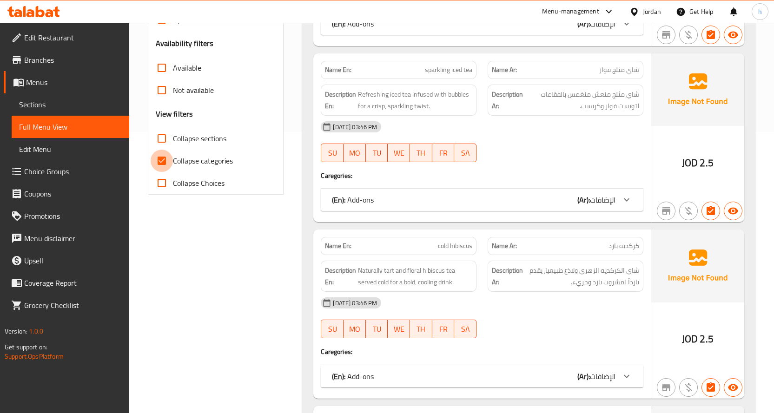
click at [166, 172] on input "Collapse categories" at bounding box center [162, 161] width 22 height 22
checkbox input "false"
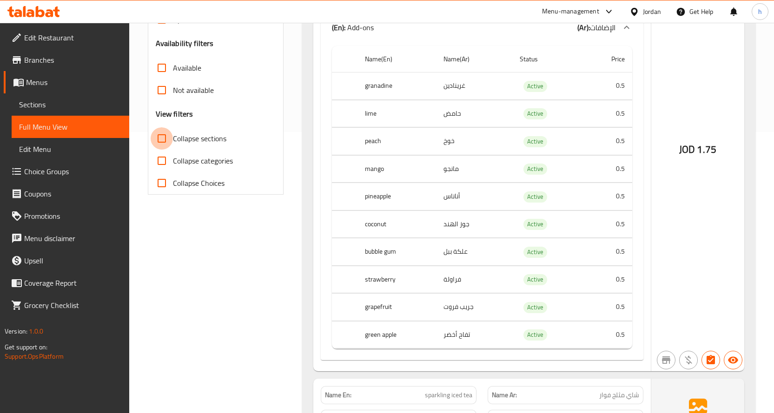
click at [163, 150] on input "Collapse sections" at bounding box center [162, 138] width 22 height 22
checkbox input "true"
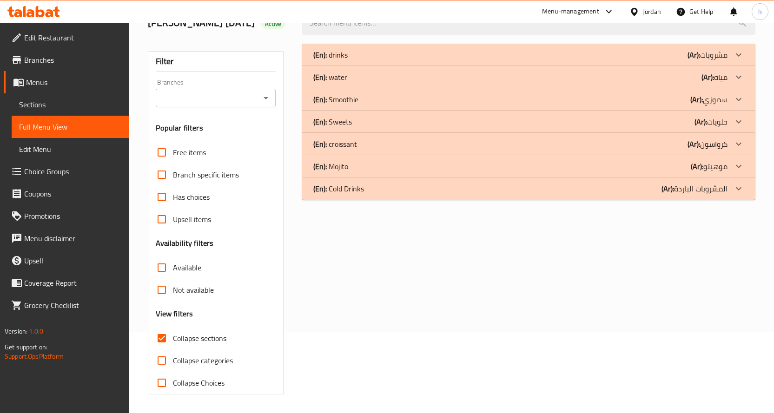
scroll to position [95, 0]
click at [389, 167] on div "(En): Mojito (Ar): موهيتو" at bounding box center [520, 166] width 414 height 11
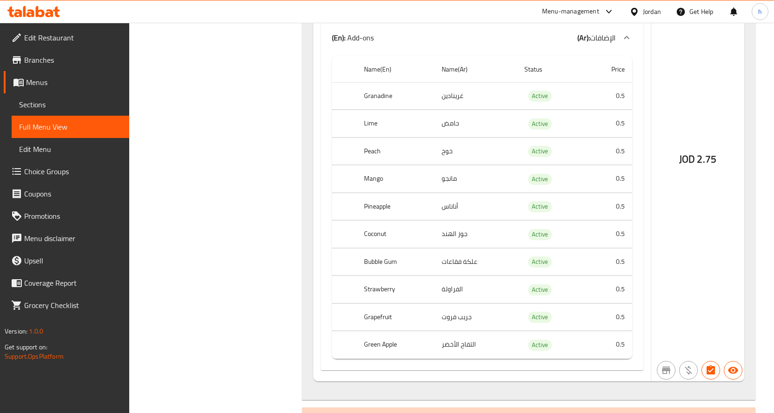
scroll to position [2995, 0]
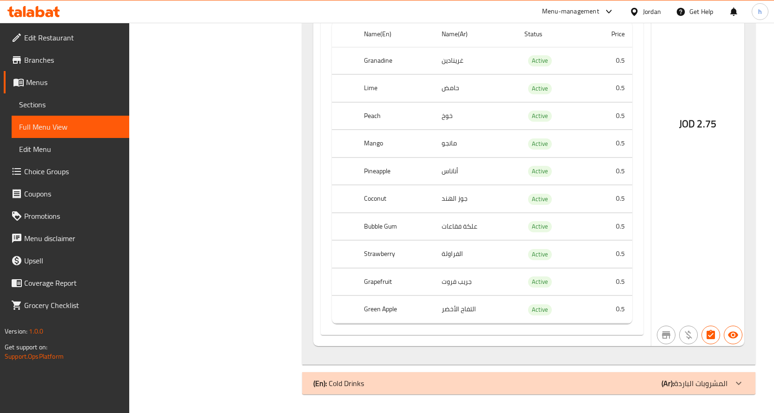
click at [400, 383] on div "(En): Cold Drinks (Ar): المشروبات الباردة" at bounding box center [520, 383] width 414 height 11
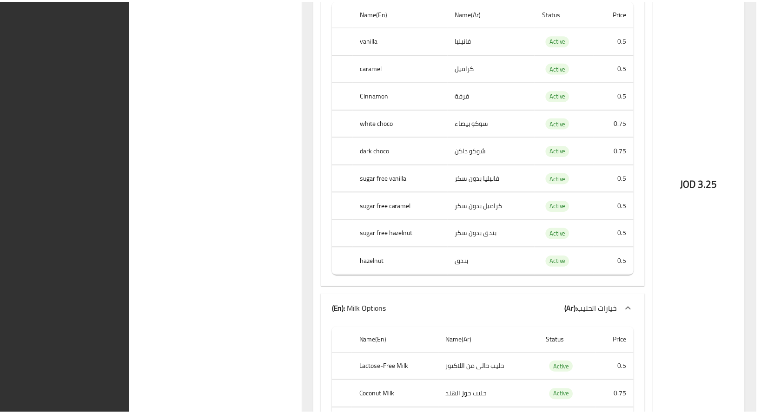
scroll to position [9084, 0]
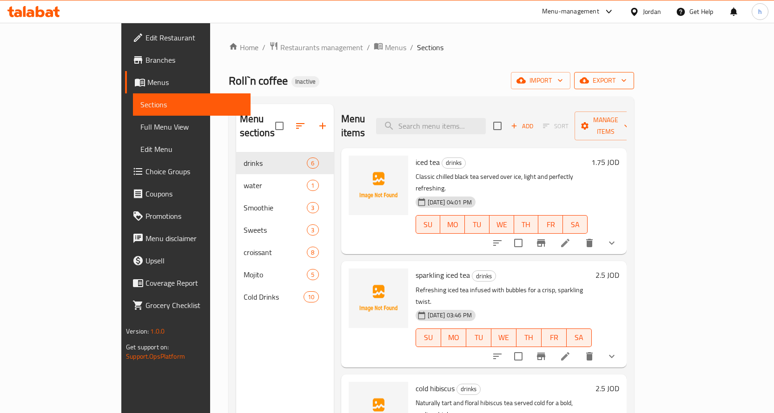
click at [627, 83] on span "export" at bounding box center [604, 81] width 45 height 12
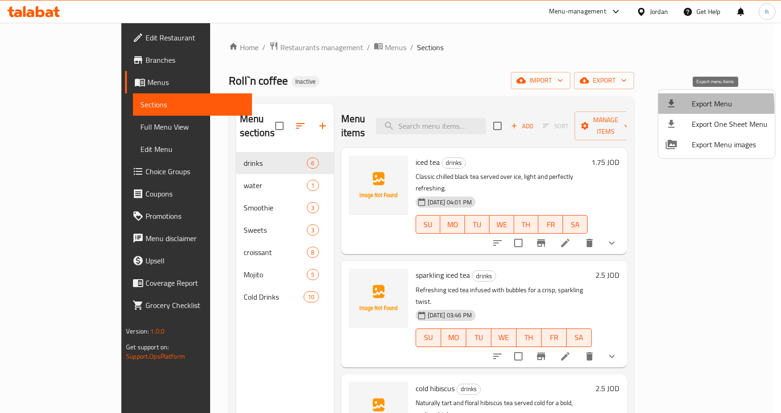
click at [668, 107] on icon at bounding box center [671, 104] width 7 height 8
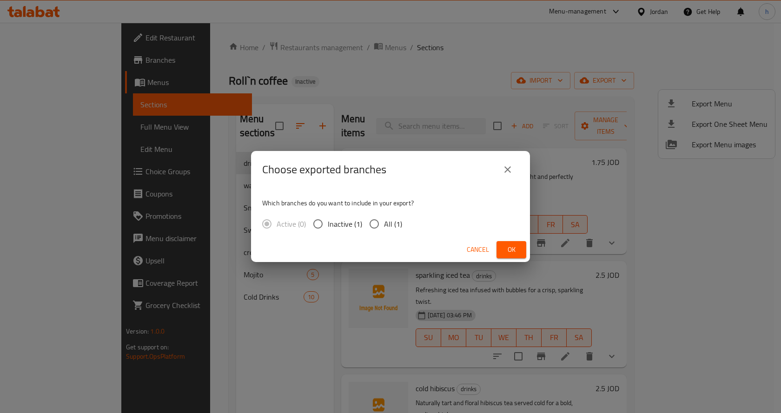
click at [368, 222] on input "All (1)" at bounding box center [375, 224] width 20 height 20
radio input "true"
click at [504, 247] on button "Ok" at bounding box center [512, 249] width 30 height 17
